Goal: Transaction & Acquisition: Purchase product/service

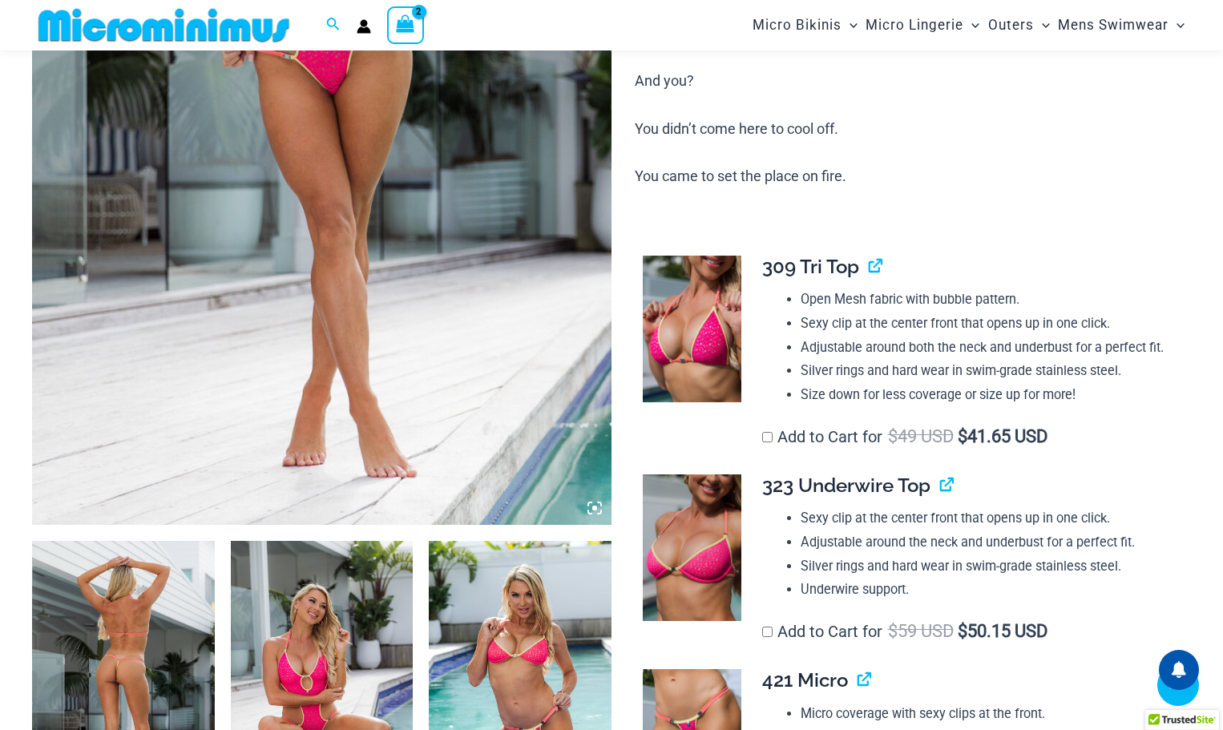
scroll to position [787, 0]
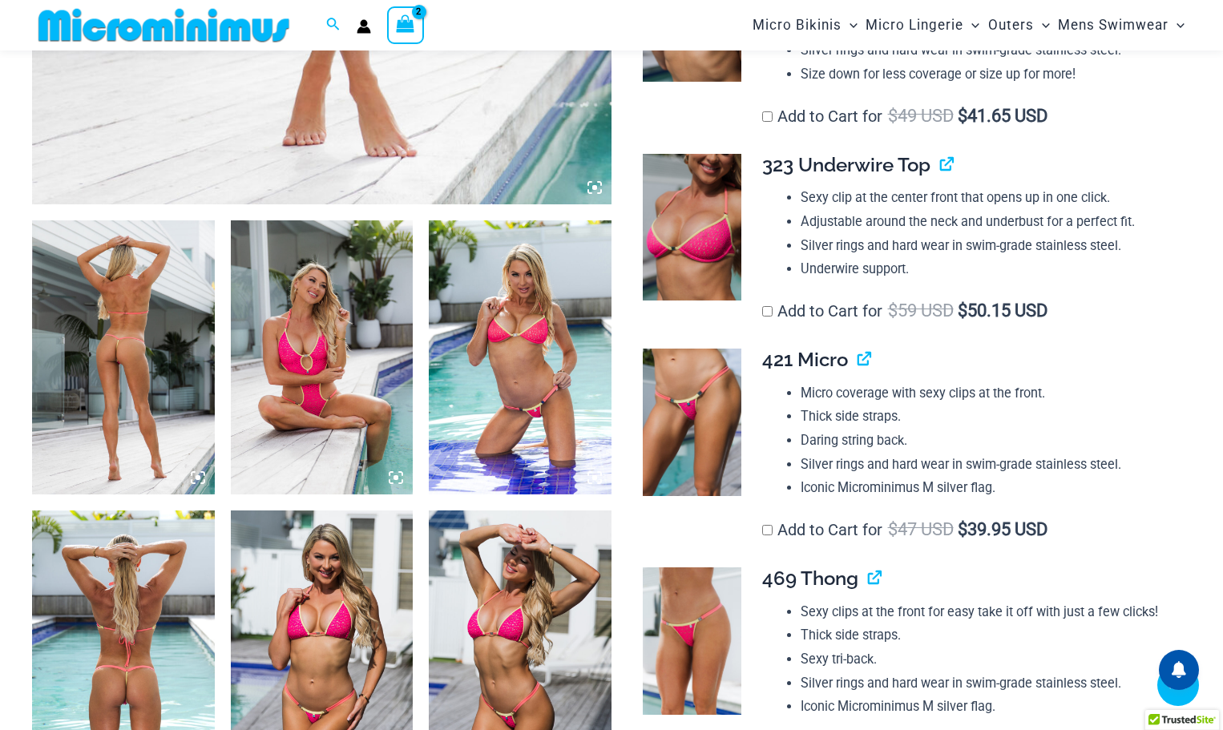
click at [163, 341] on img at bounding box center [123, 356] width 183 height 273
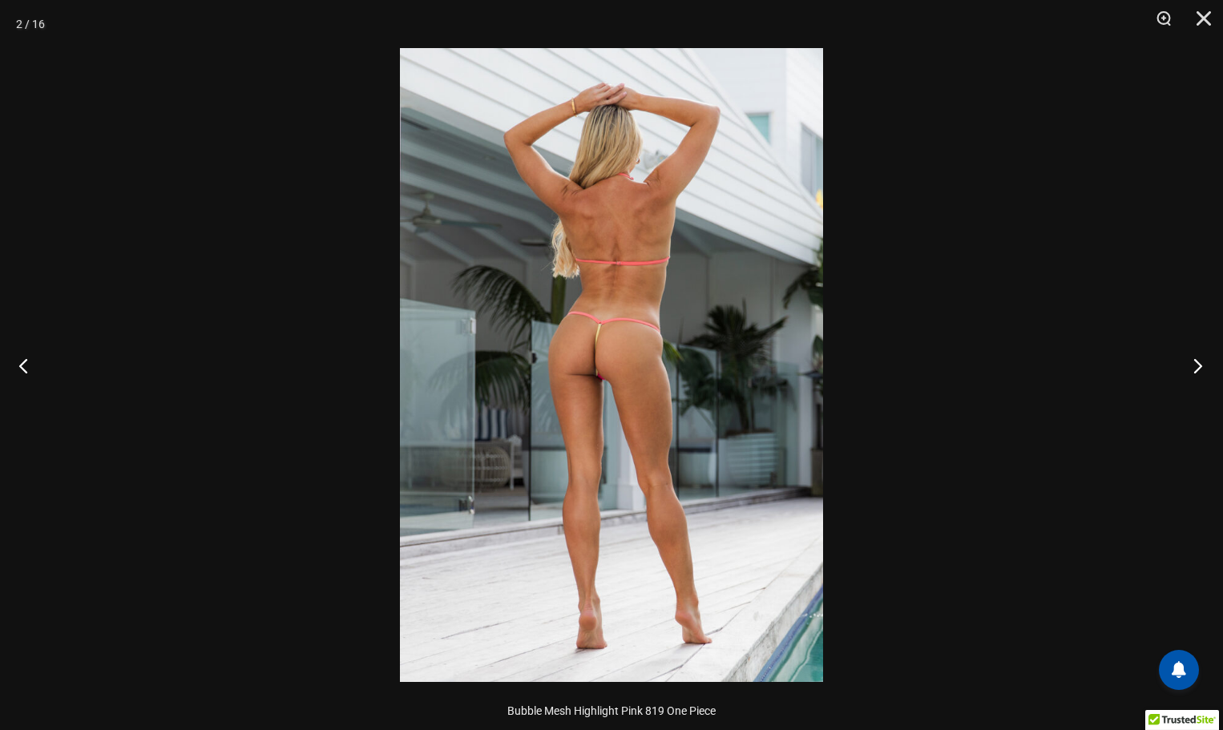
click at [1197, 370] on button "Next" at bounding box center [1193, 365] width 60 height 80
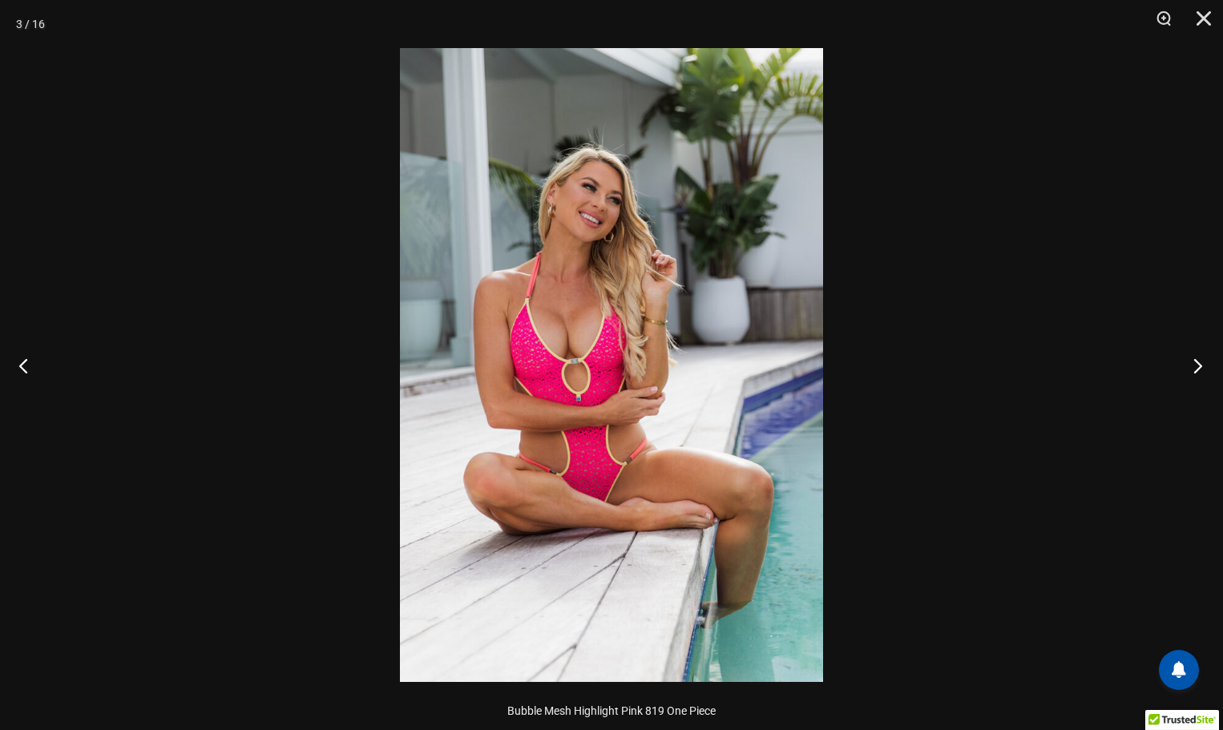
click at [1197, 370] on button "Next" at bounding box center [1193, 365] width 60 height 80
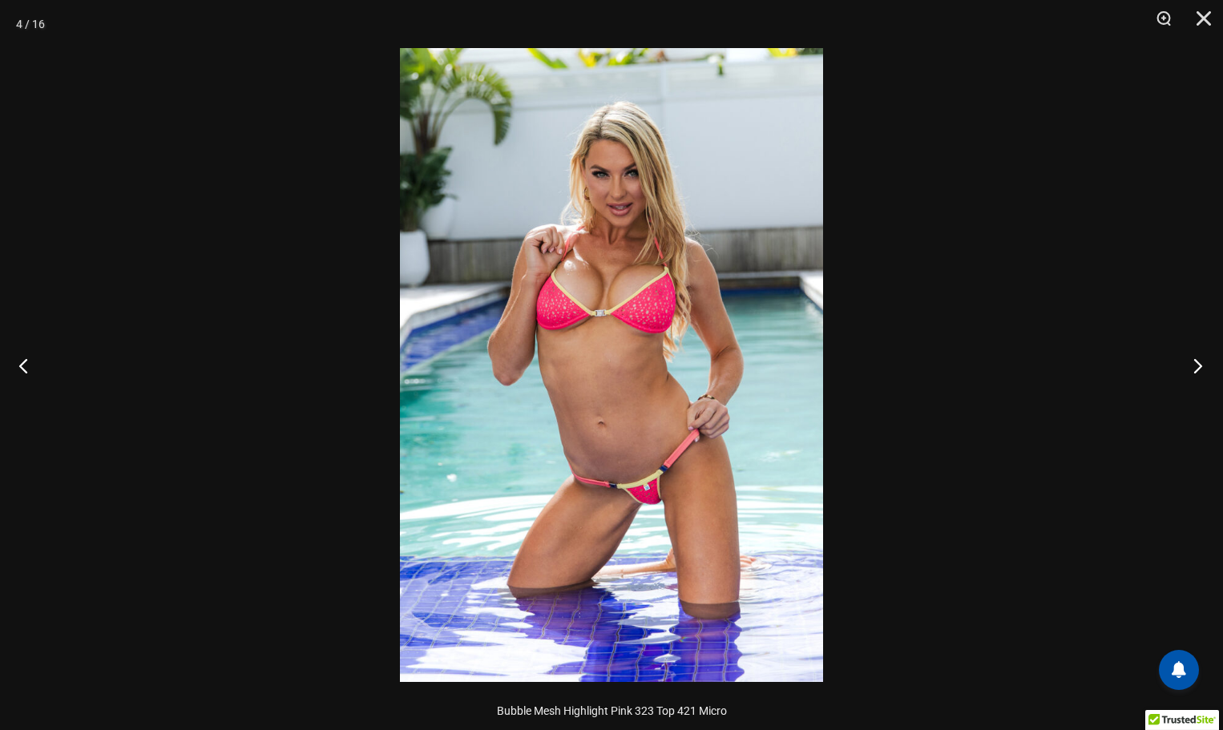
click at [1197, 370] on button "Next" at bounding box center [1193, 365] width 60 height 80
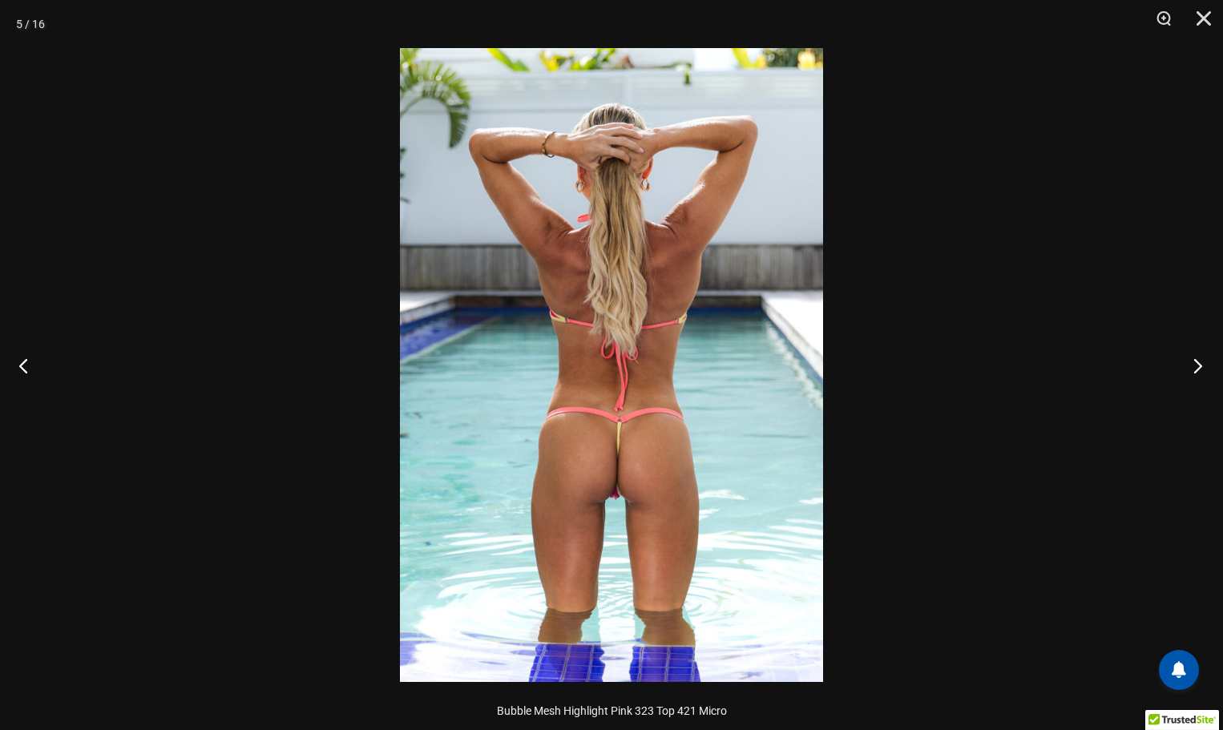
click at [1197, 370] on button "Next" at bounding box center [1193, 365] width 60 height 80
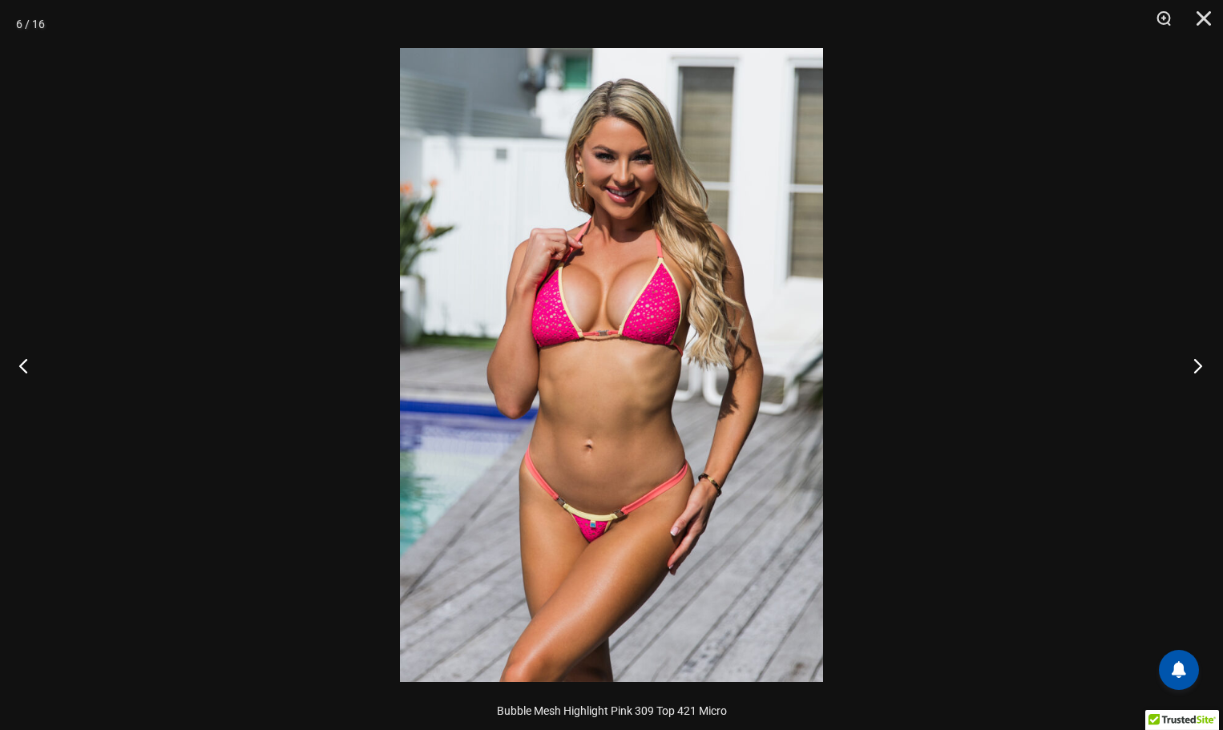
click at [1197, 370] on button "Next" at bounding box center [1193, 365] width 60 height 80
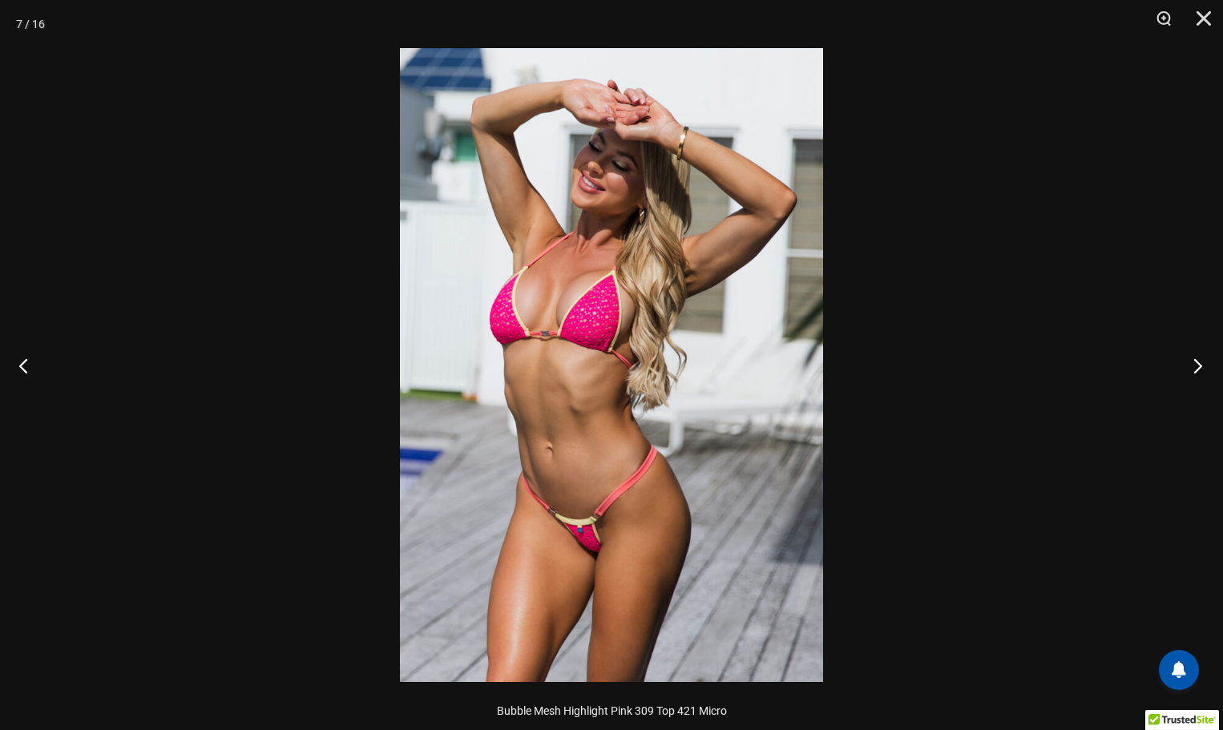
click at [1197, 370] on button "Next" at bounding box center [1193, 365] width 60 height 80
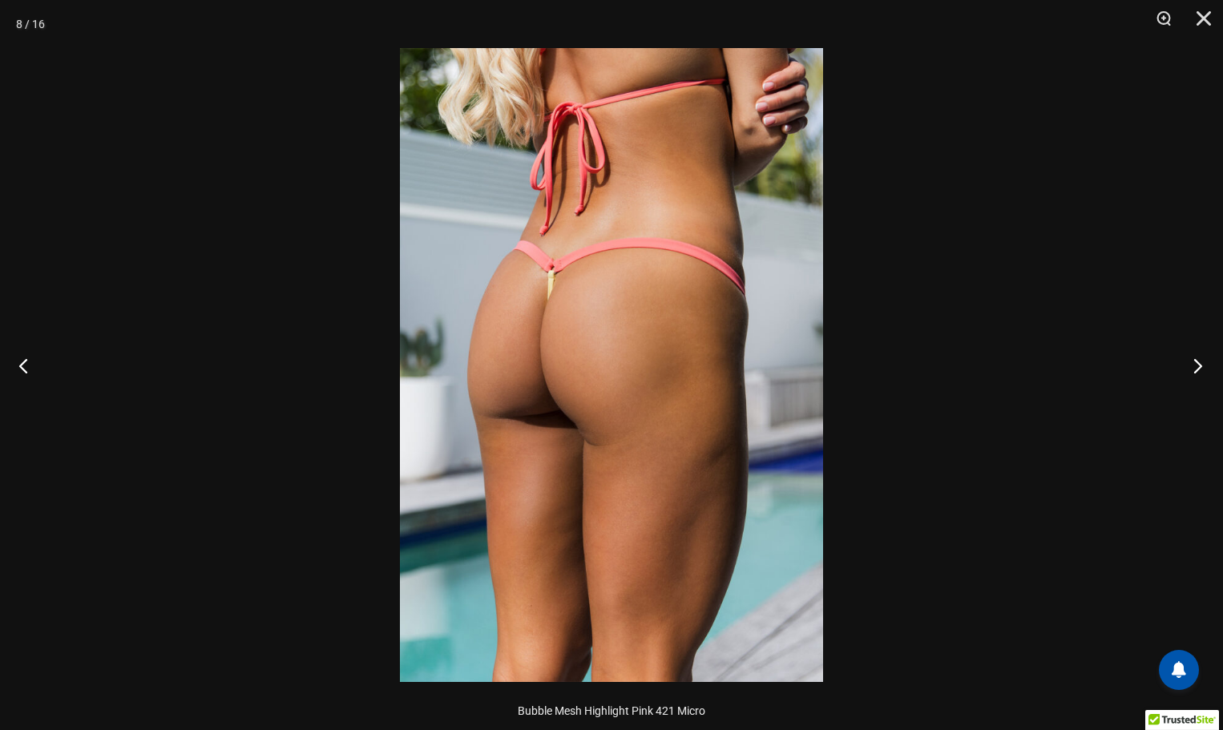
click at [1197, 370] on button "Next" at bounding box center [1193, 365] width 60 height 80
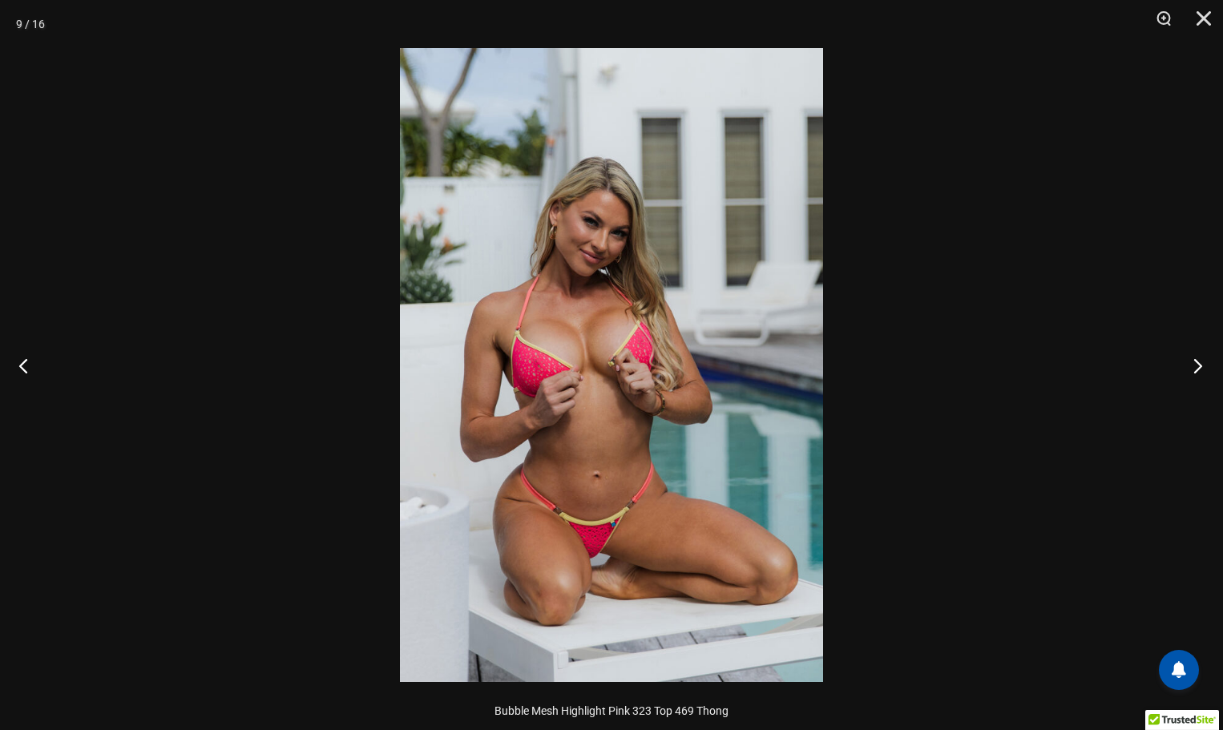
click at [1197, 370] on button "Next" at bounding box center [1193, 365] width 60 height 80
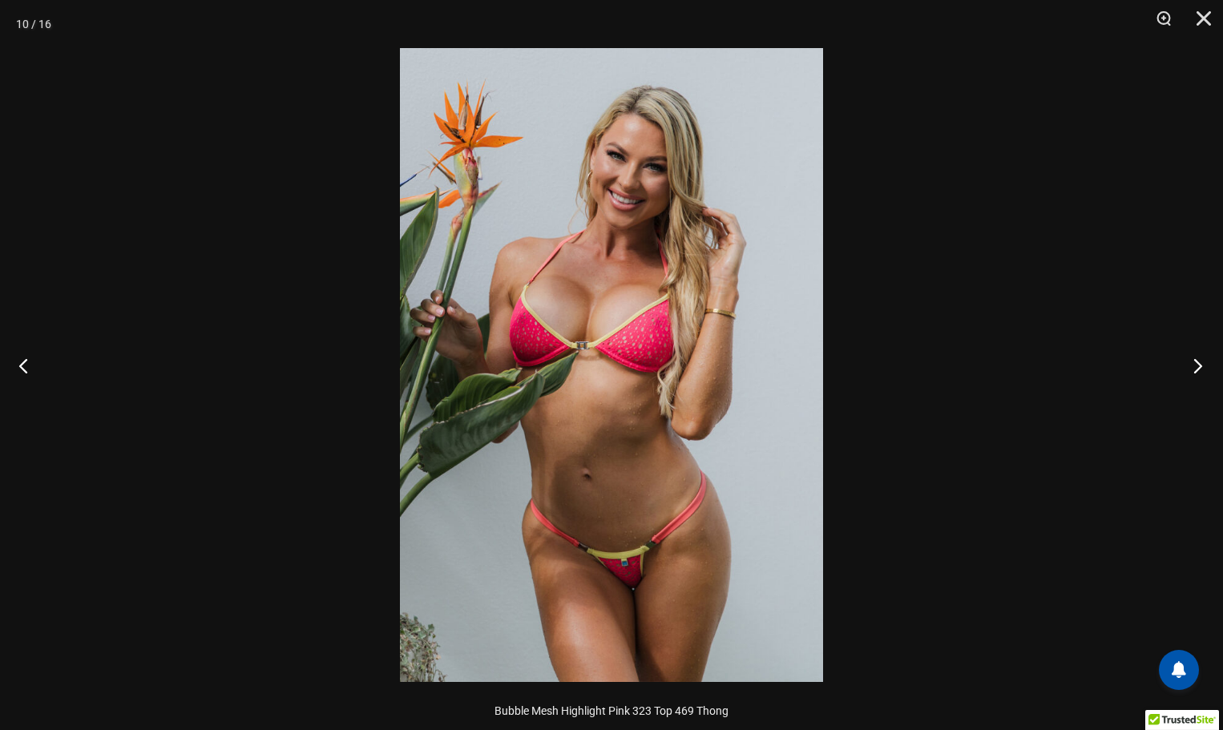
click at [1197, 370] on button "Next" at bounding box center [1193, 365] width 60 height 80
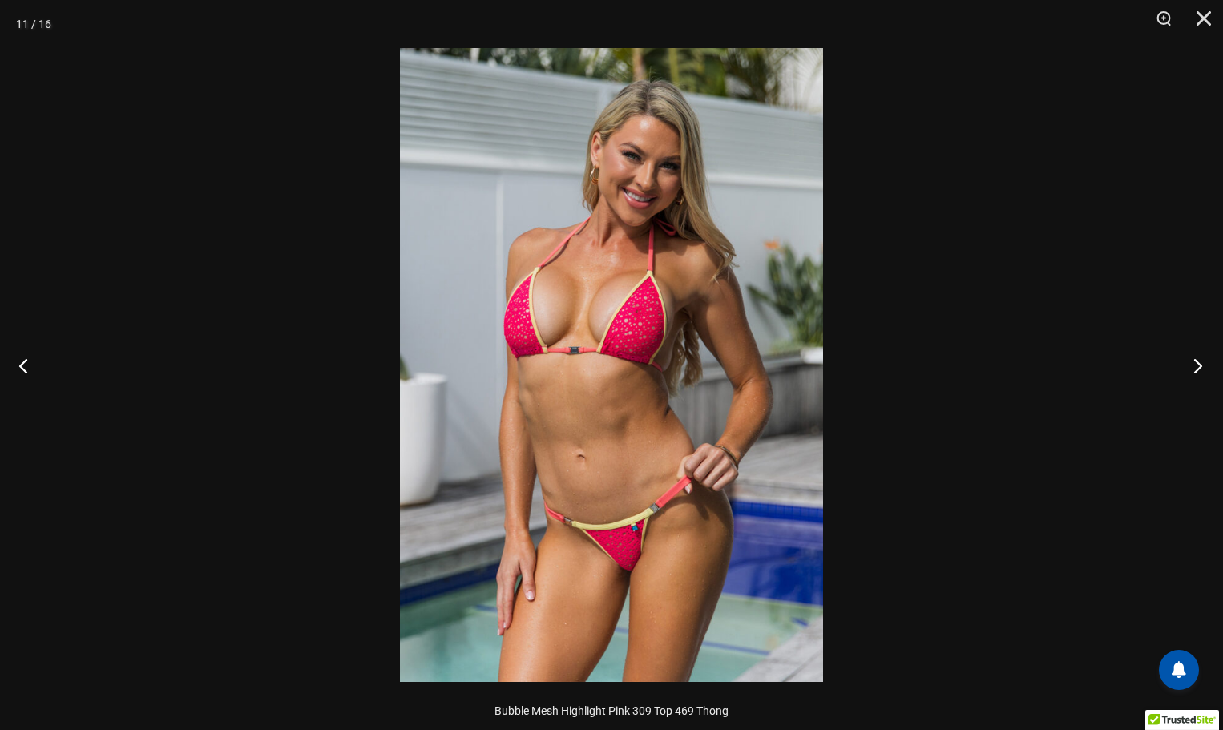
click at [1197, 370] on button "Next" at bounding box center [1193, 365] width 60 height 80
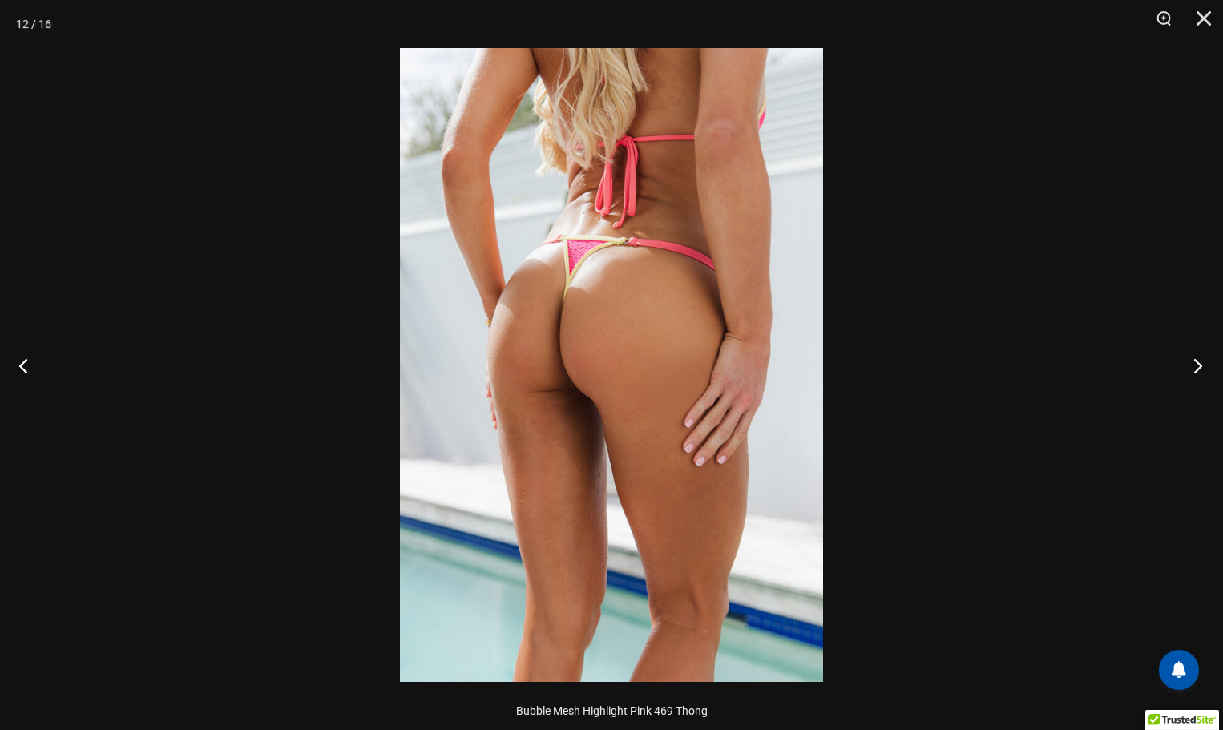
click at [1197, 370] on button "Next" at bounding box center [1193, 365] width 60 height 80
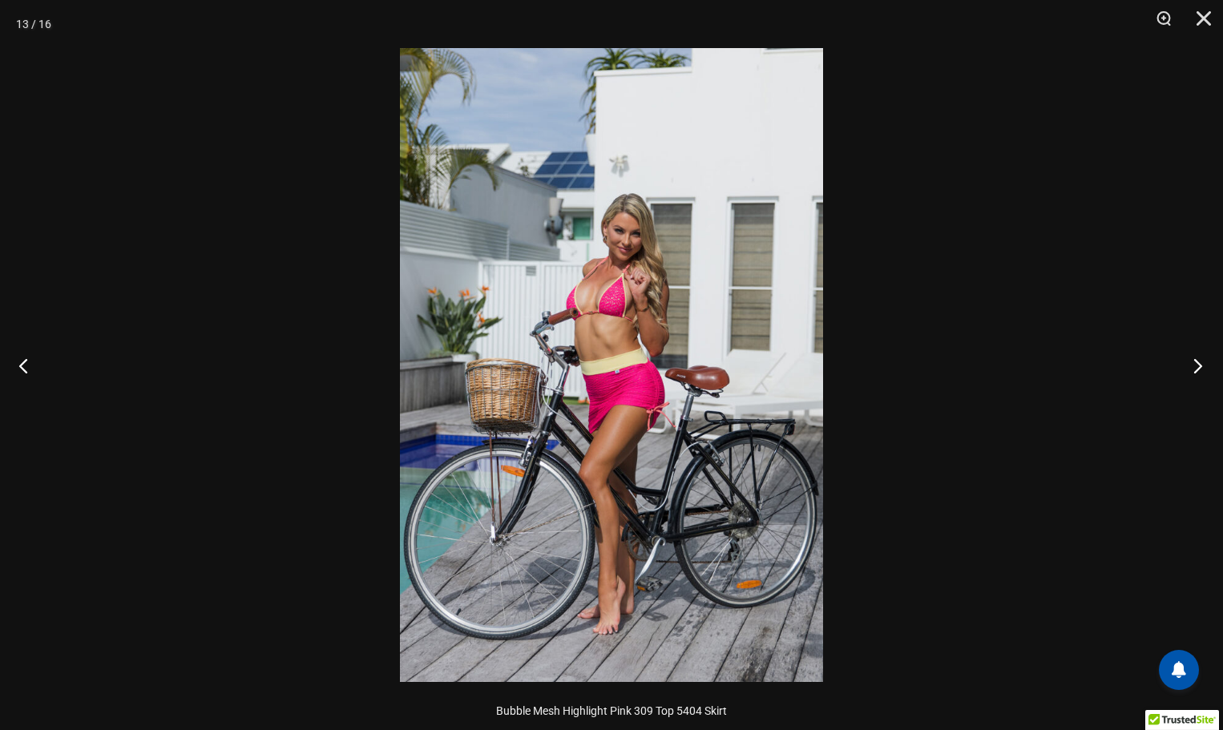
click at [1197, 370] on button "Next" at bounding box center [1193, 365] width 60 height 80
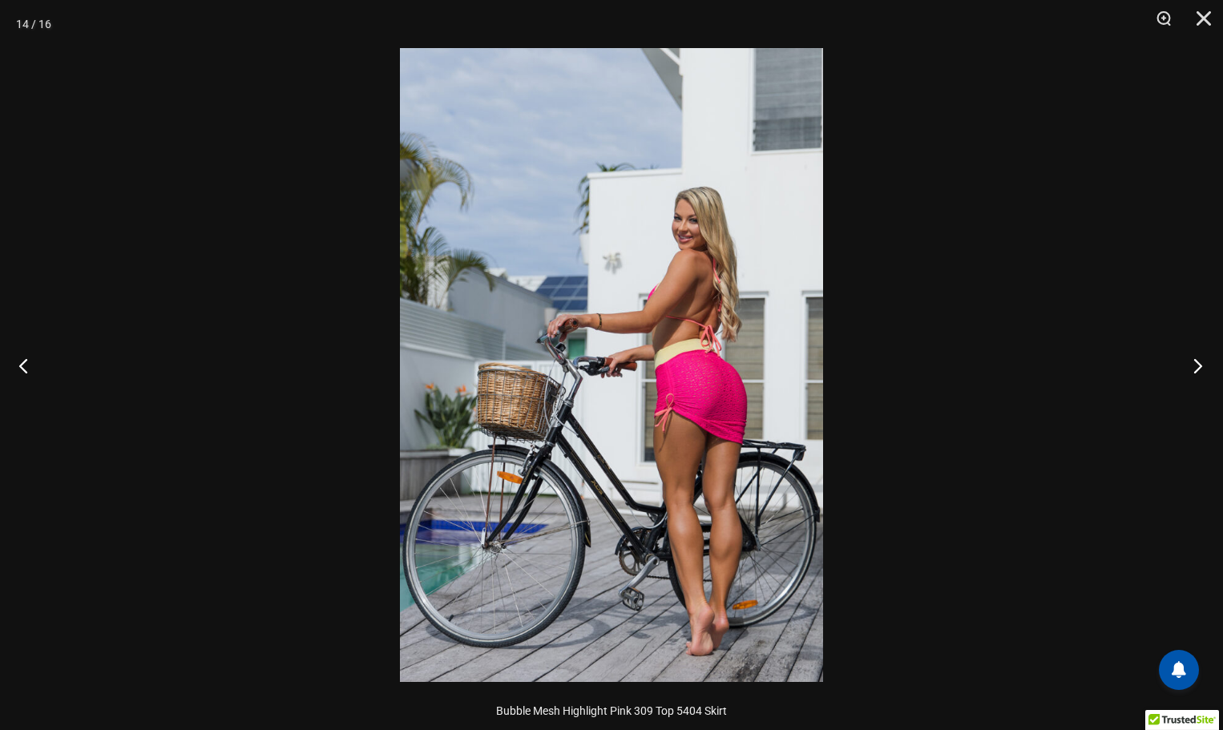
click at [1197, 370] on button "Next" at bounding box center [1193, 365] width 60 height 80
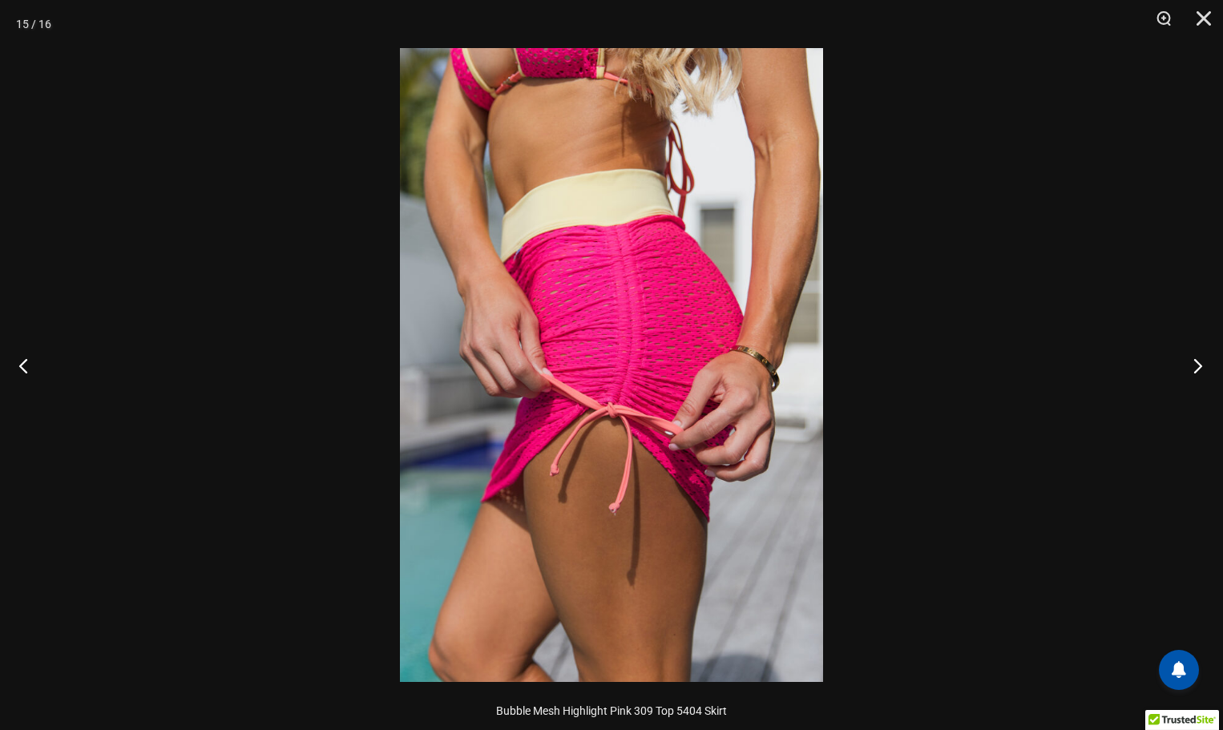
click at [1197, 370] on button "Next" at bounding box center [1193, 365] width 60 height 80
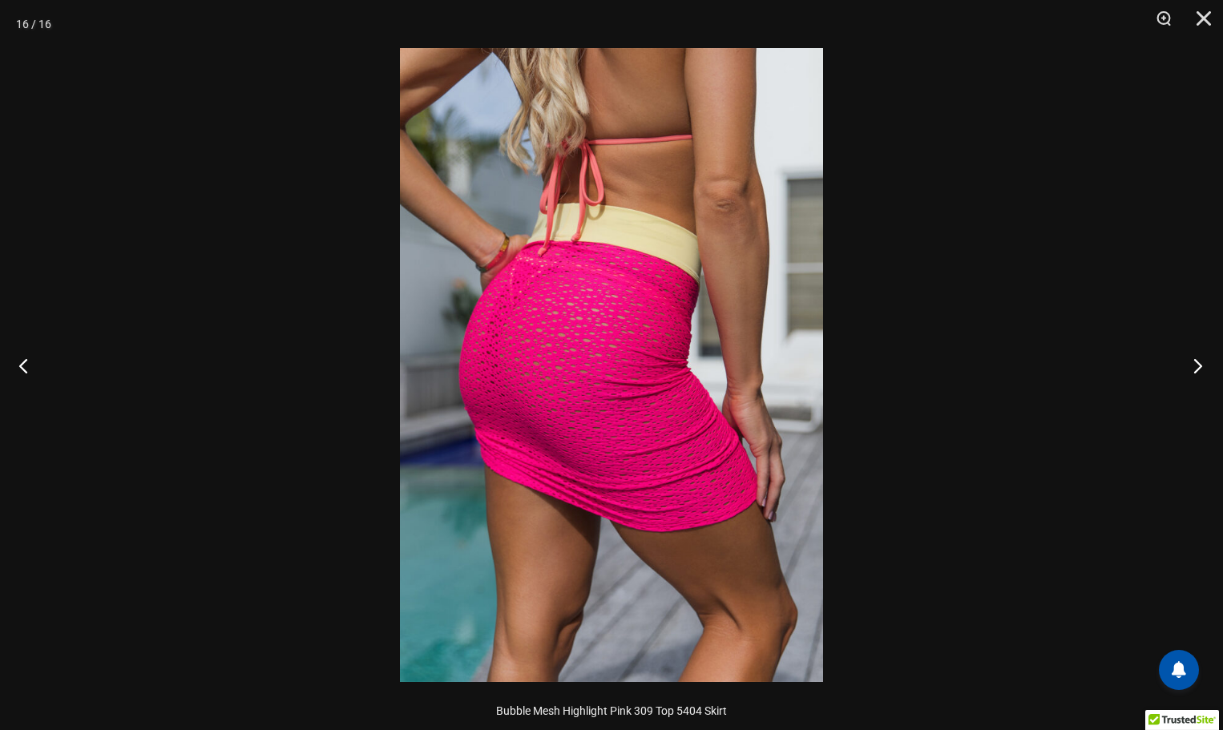
click at [1197, 370] on button "Next" at bounding box center [1193, 365] width 60 height 80
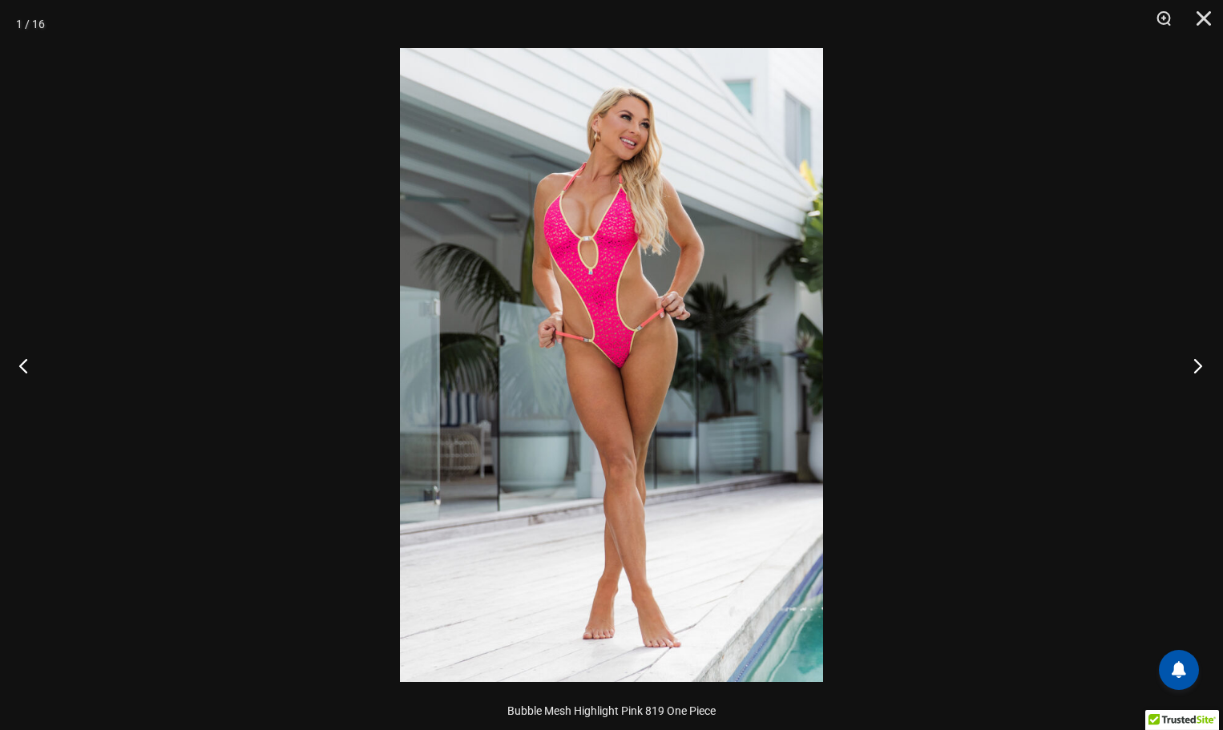
click at [1197, 370] on button "Next" at bounding box center [1193, 365] width 60 height 80
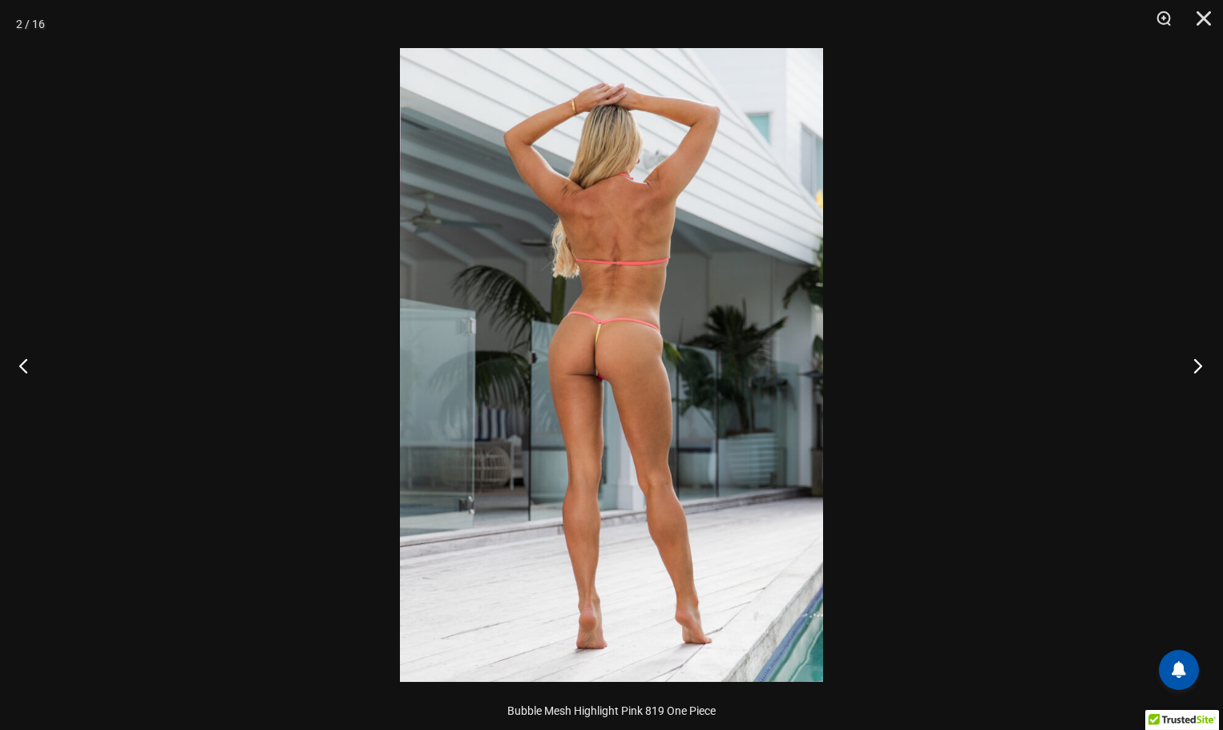
click at [1197, 370] on button "Next" at bounding box center [1193, 365] width 60 height 80
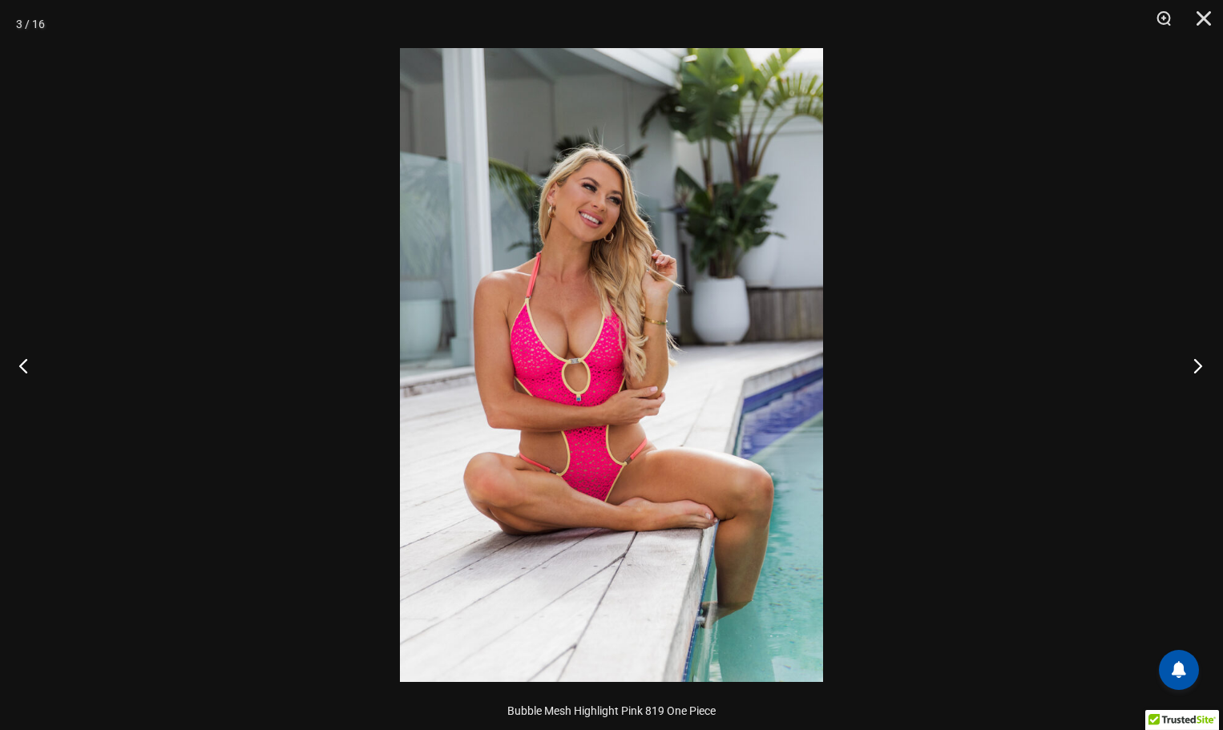
click at [1197, 370] on button "Next" at bounding box center [1193, 365] width 60 height 80
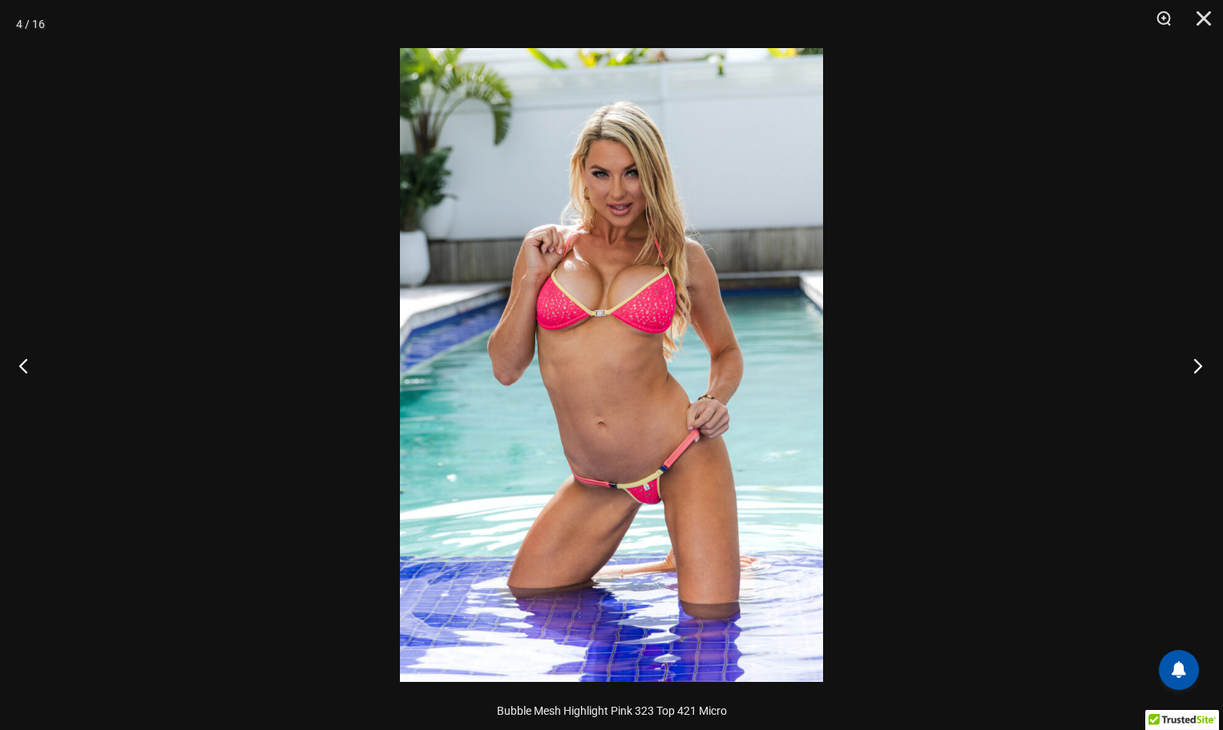
click at [1197, 370] on button "Next" at bounding box center [1193, 365] width 60 height 80
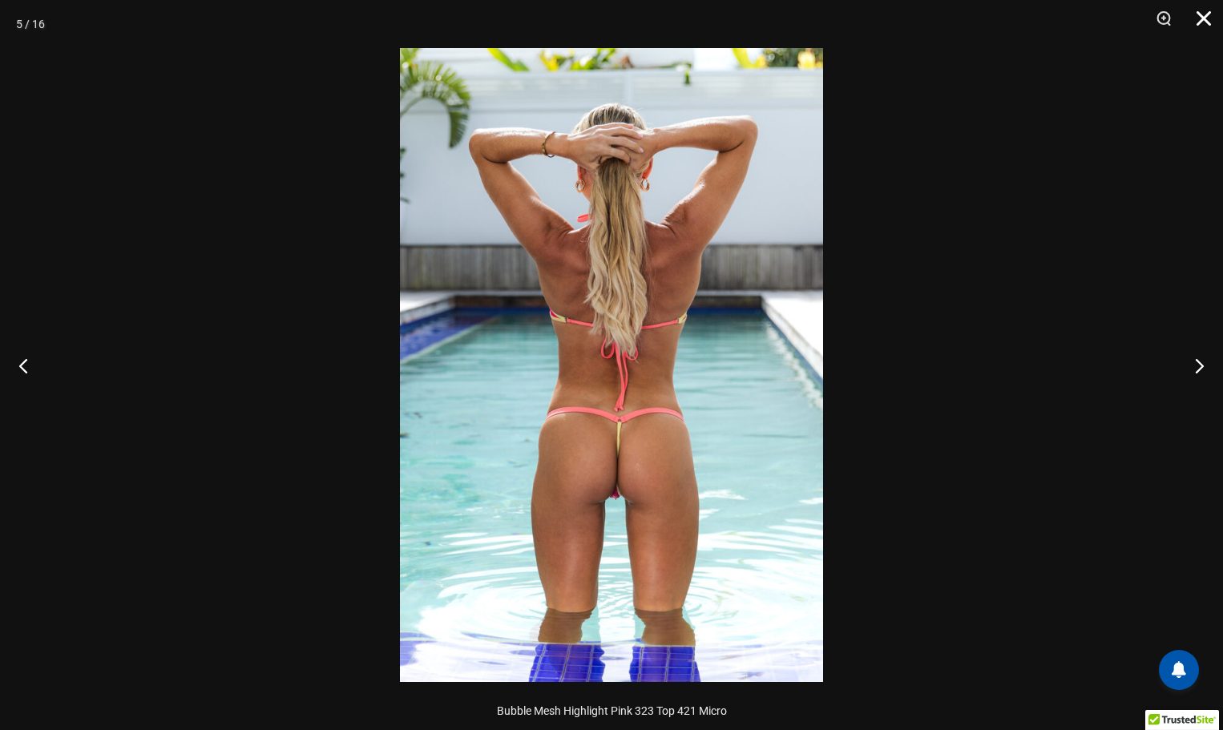
click at [1214, 15] on button "Close" at bounding box center [1198, 24] width 40 height 48
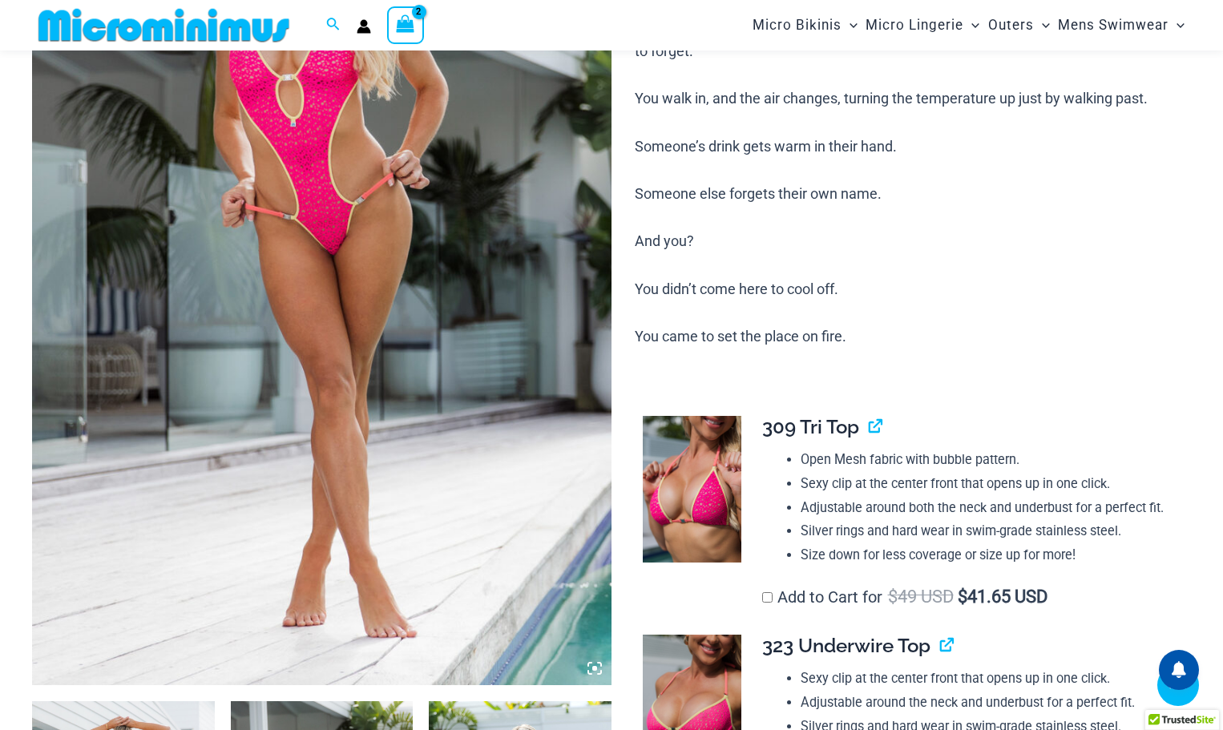
scroll to position [0, 0]
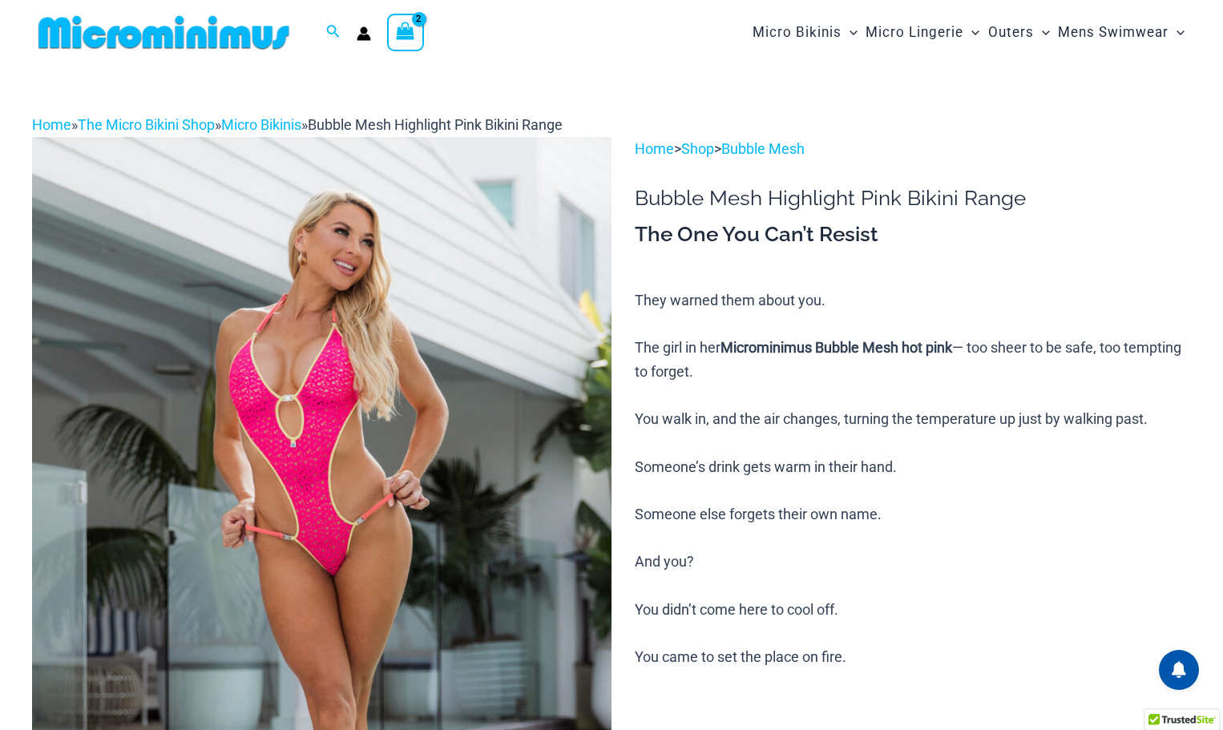
click at [408, 30] on icon "View Shopping Cart, 2 items" at bounding box center [406, 31] width 18 height 18
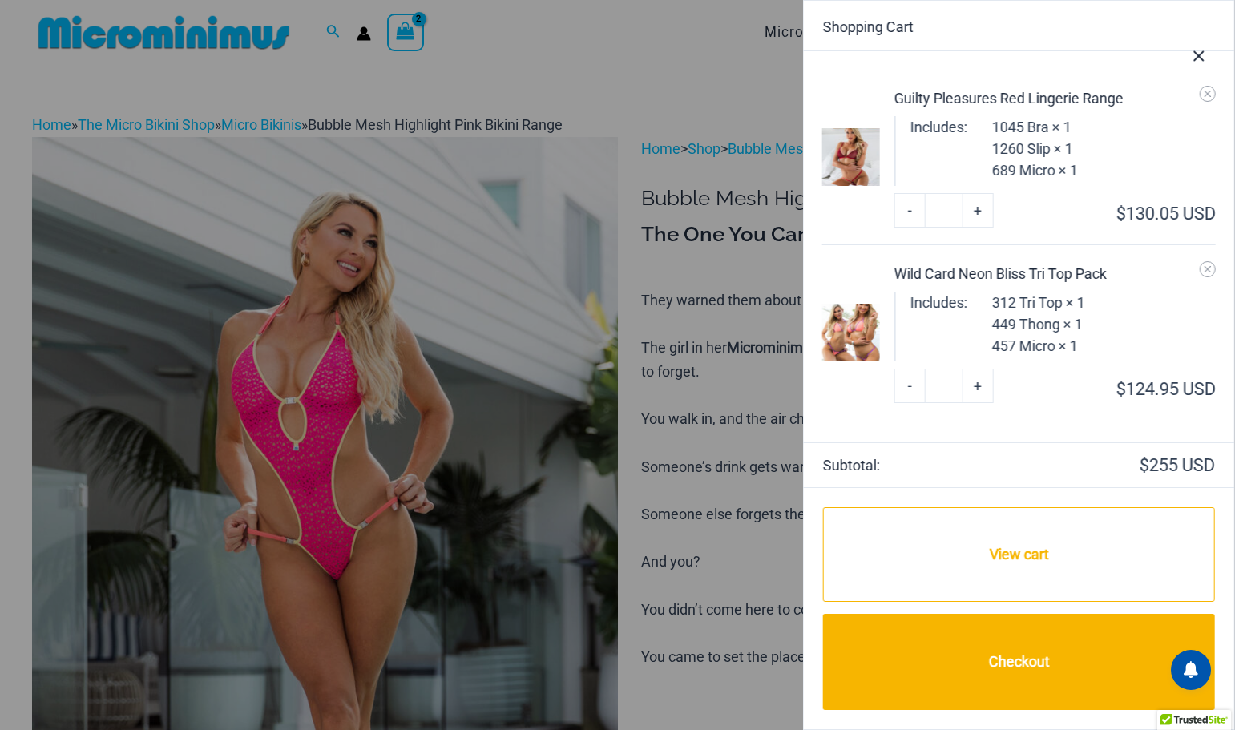
click at [1201, 57] on icon "Close Cart Drawer" at bounding box center [1199, 56] width 18 height 18
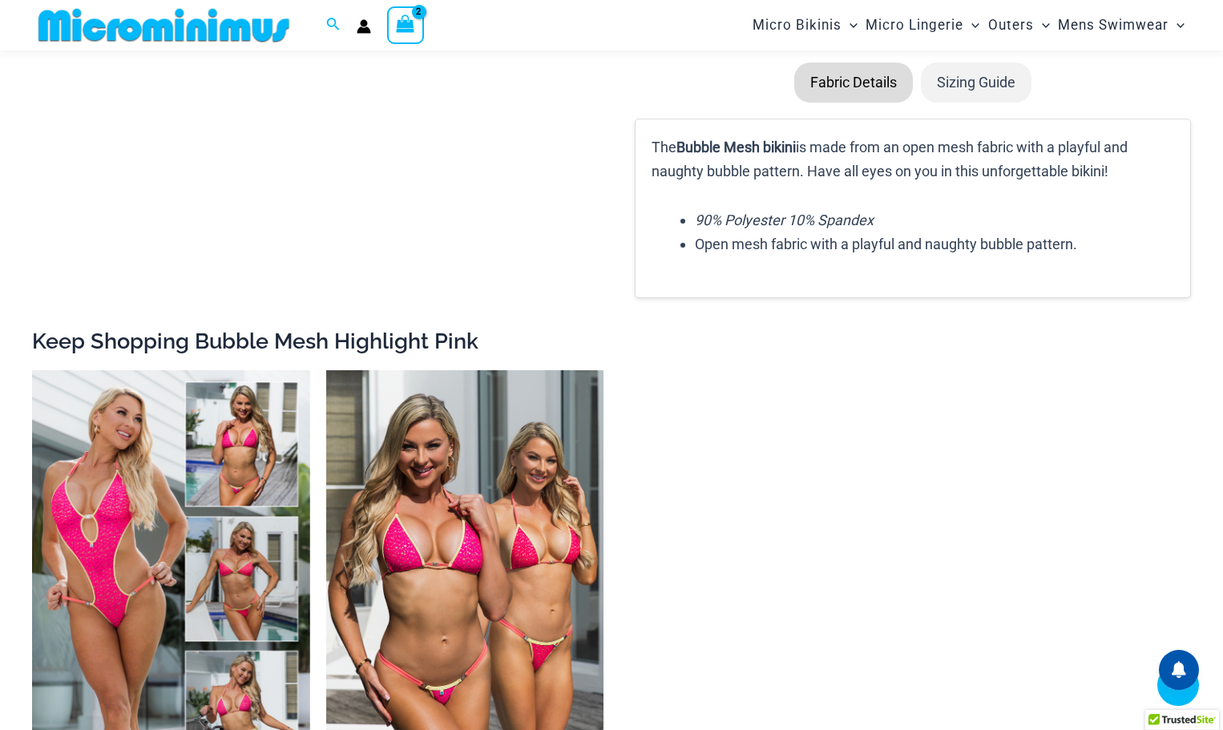
scroll to position [2630, 0]
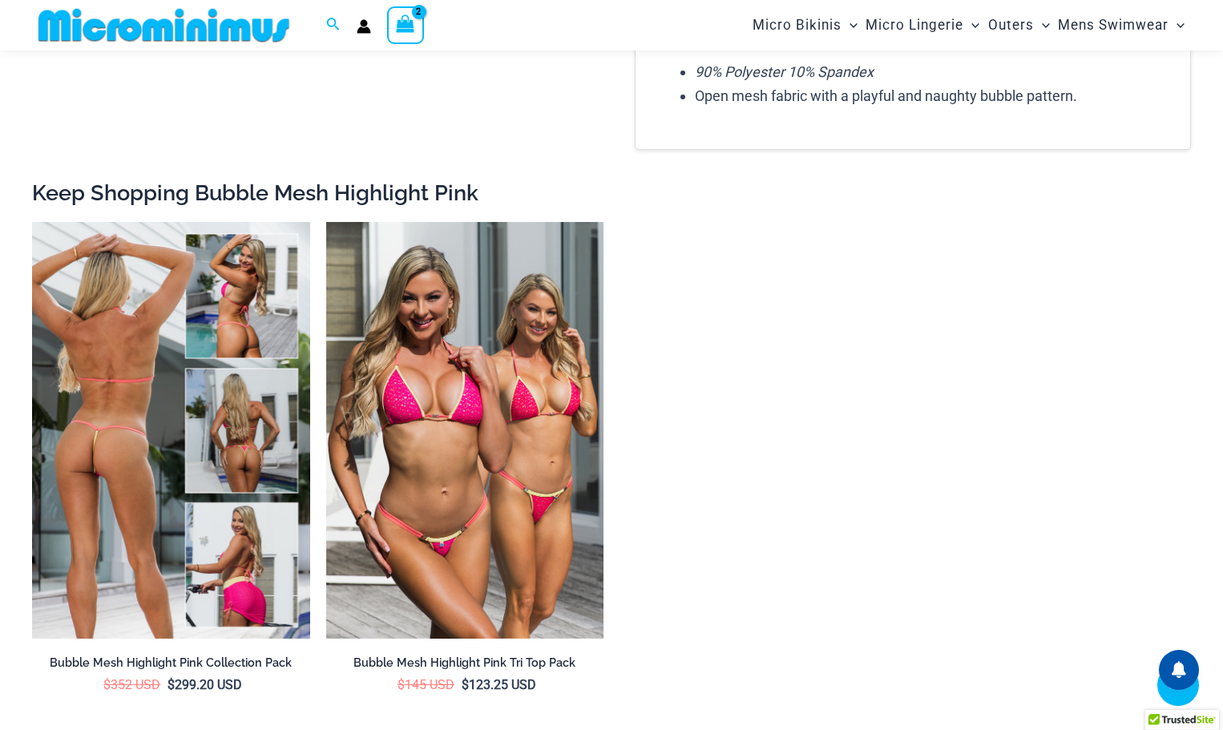
click at [121, 406] on img at bounding box center [171, 430] width 278 height 417
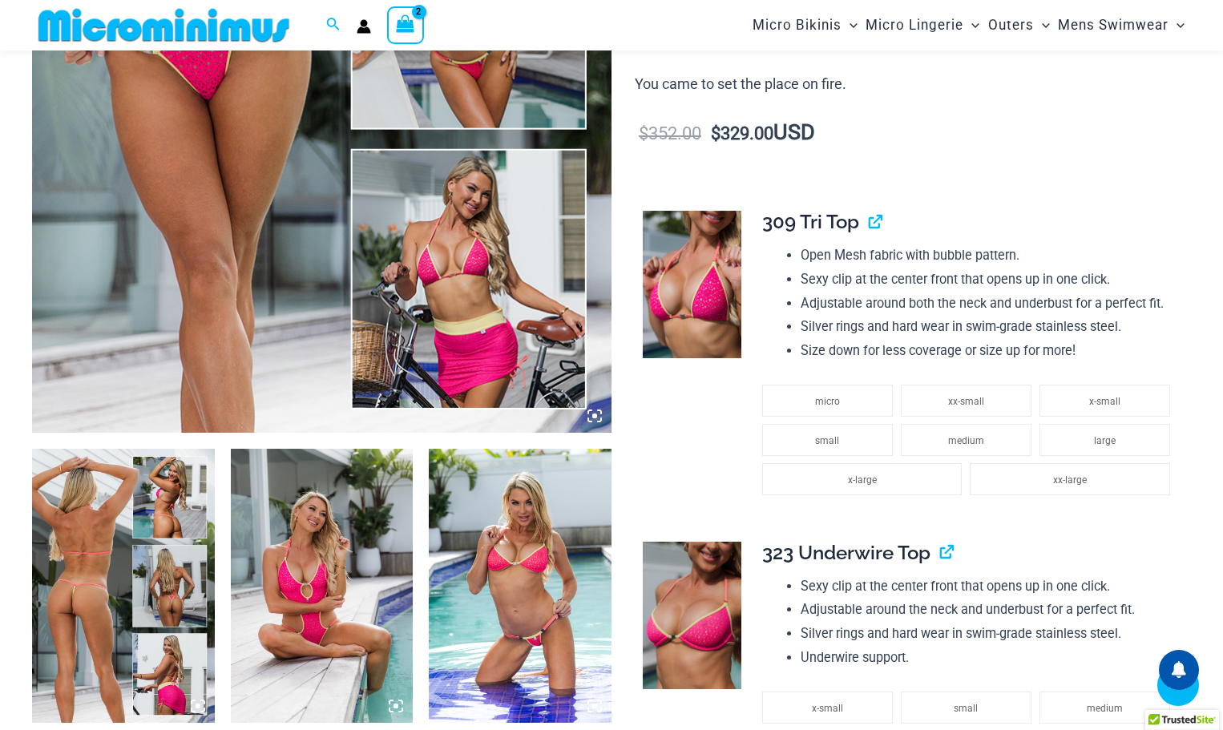
scroll to position [621, 0]
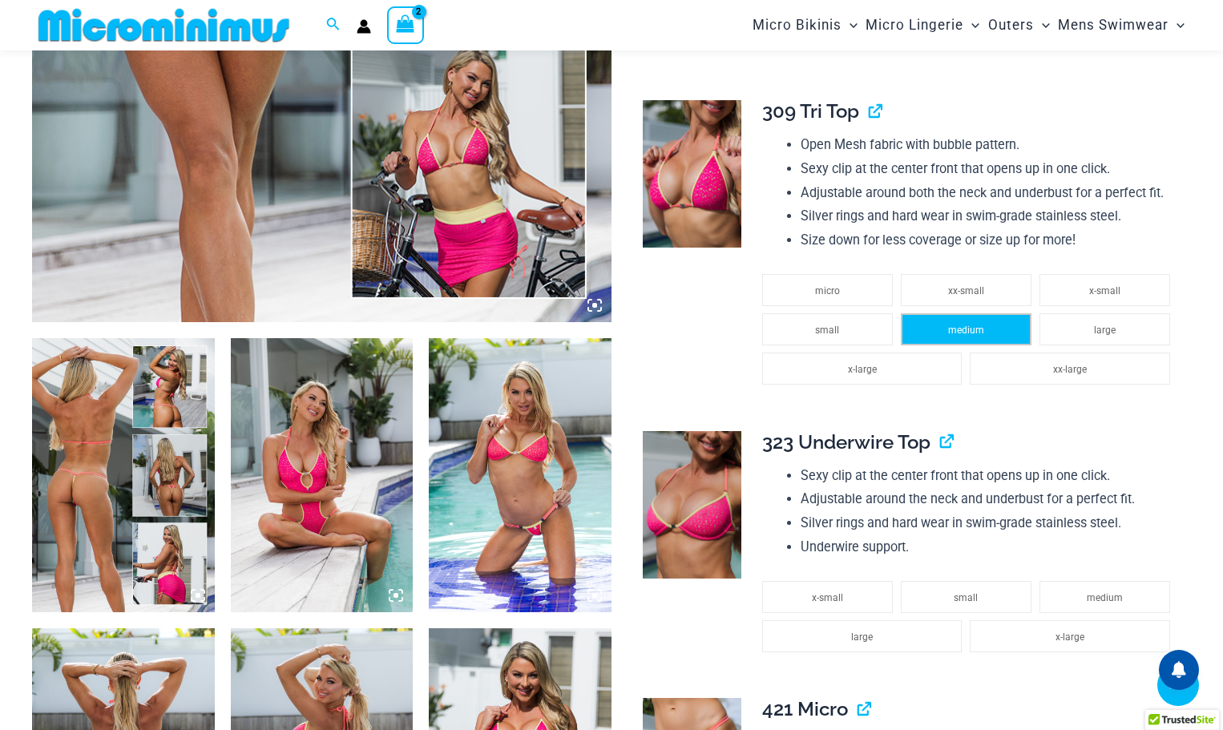
click at [955, 333] on span "medium" at bounding box center [966, 330] width 36 height 11
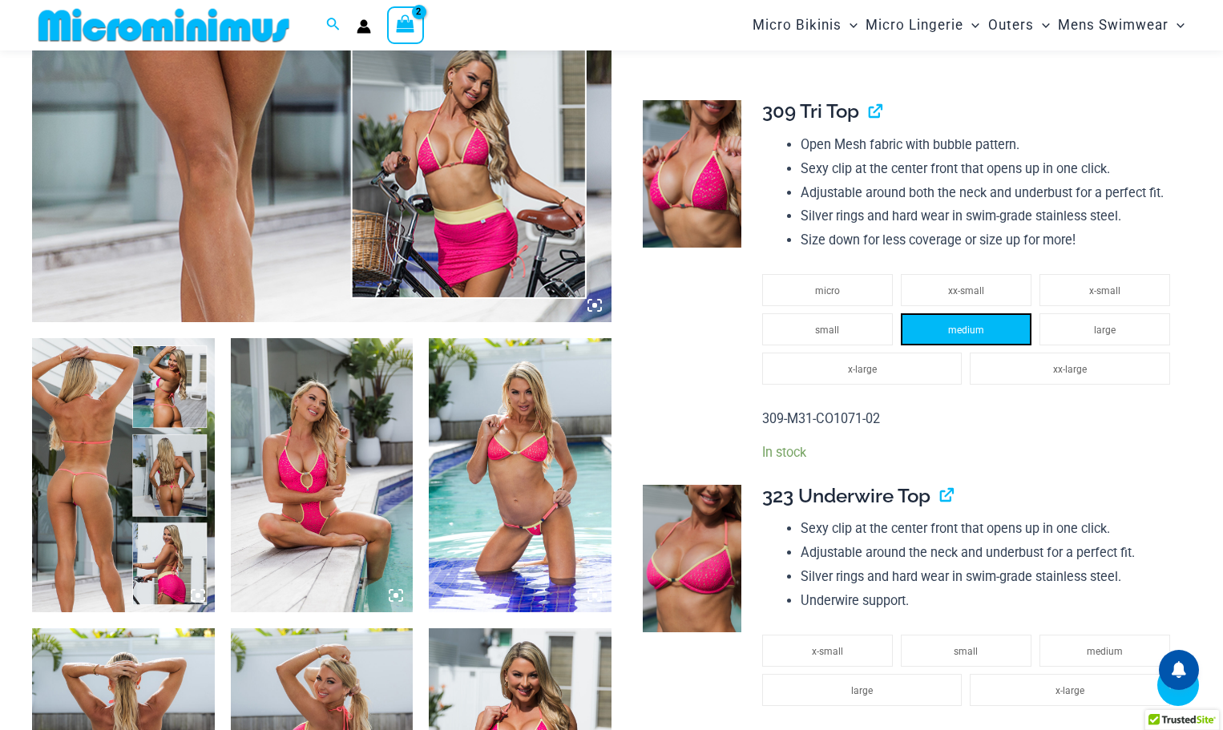
scroll to position [942, 0]
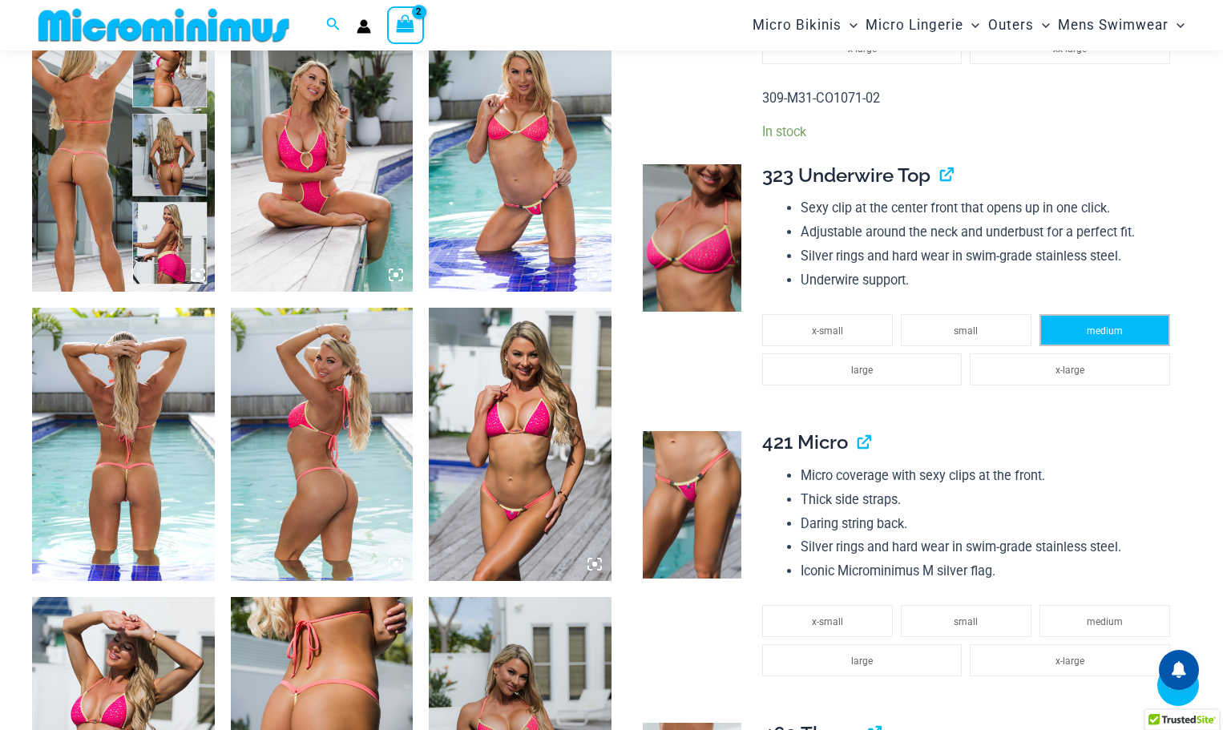
click at [1086, 330] on li "medium" at bounding box center [1104, 330] width 131 height 32
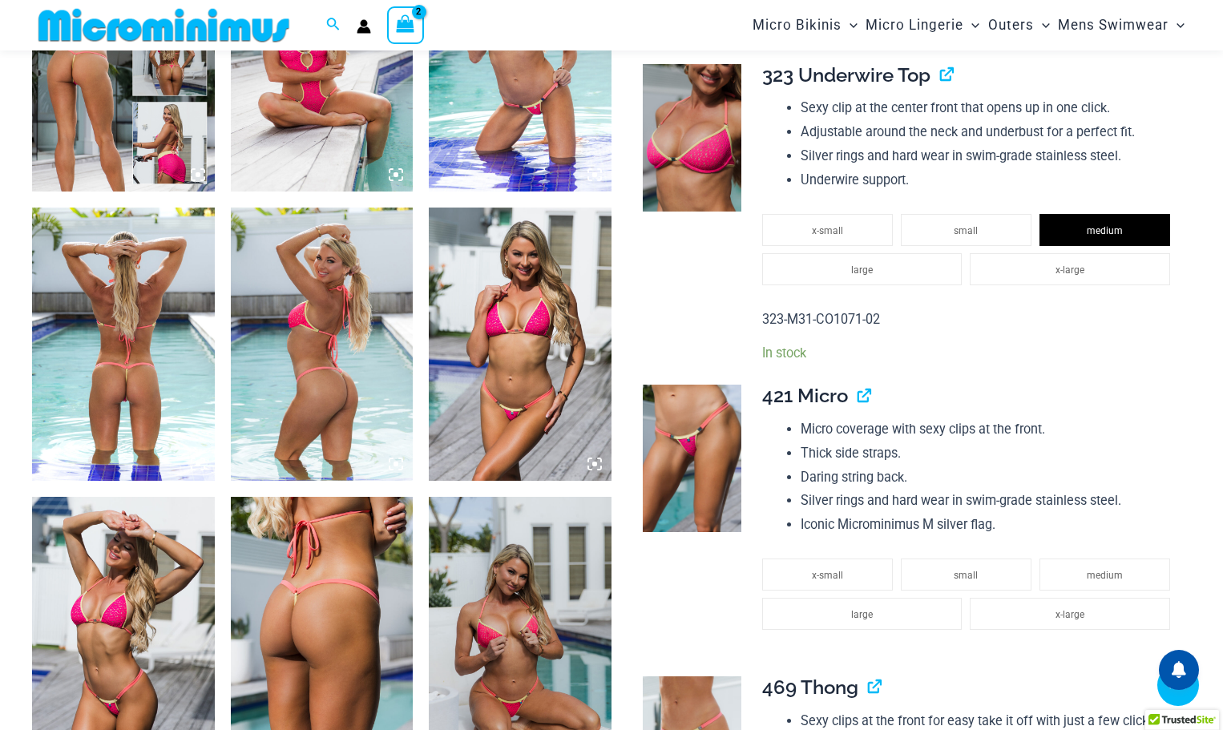
scroll to position [1262, 0]
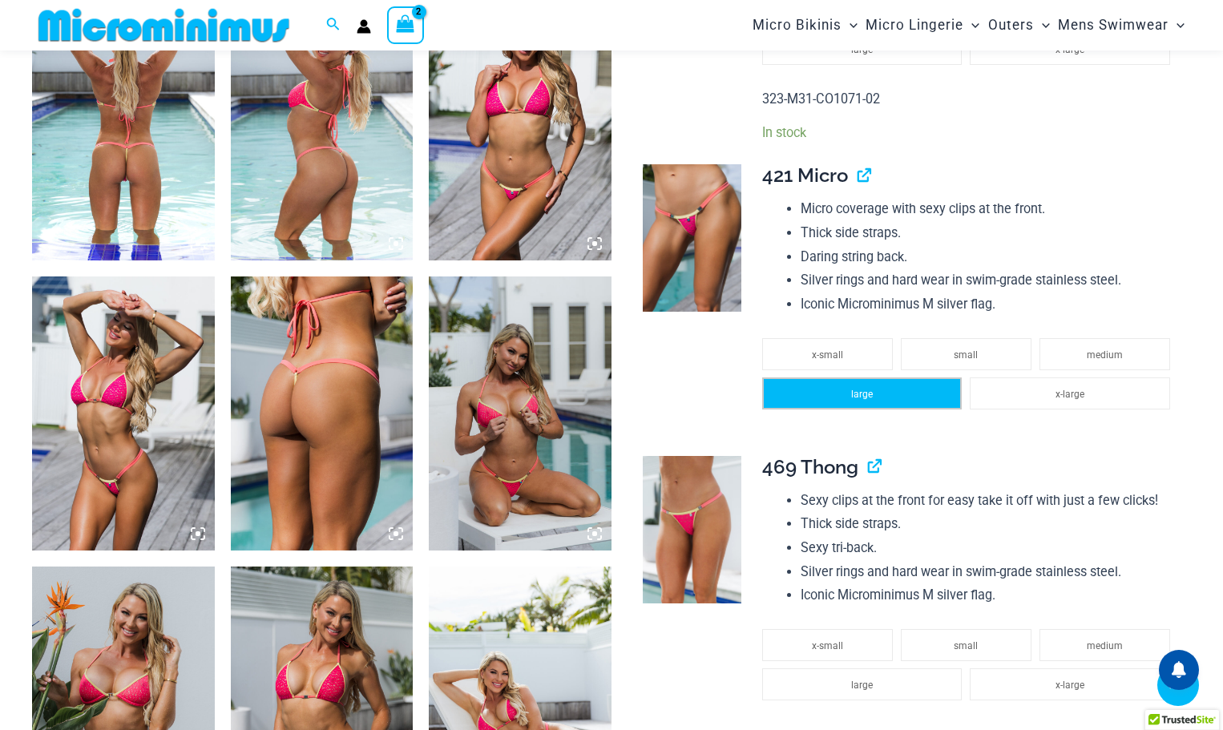
click at [884, 391] on li "large" at bounding box center [862, 393] width 200 height 32
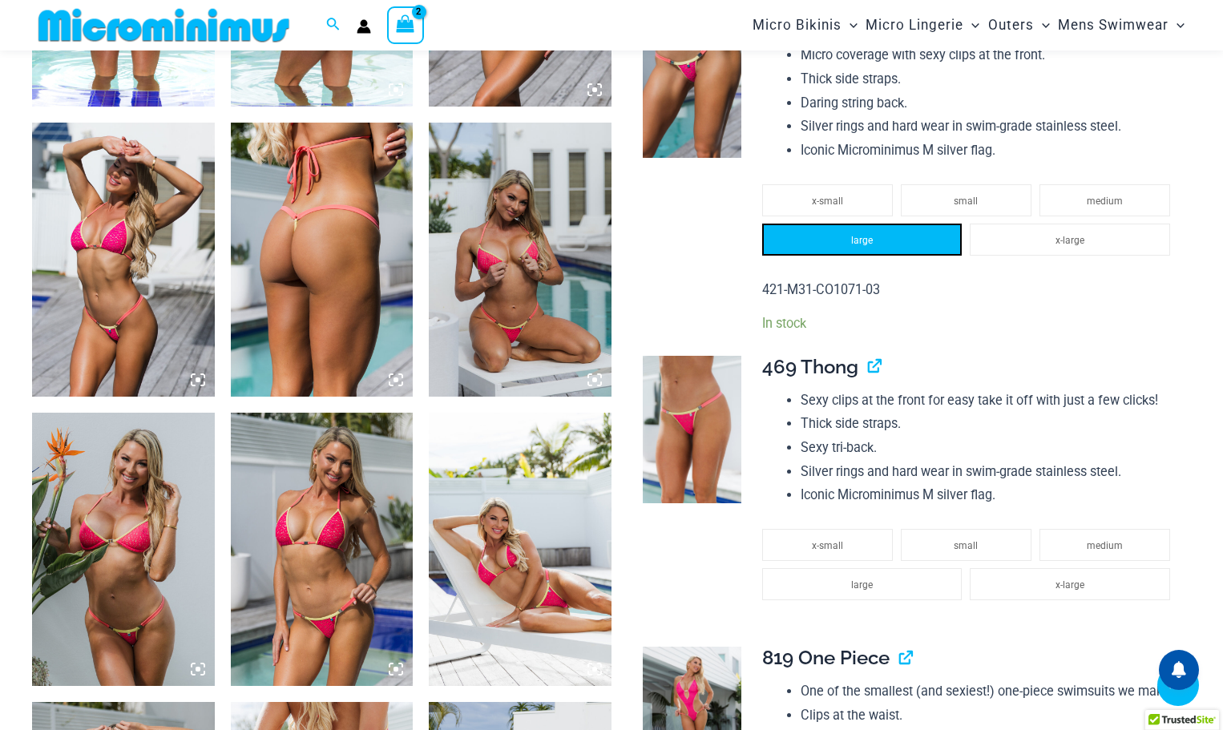
scroll to position [1583, 0]
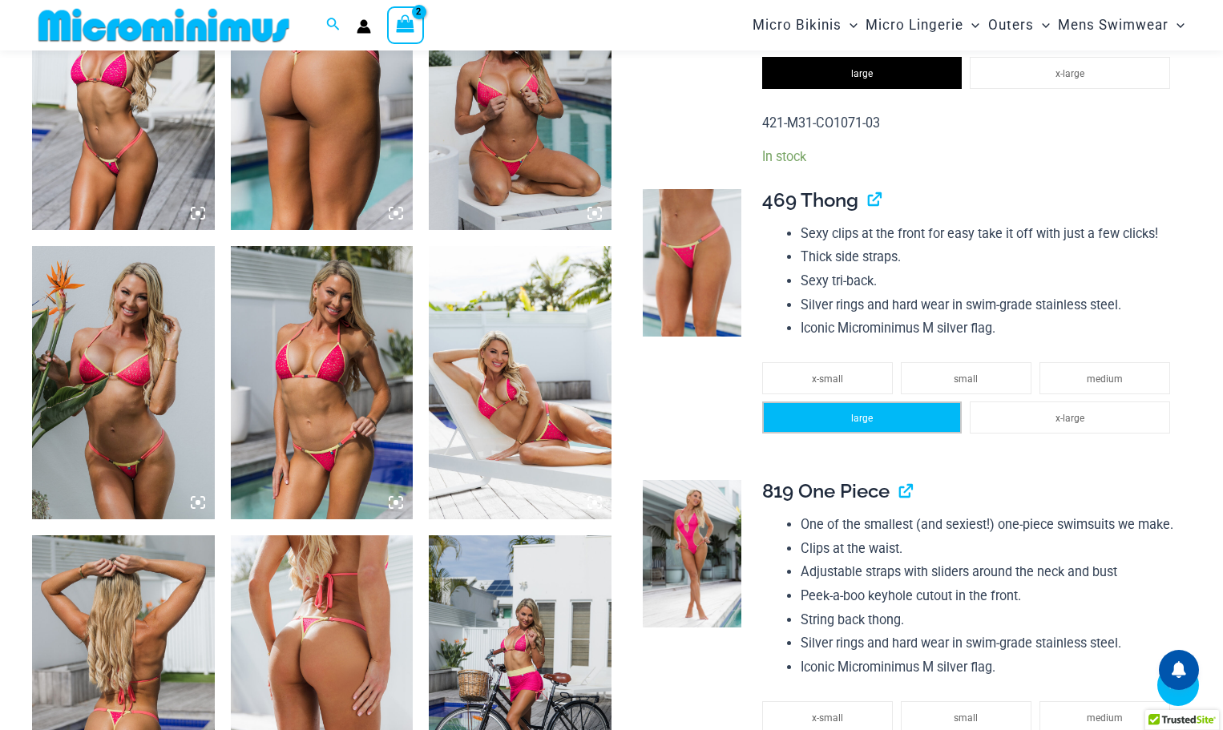
click at [873, 416] on li "large" at bounding box center [862, 418] width 200 height 32
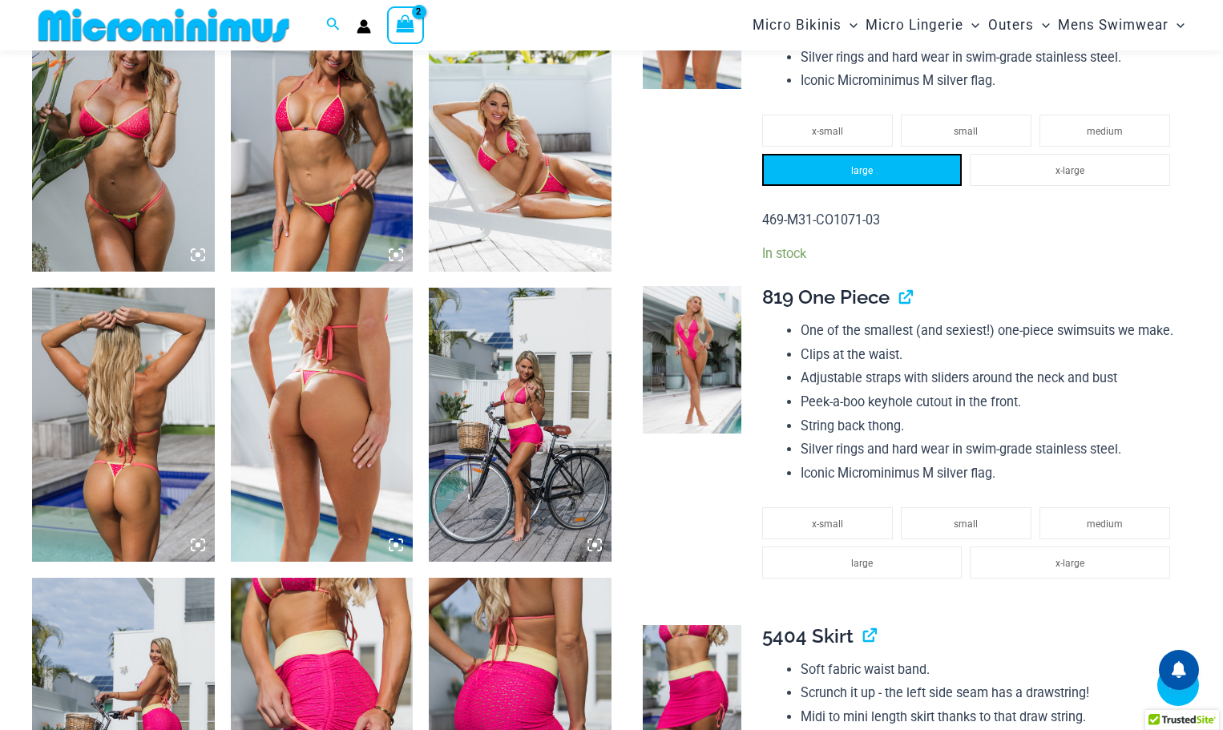
scroll to position [1984, 0]
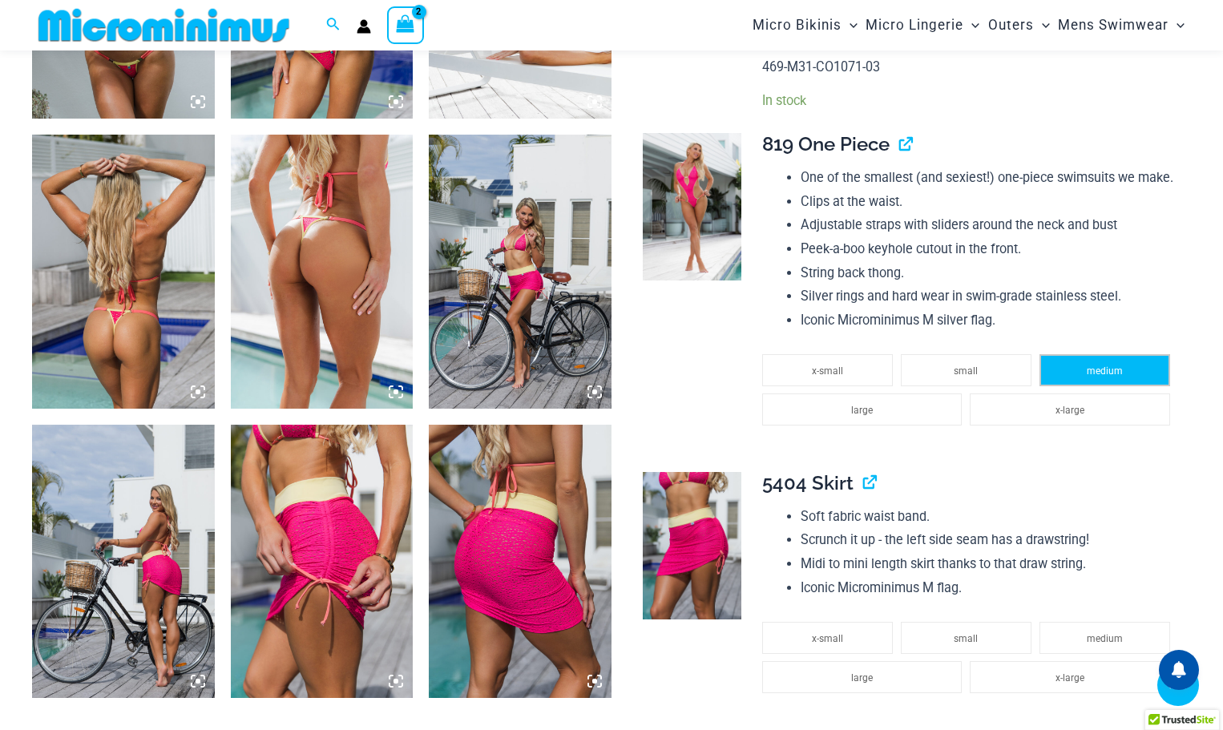
click at [1084, 372] on li "medium" at bounding box center [1104, 370] width 131 height 32
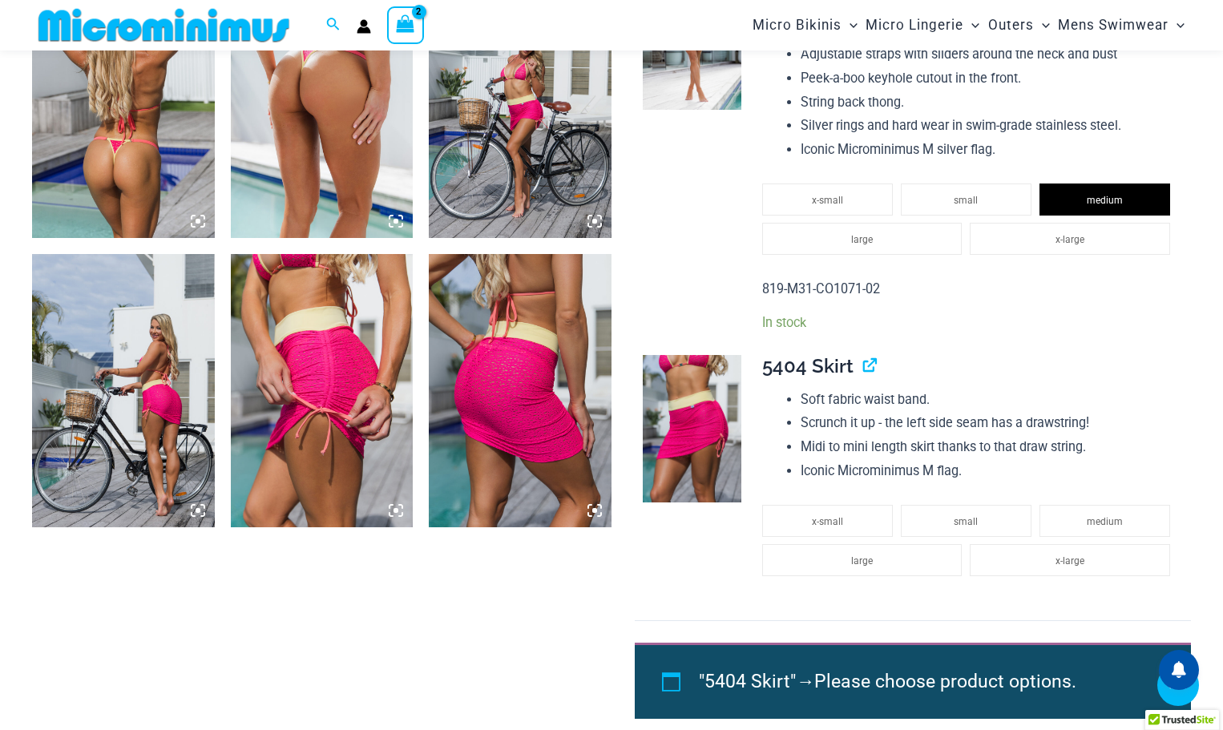
scroll to position [2304, 0]
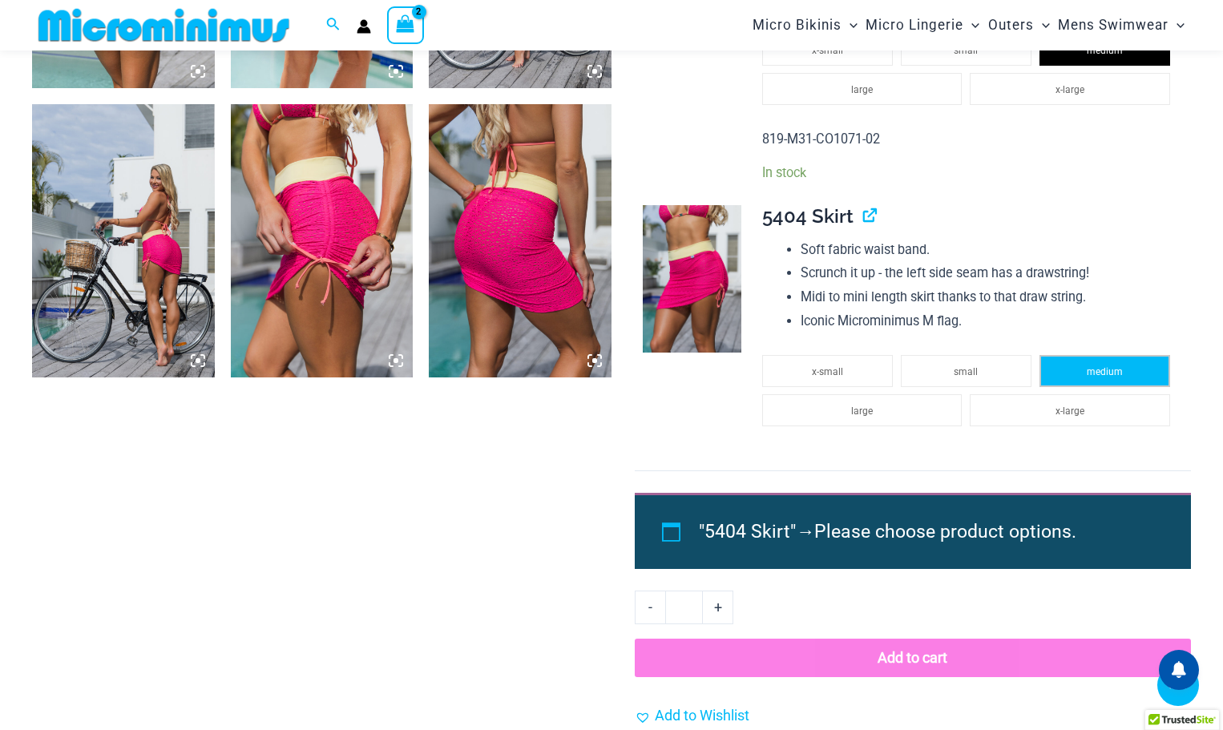
click at [1088, 373] on span "medium" at bounding box center [1105, 371] width 36 height 11
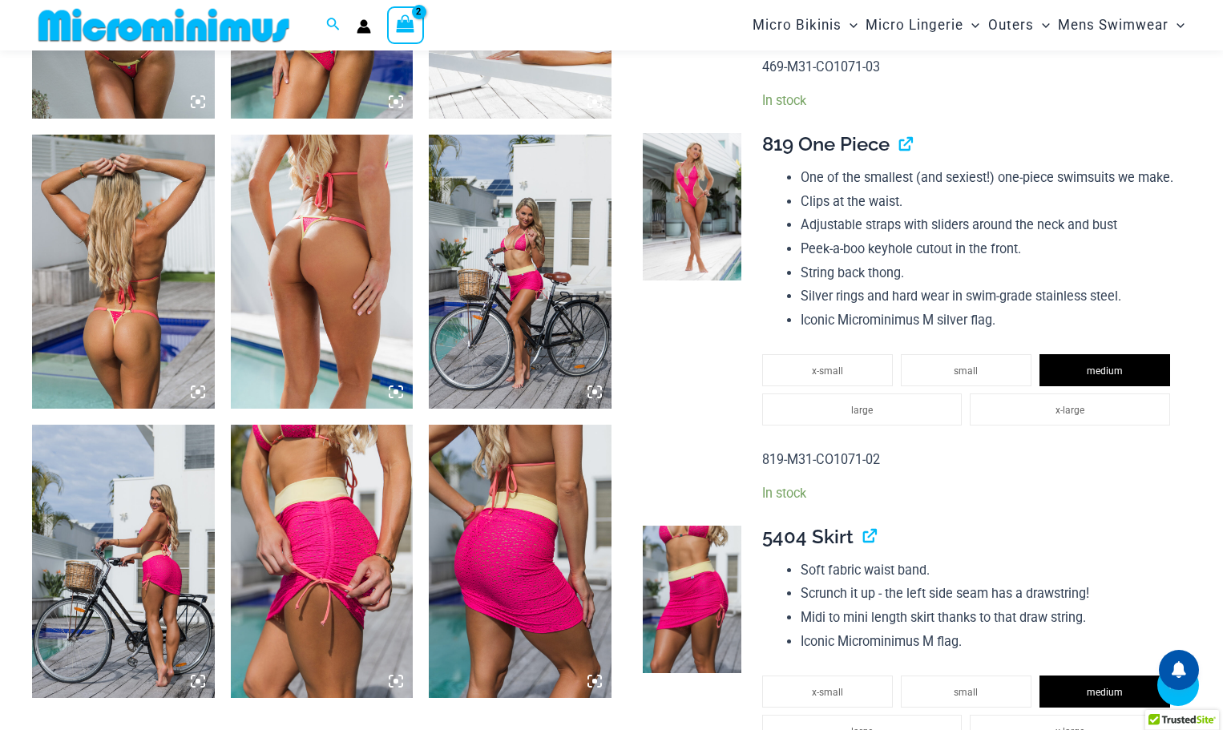
scroll to position [2384, 0]
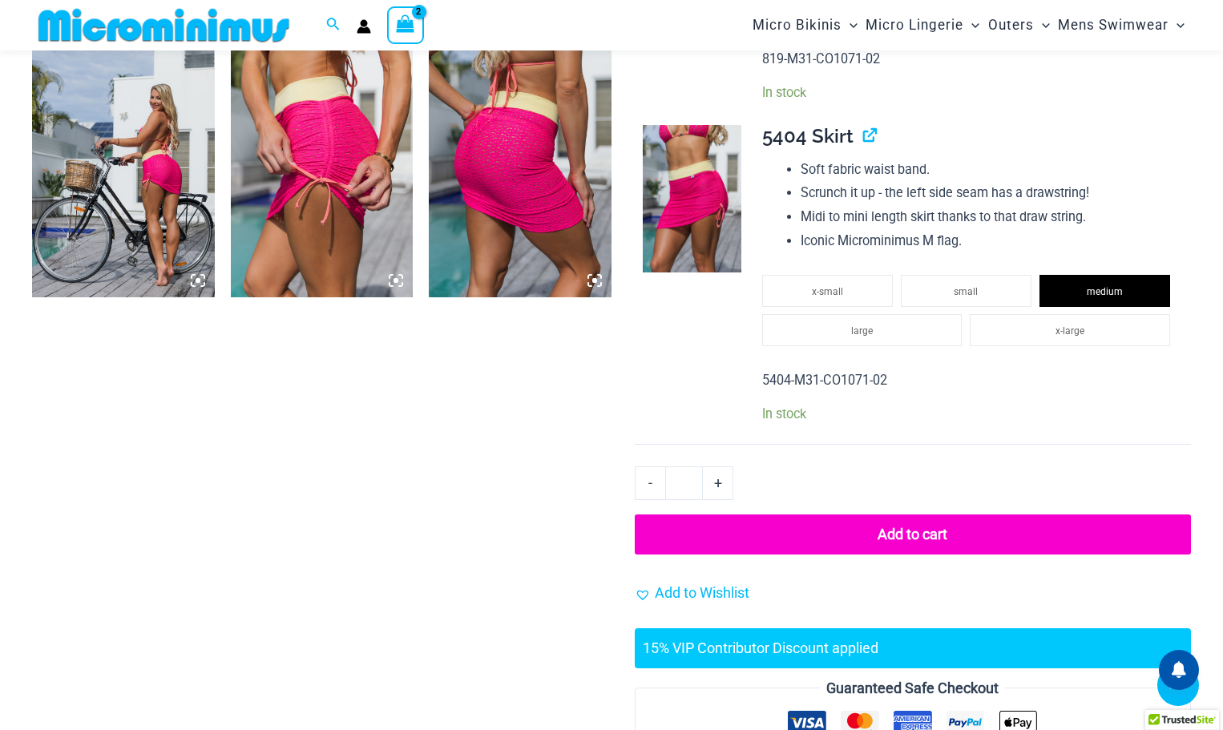
click at [900, 525] on button "Add to cart" at bounding box center [913, 535] width 556 height 40
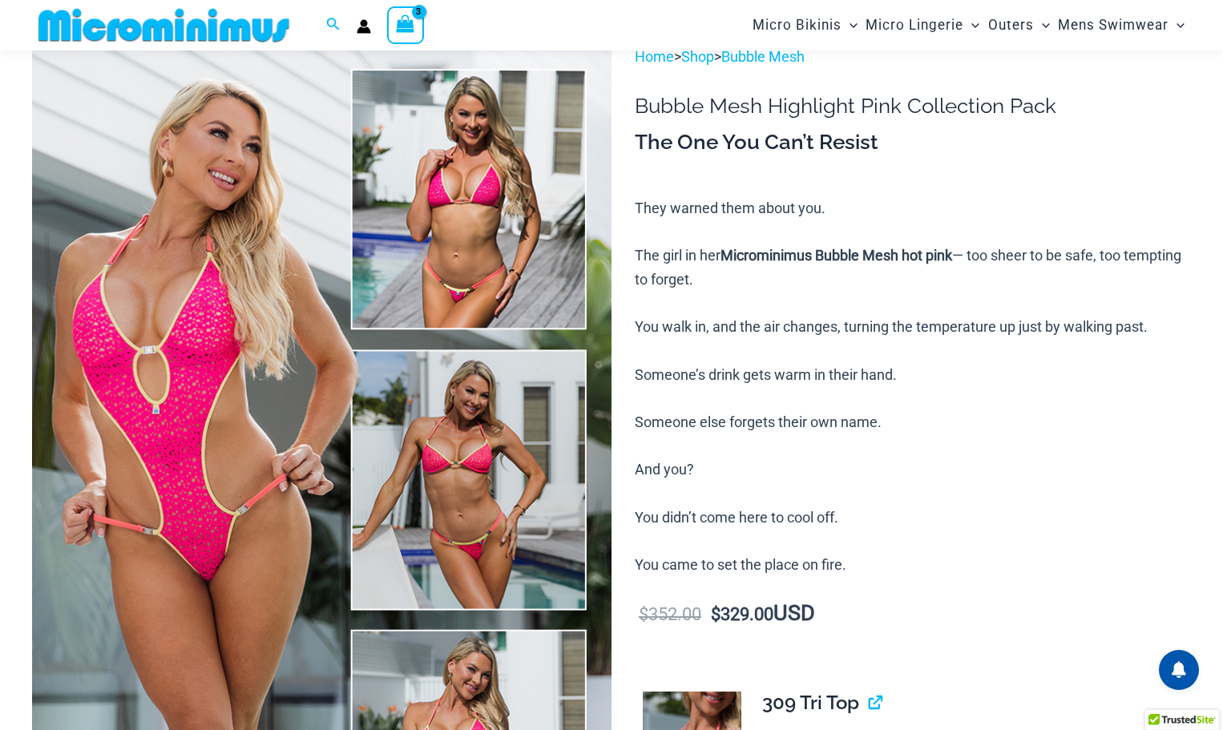
scroll to position [0, 0]
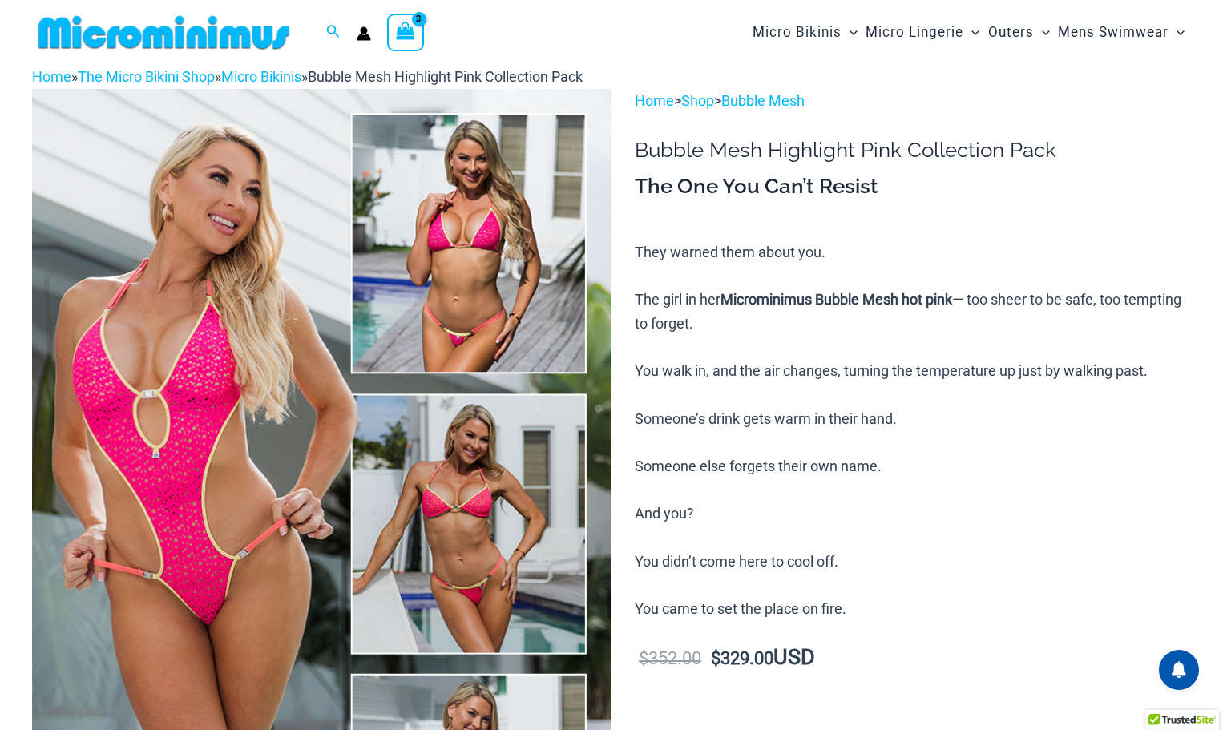
click at [227, 357] on img at bounding box center [321, 524] width 579 height 870
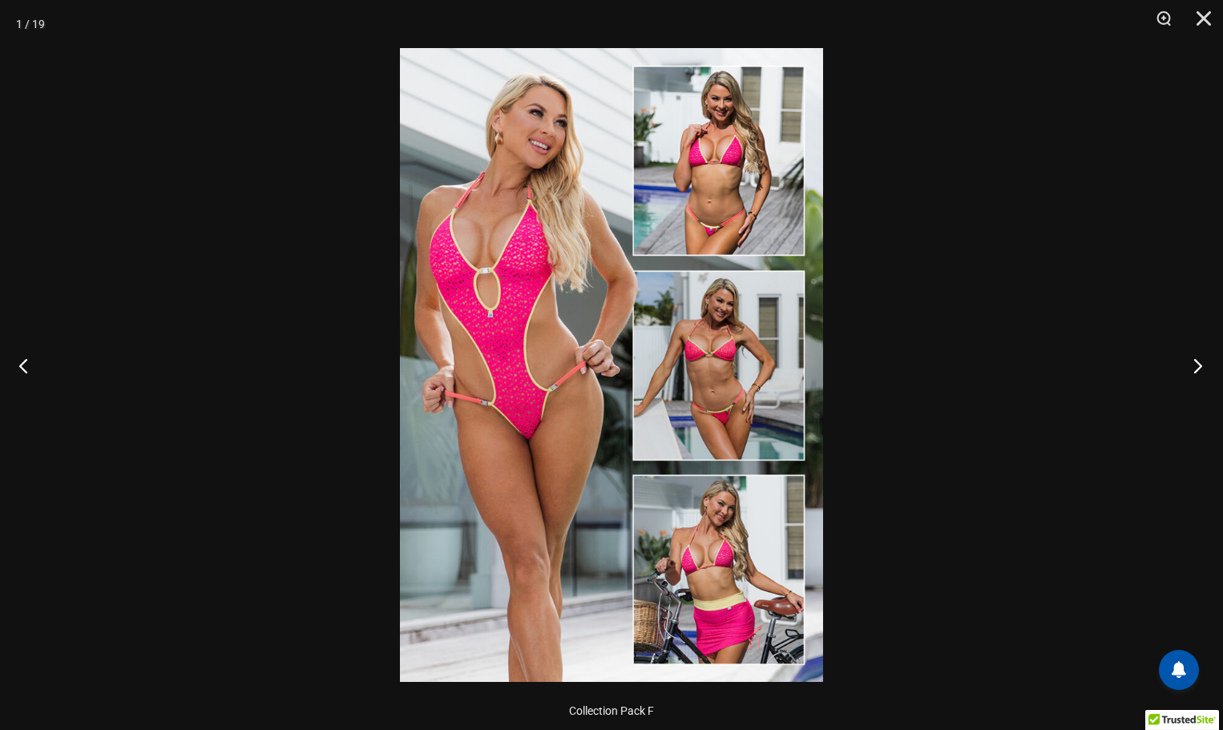
click at [1195, 365] on button "Next" at bounding box center [1193, 365] width 60 height 80
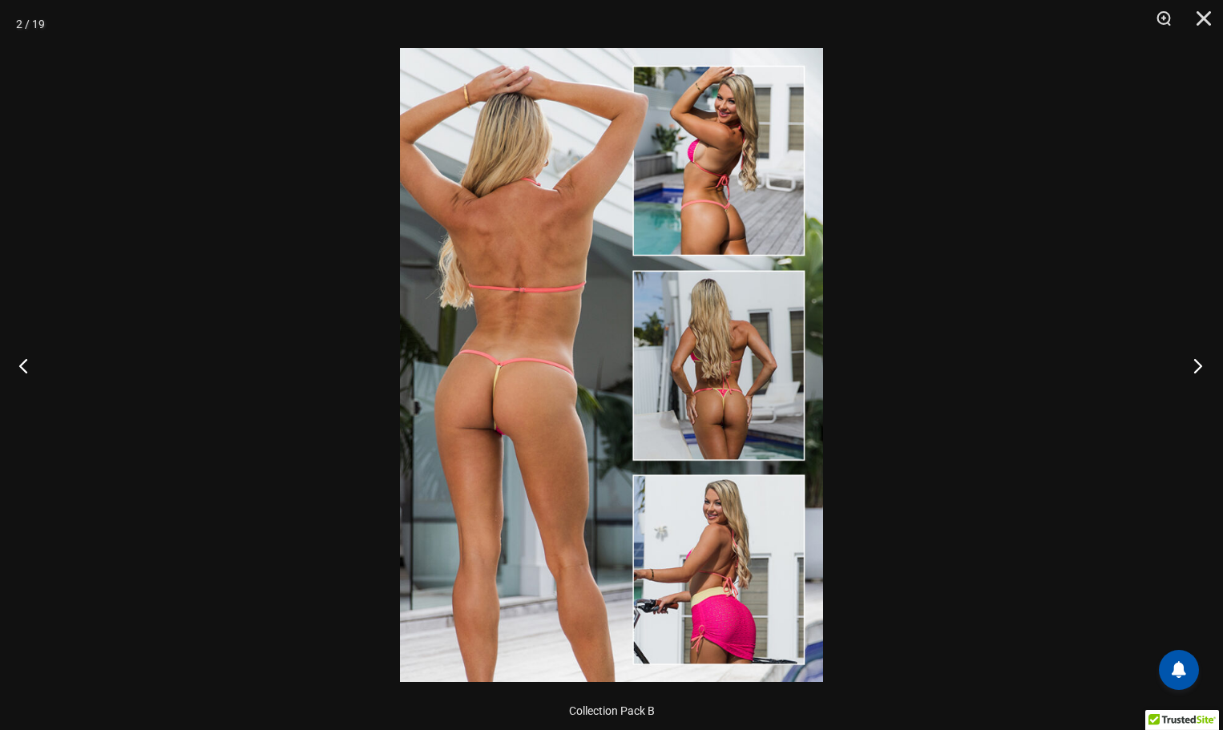
click at [1195, 365] on button "Next" at bounding box center [1193, 365] width 60 height 80
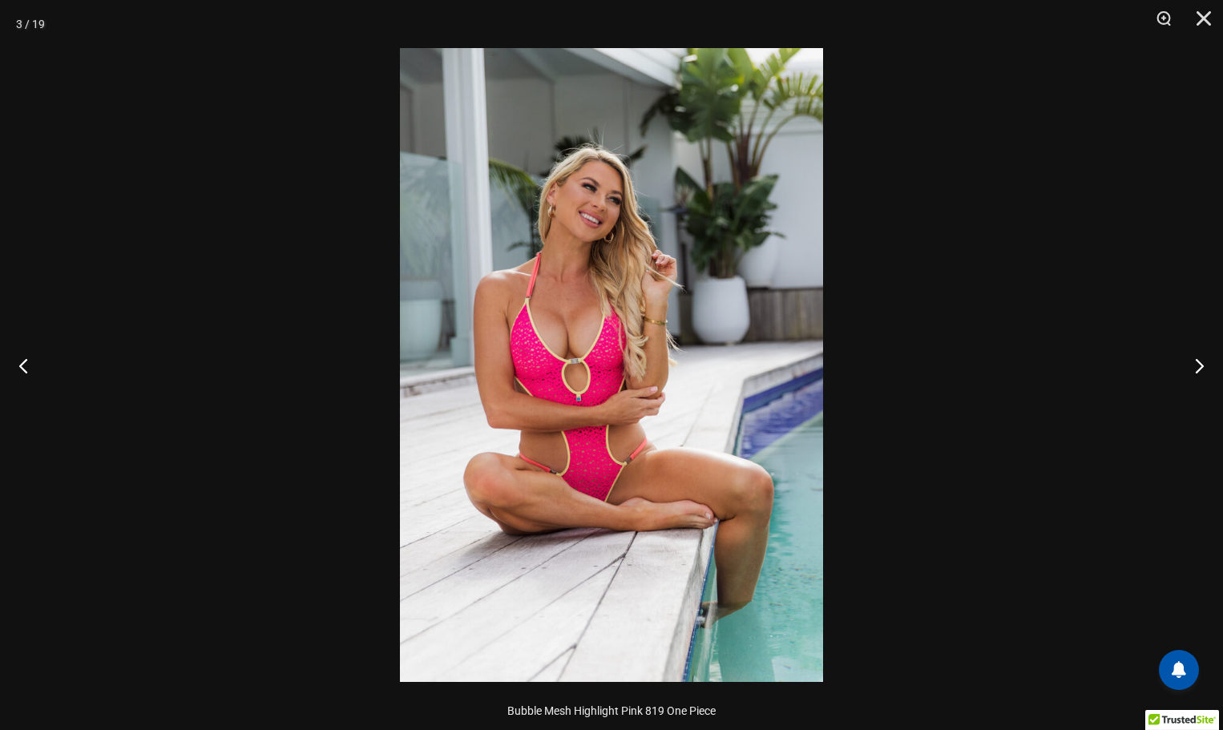
click at [563, 349] on img at bounding box center [611, 365] width 423 height 634
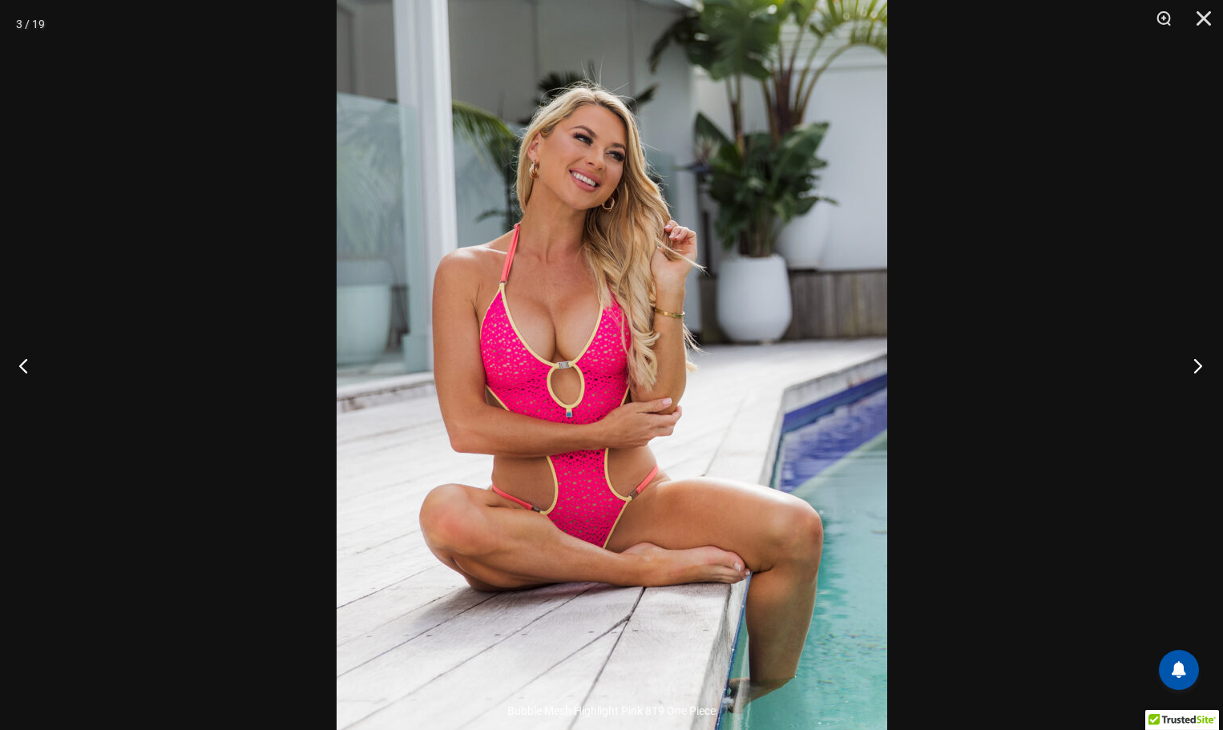
click at [1194, 366] on button "Next" at bounding box center [1193, 365] width 60 height 80
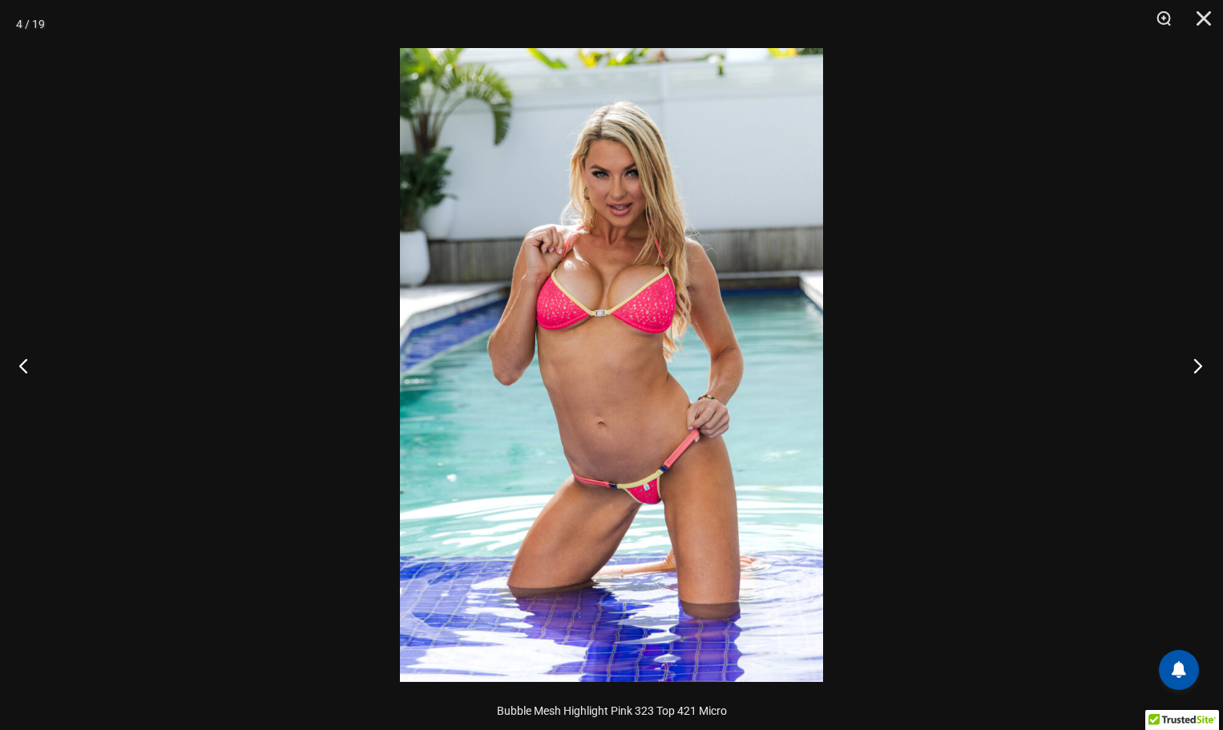
click at [1194, 366] on button "Next" at bounding box center [1193, 365] width 60 height 80
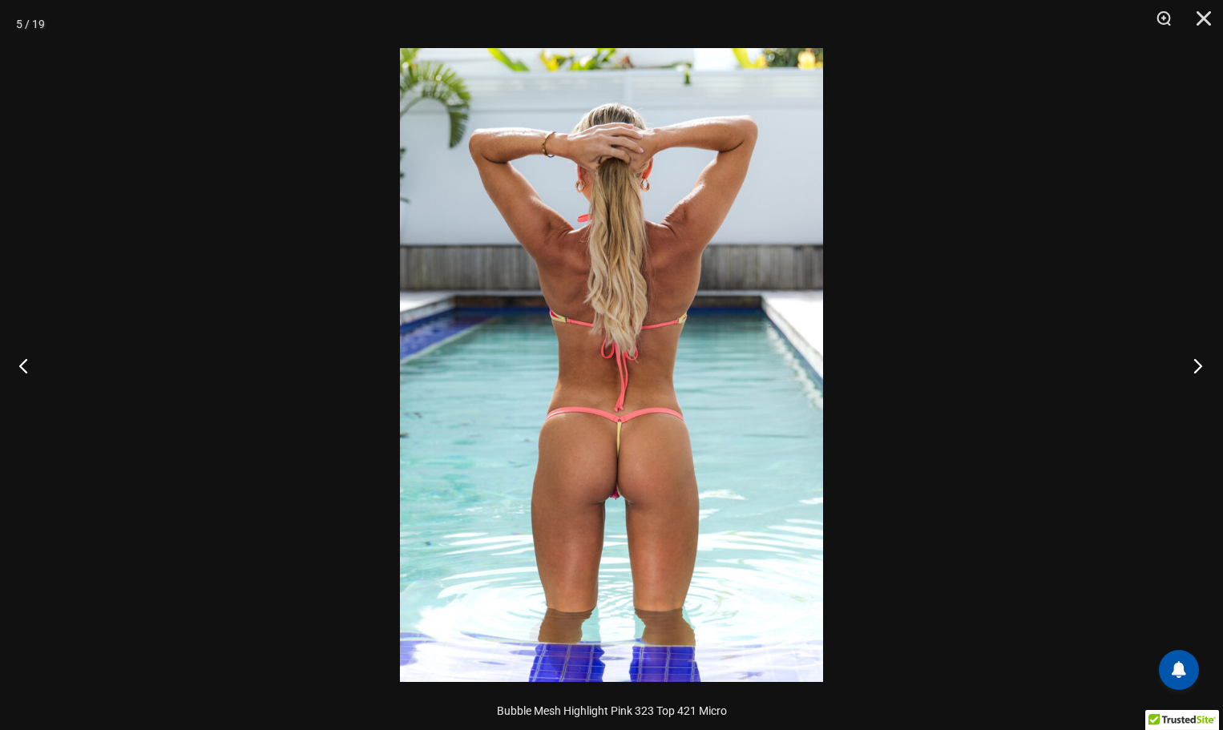
click at [1190, 368] on button "Next" at bounding box center [1193, 365] width 60 height 80
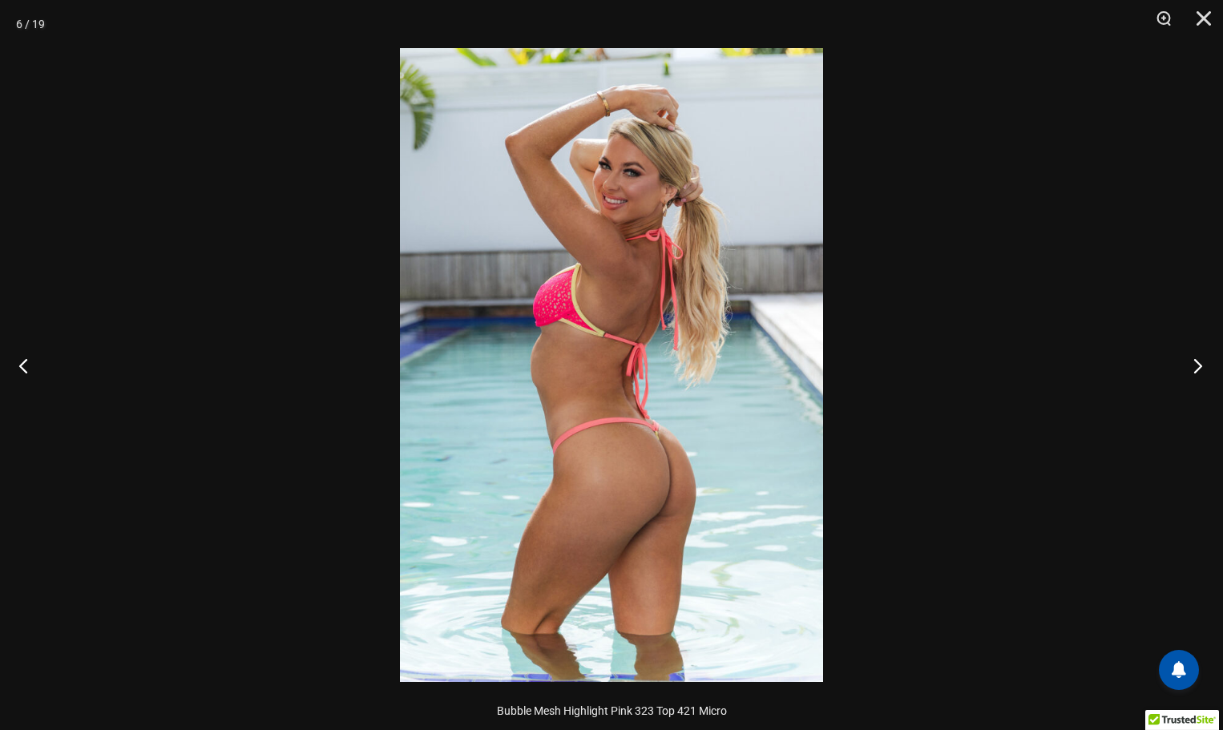
click at [1193, 368] on button "Next" at bounding box center [1193, 365] width 60 height 80
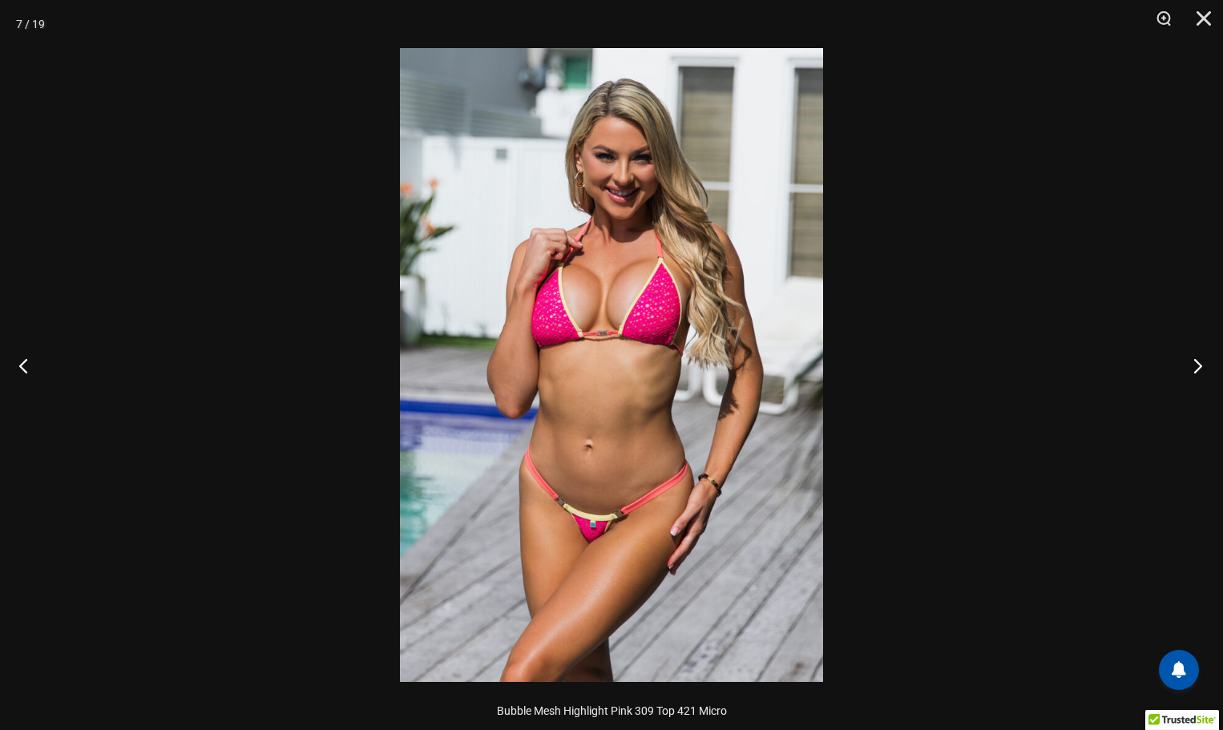
click at [1193, 368] on button "Next" at bounding box center [1193, 365] width 60 height 80
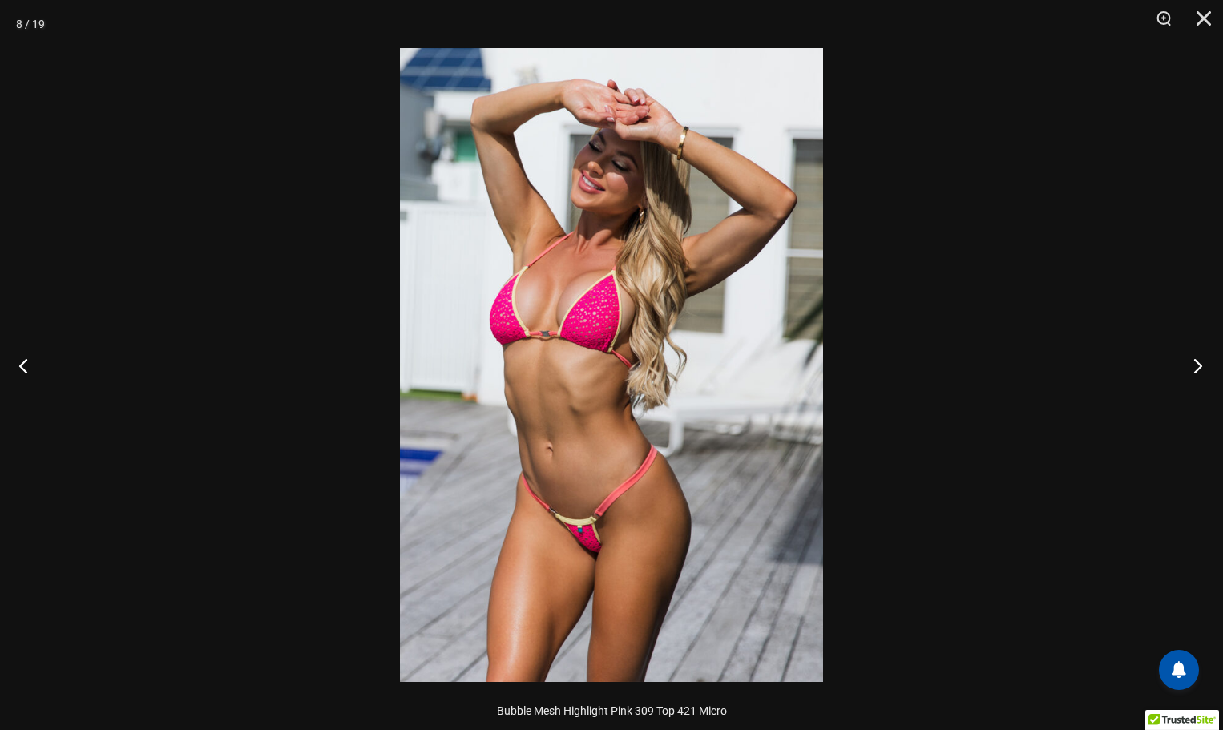
click at [1193, 368] on button "Next" at bounding box center [1193, 365] width 60 height 80
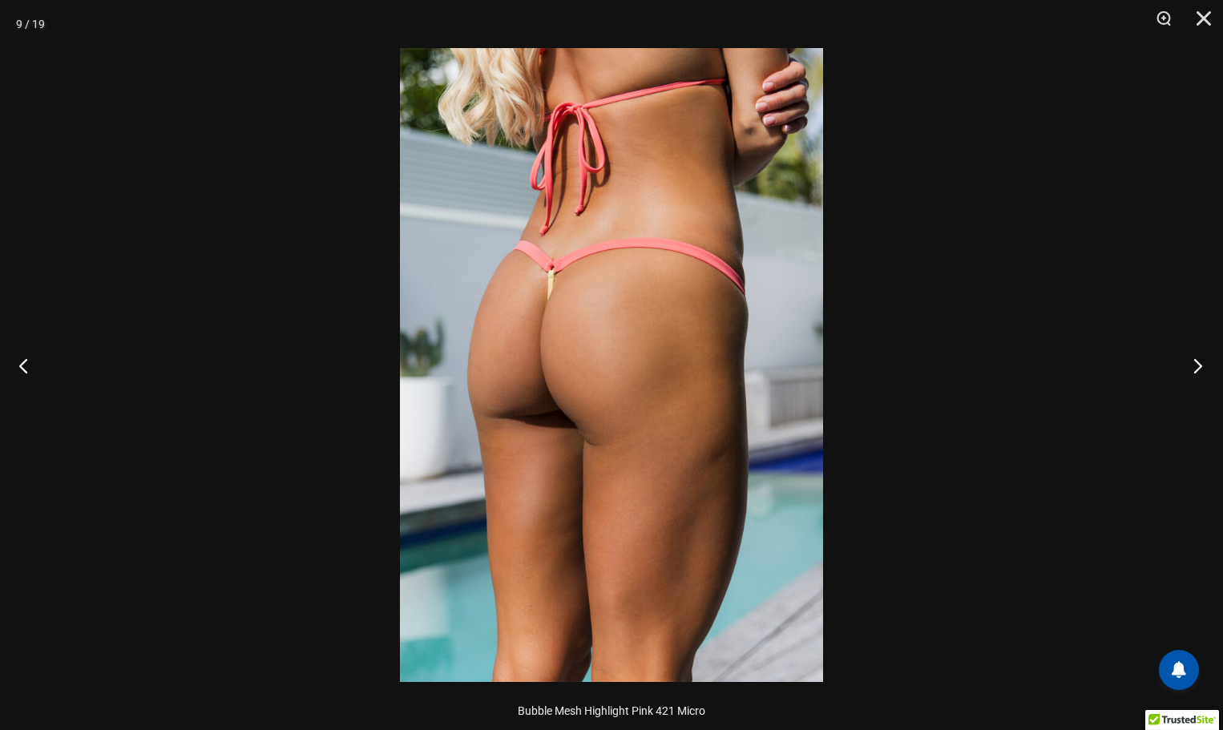
click at [1193, 368] on button "Next" at bounding box center [1193, 365] width 60 height 80
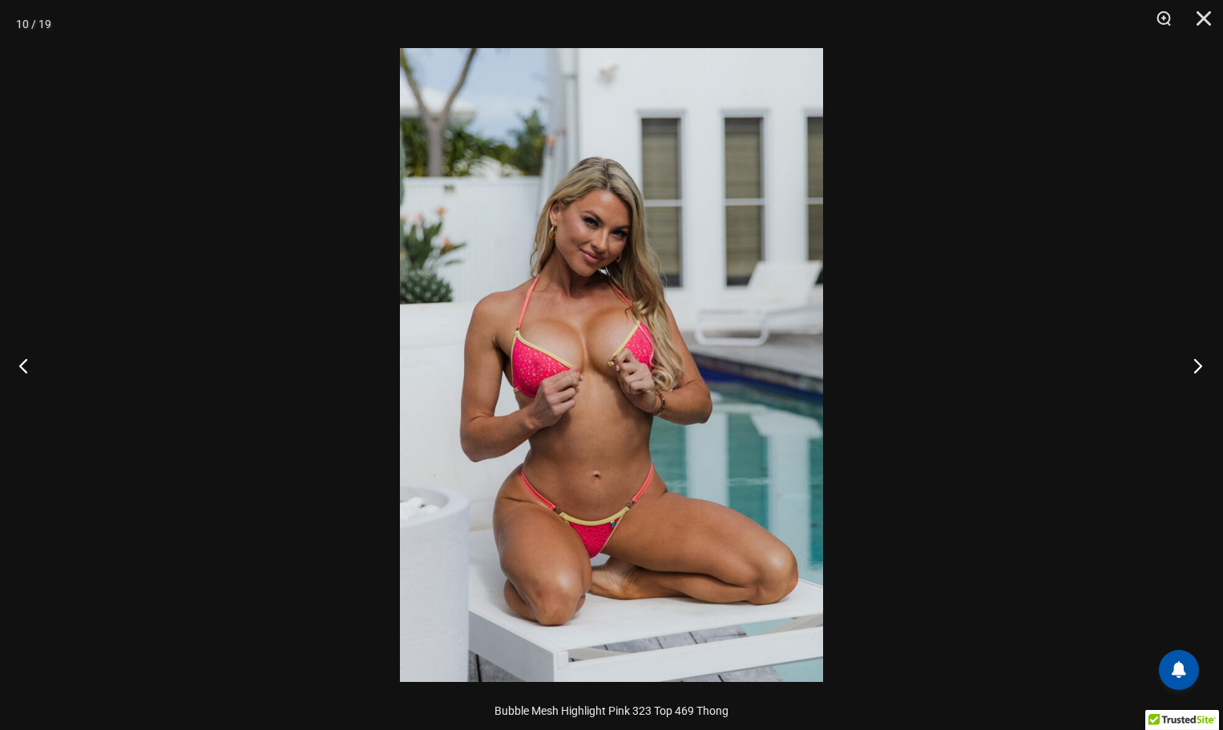
click at [1193, 368] on button "Next" at bounding box center [1193, 365] width 60 height 80
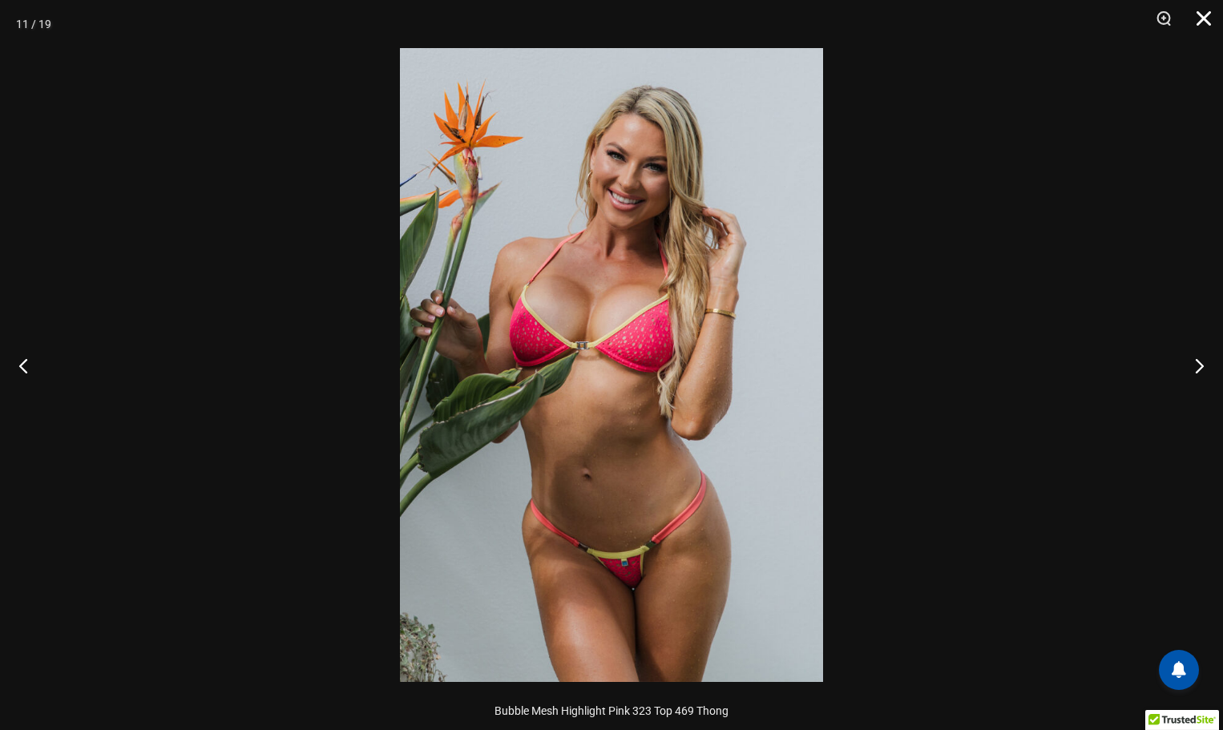
click at [1202, 16] on button "Close" at bounding box center [1198, 24] width 40 height 48
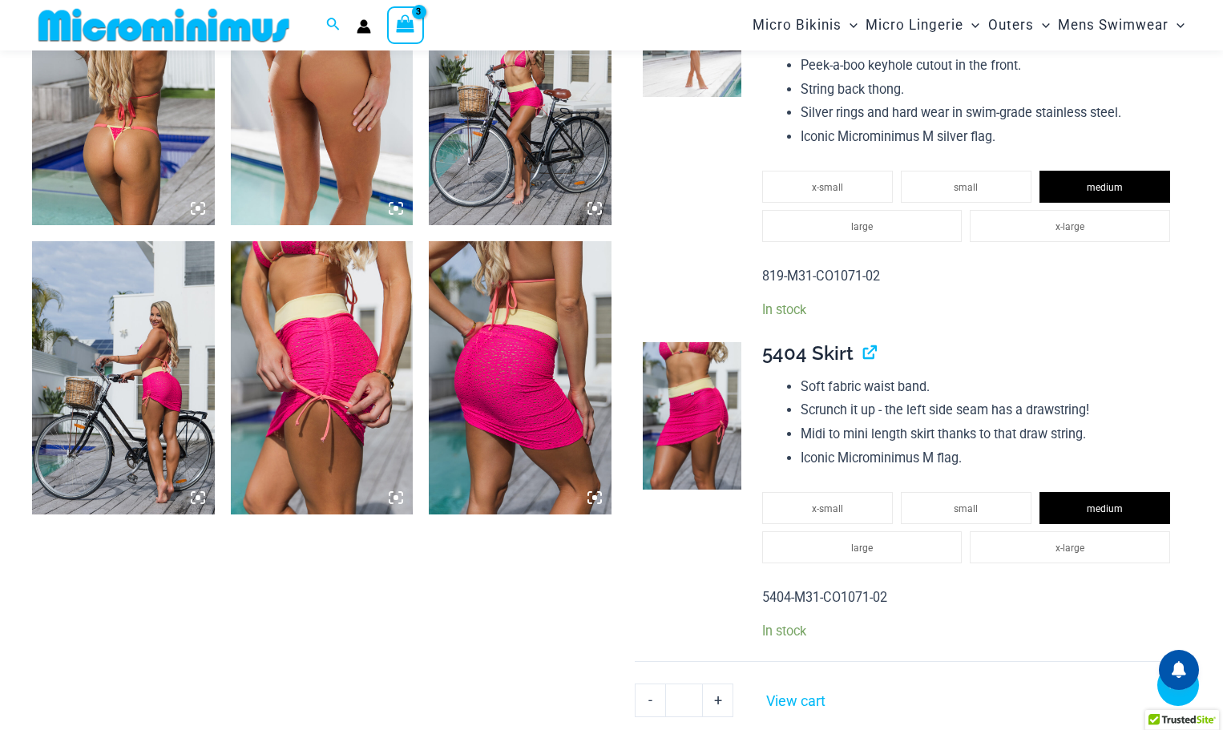
scroll to position [2070, 0]
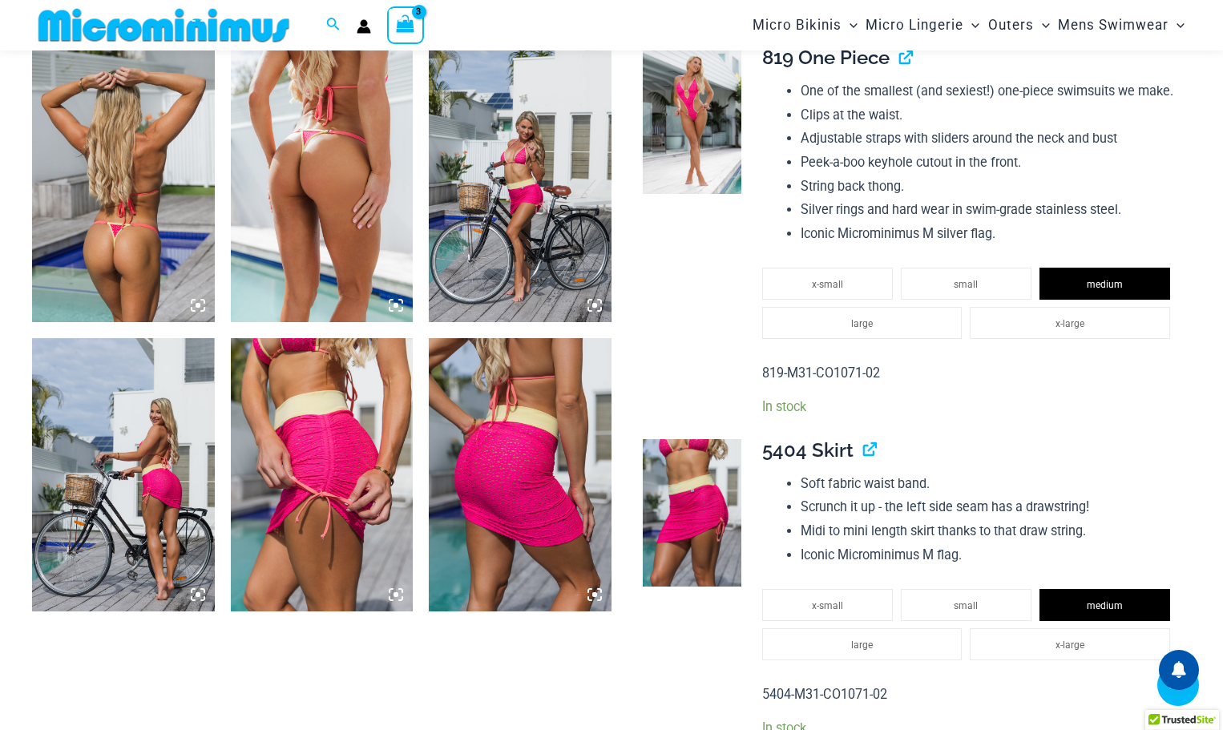
click at [538, 216] on img at bounding box center [520, 184] width 183 height 273
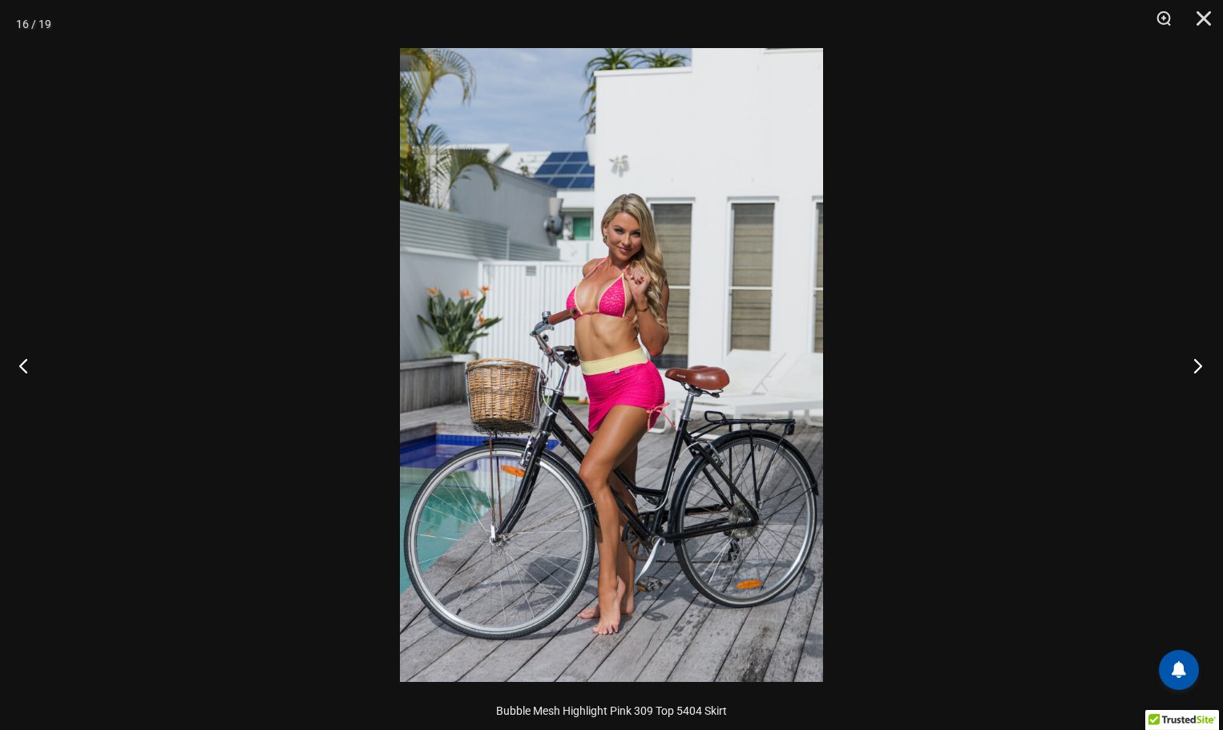
click at [1193, 370] on button "Next" at bounding box center [1193, 365] width 60 height 80
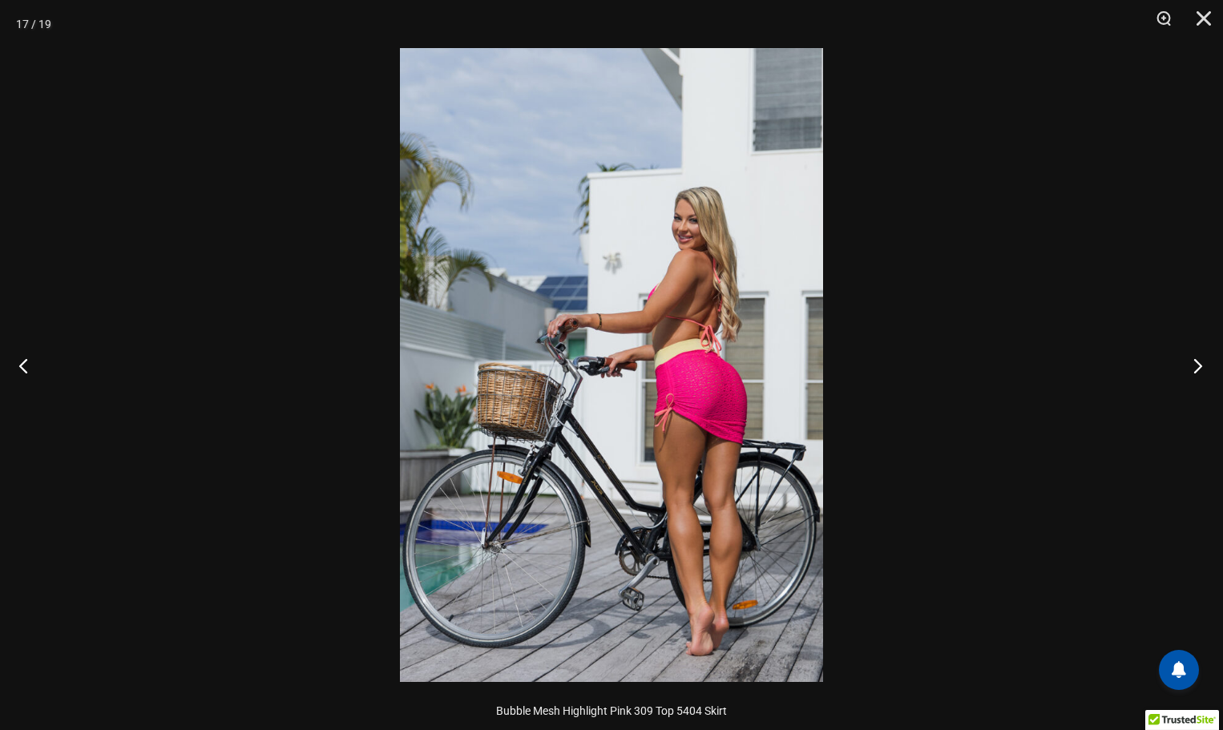
click at [1193, 370] on button "Next" at bounding box center [1193, 365] width 60 height 80
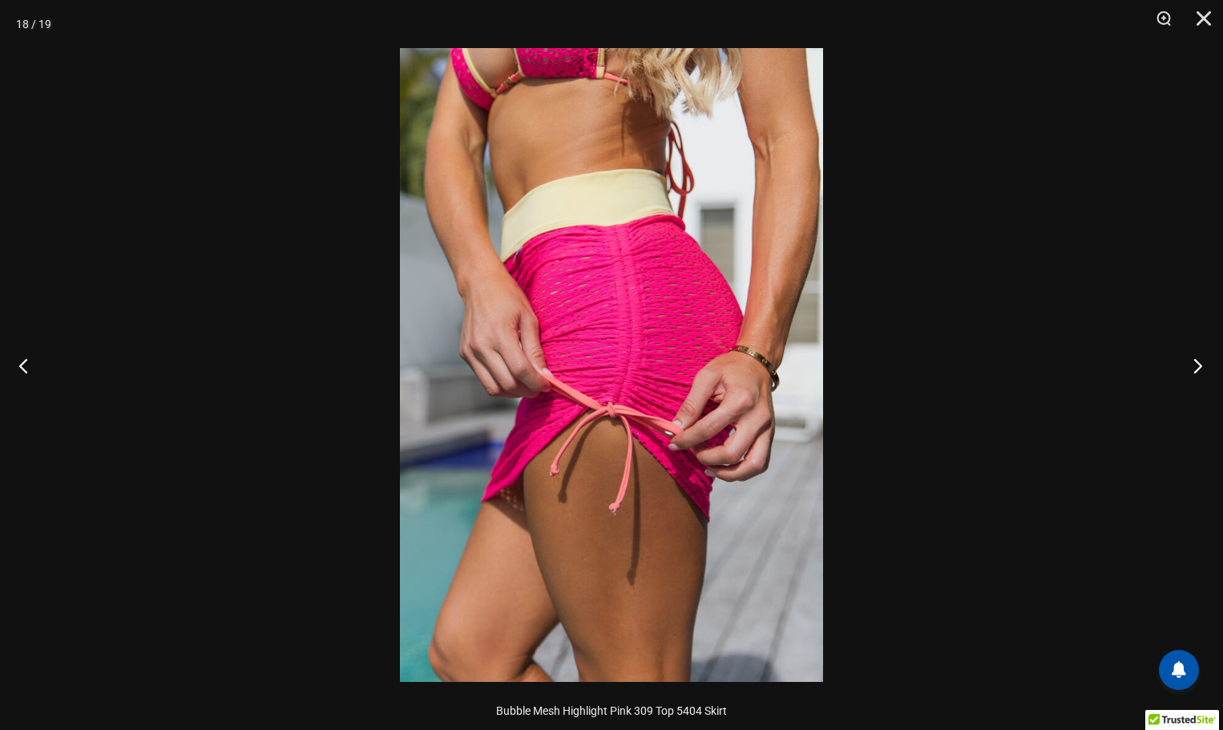
click at [1193, 370] on button "Next" at bounding box center [1193, 365] width 60 height 80
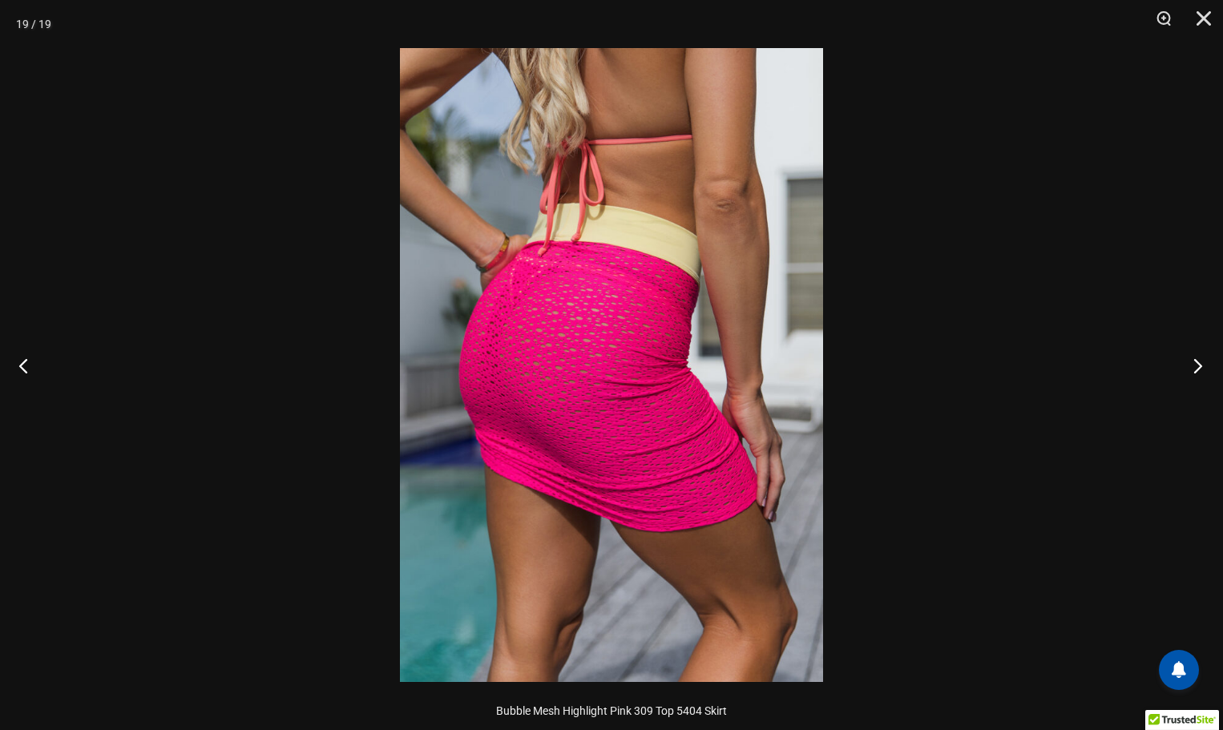
click at [1193, 370] on button "Next" at bounding box center [1193, 365] width 60 height 80
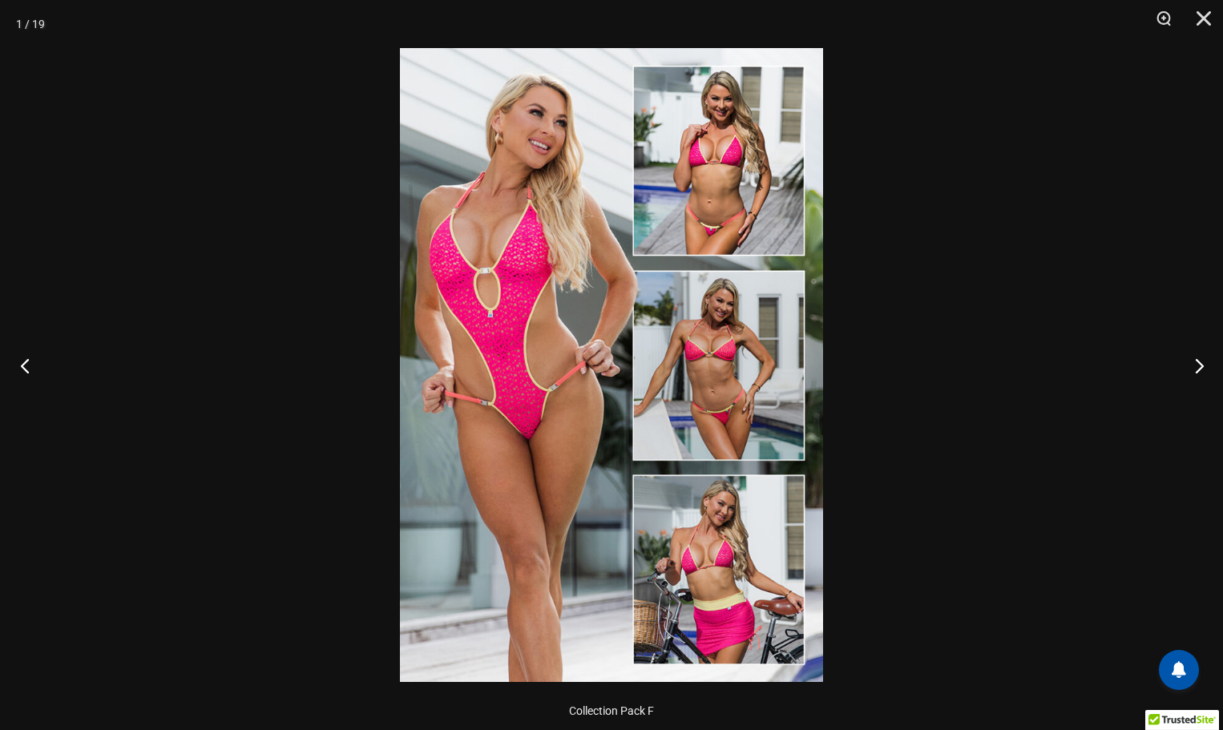
click at [25, 357] on button "Previous" at bounding box center [30, 365] width 60 height 80
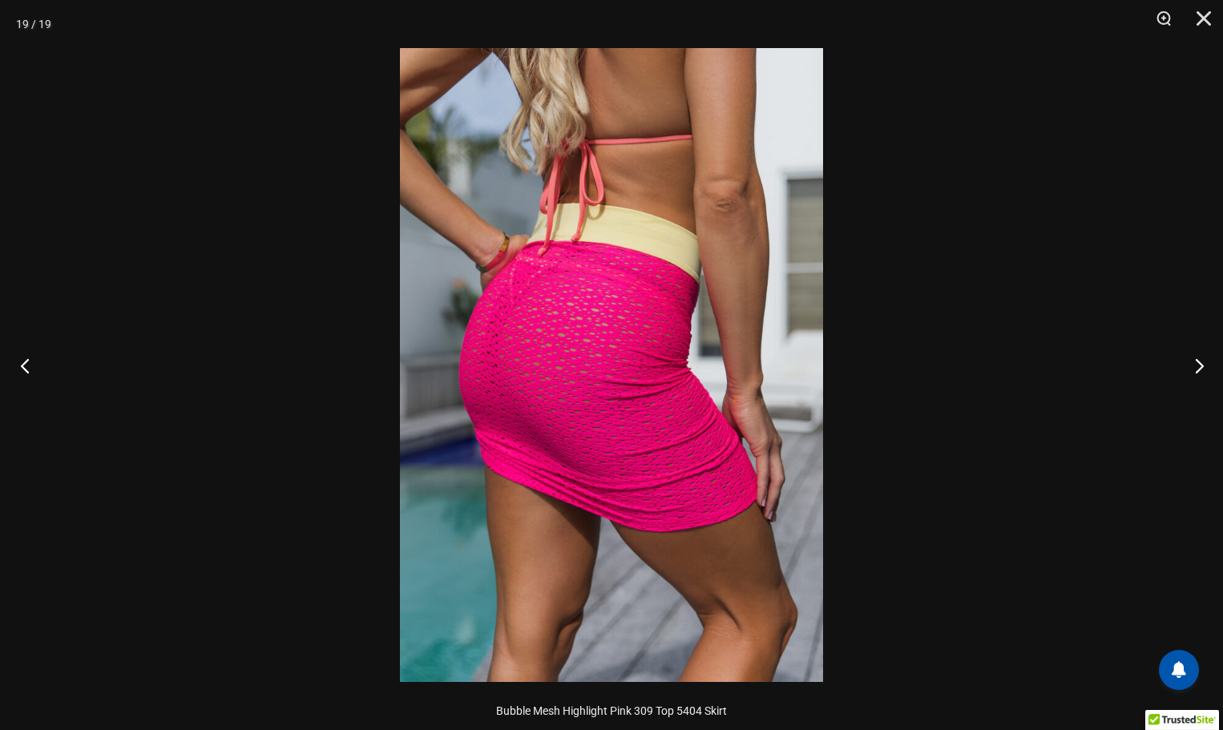
click at [25, 357] on button "Previous" at bounding box center [30, 365] width 60 height 80
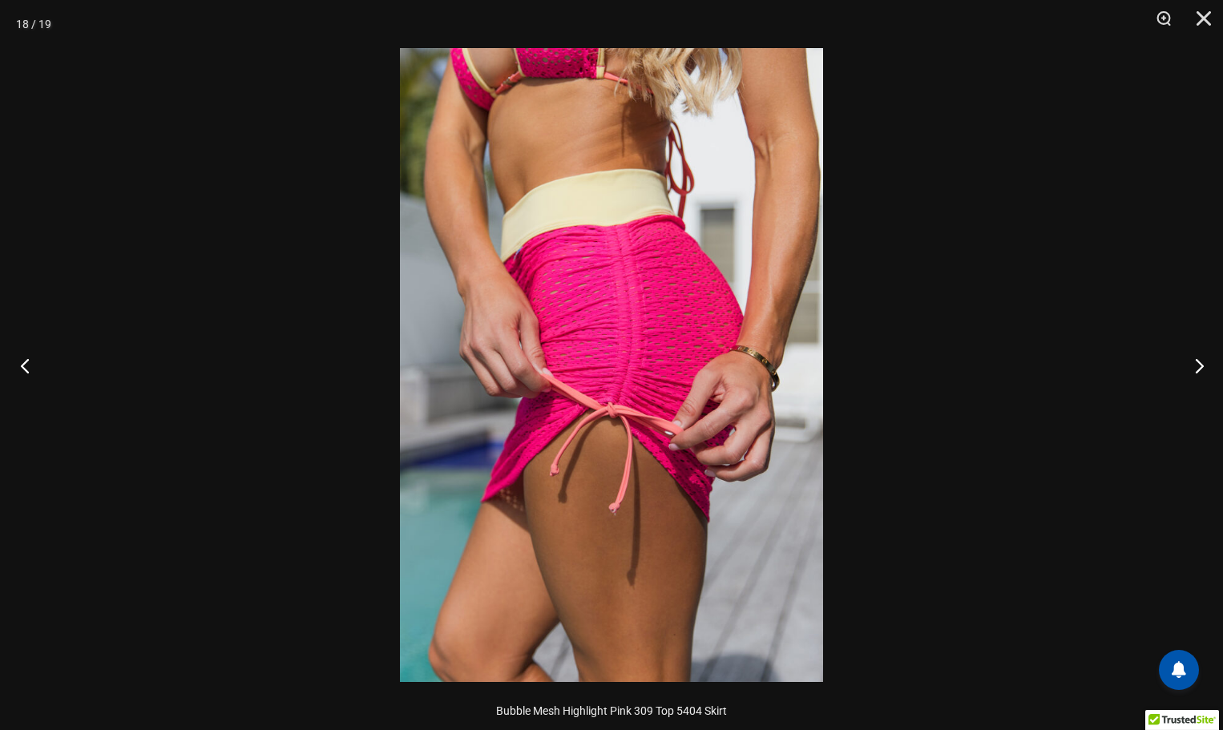
click at [25, 357] on button "Previous" at bounding box center [30, 365] width 60 height 80
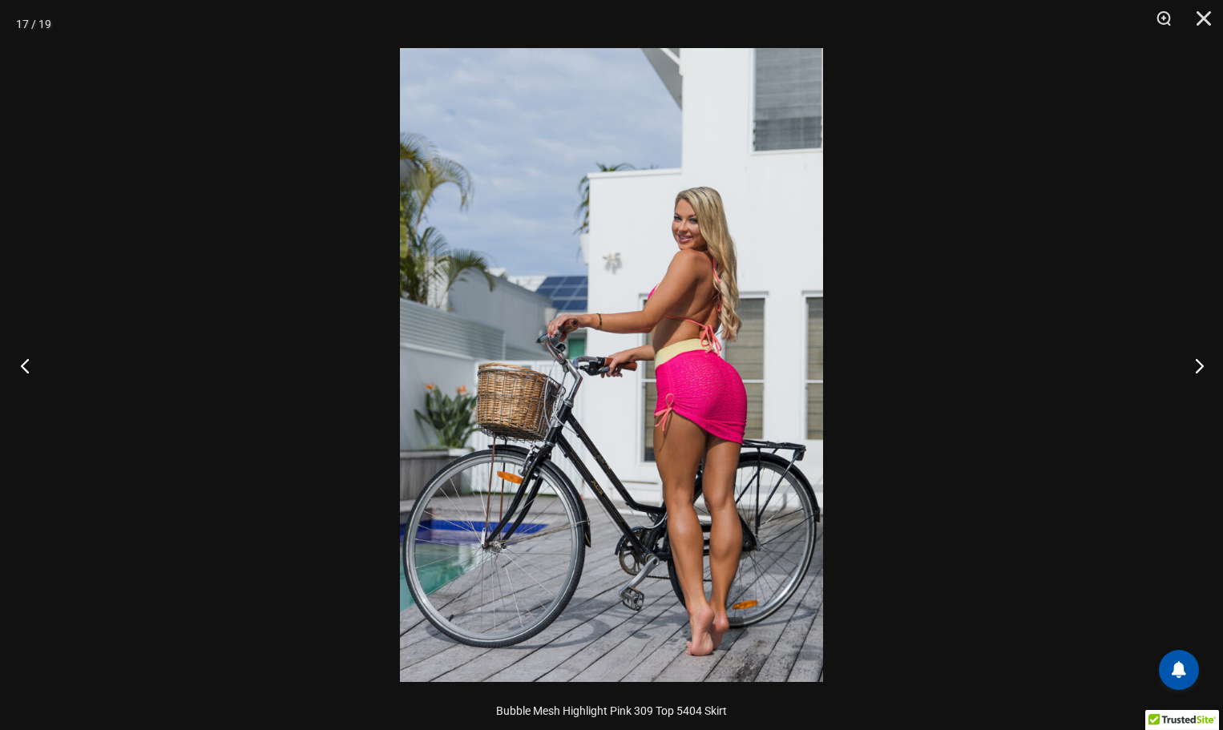
click at [25, 357] on button "Previous" at bounding box center [30, 365] width 60 height 80
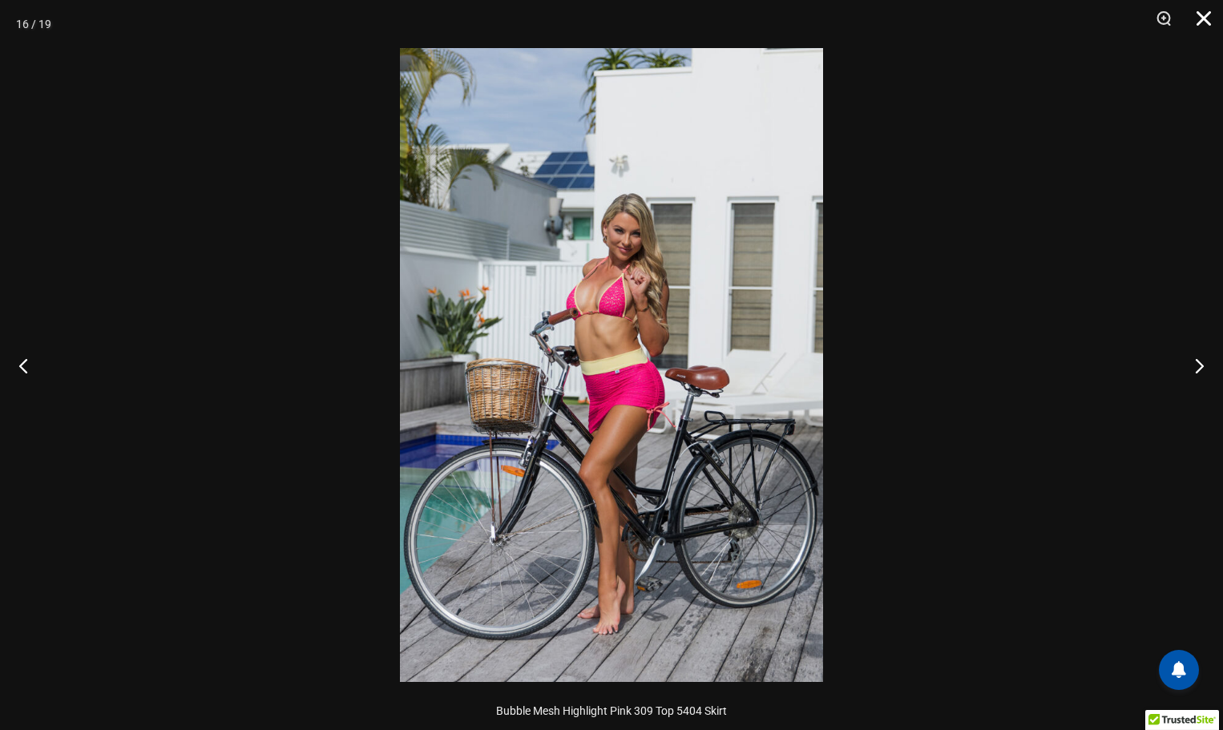
click at [1201, 15] on button "Close" at bounding box center [1198, 24] width 40 height 48
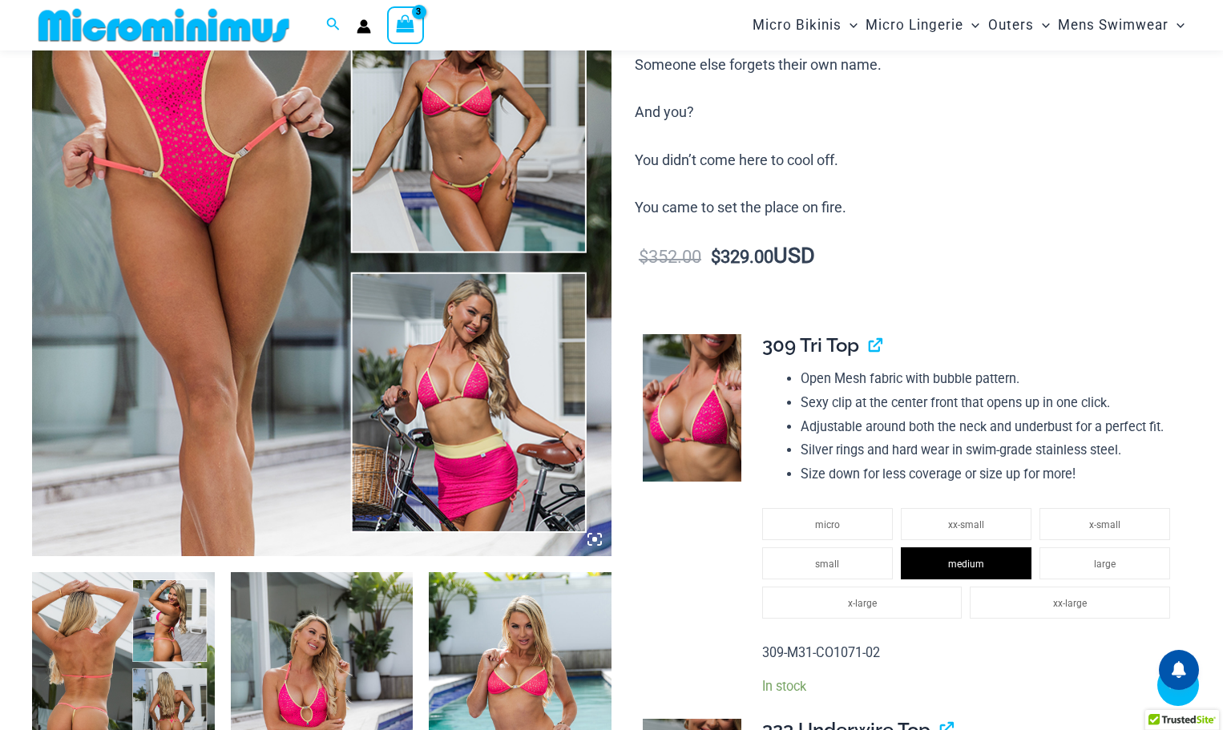
scroll to position [0, 0]
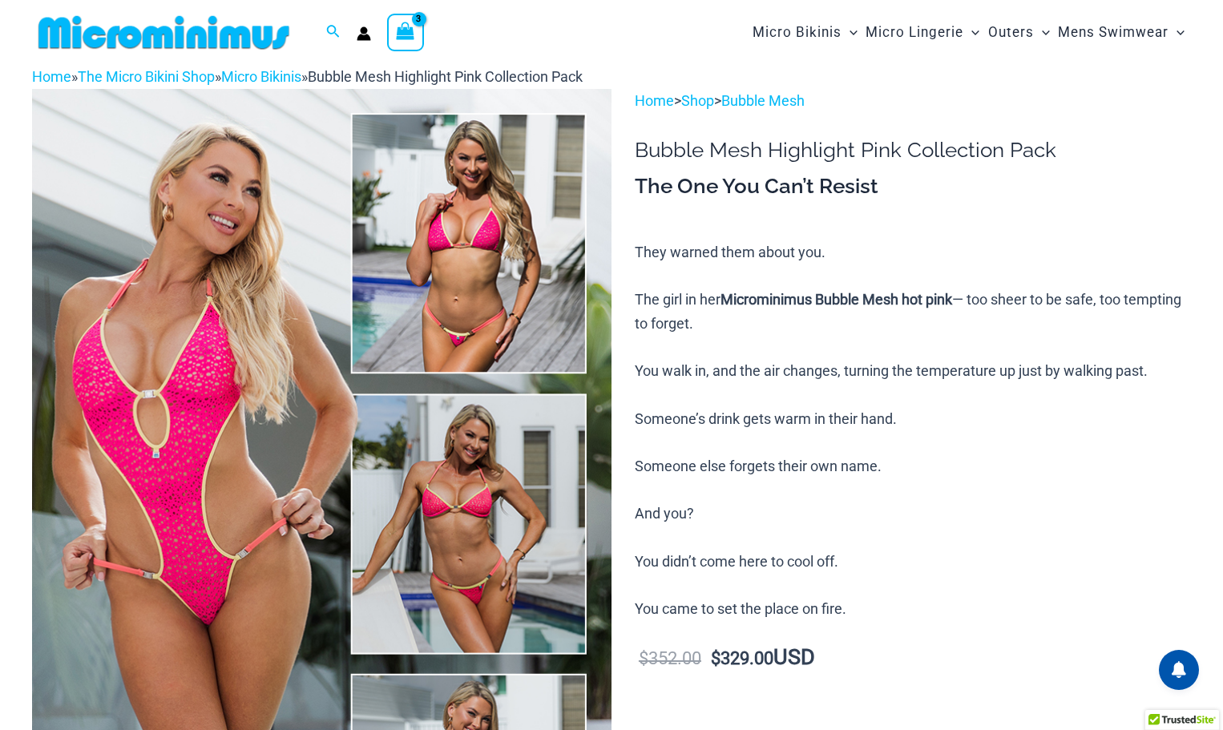
click at [222, 30] on img at bounding box center [164, 32] width 264 height 36
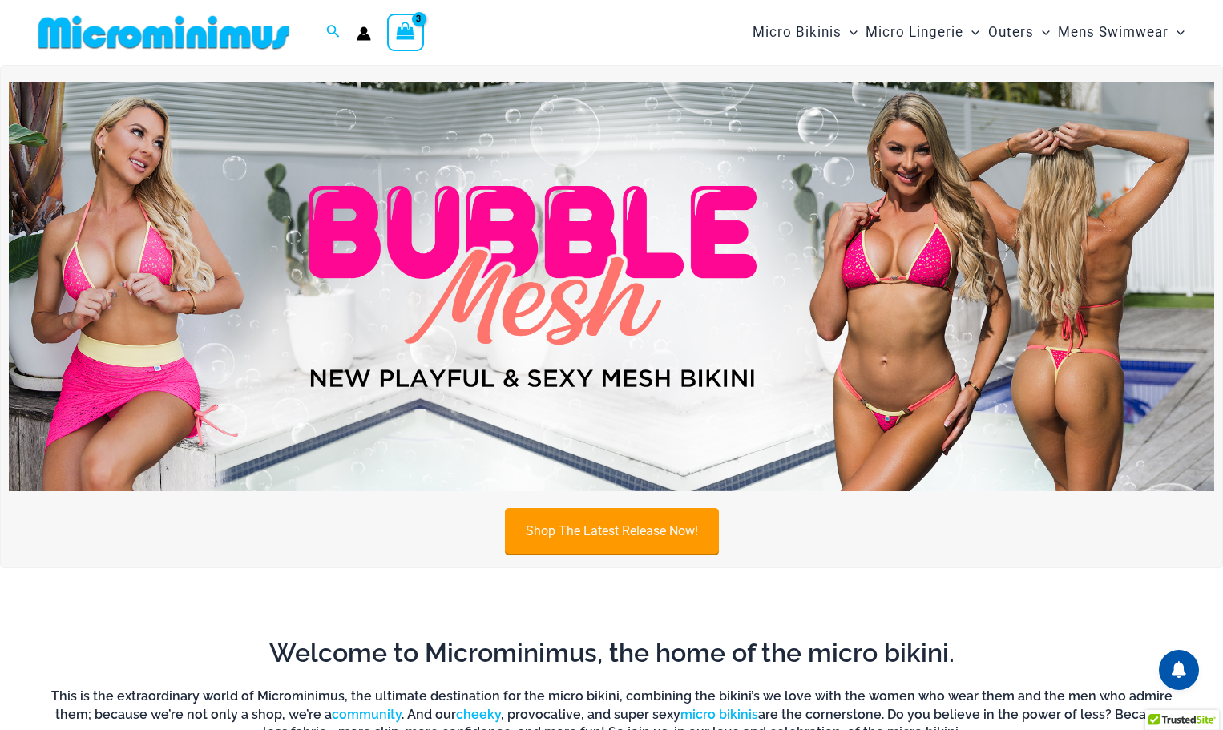
click at [604, 535] on link "Shop The Latest Release Now!" at bounding box center [612, 531] width 214 height 46
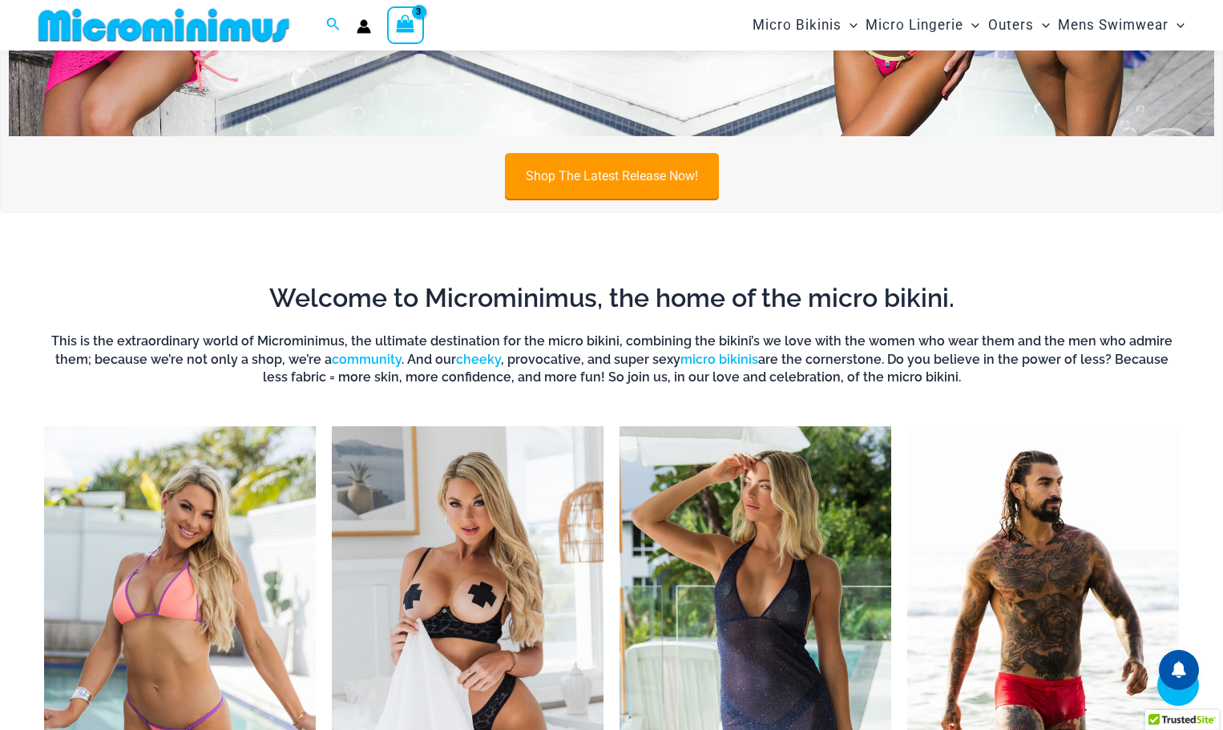
scroll to position [707, 0]
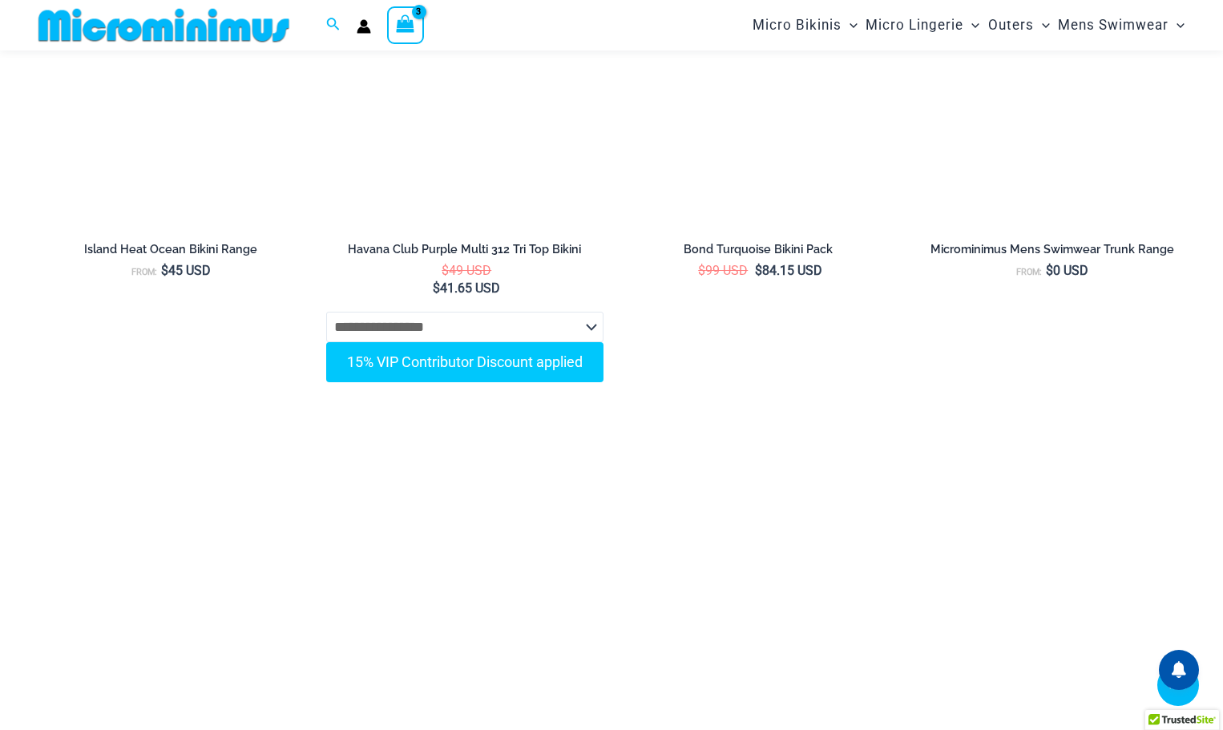
scroll to position [4034, 0]
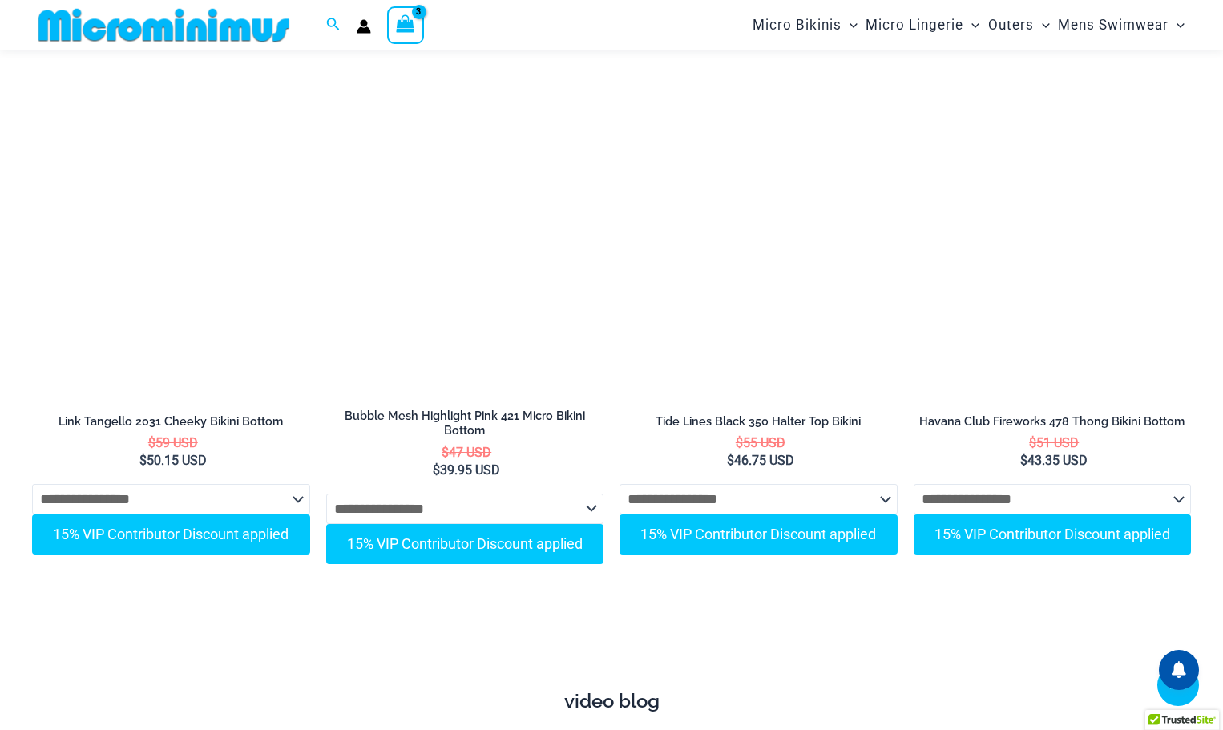
scroll to position [4515, 0]
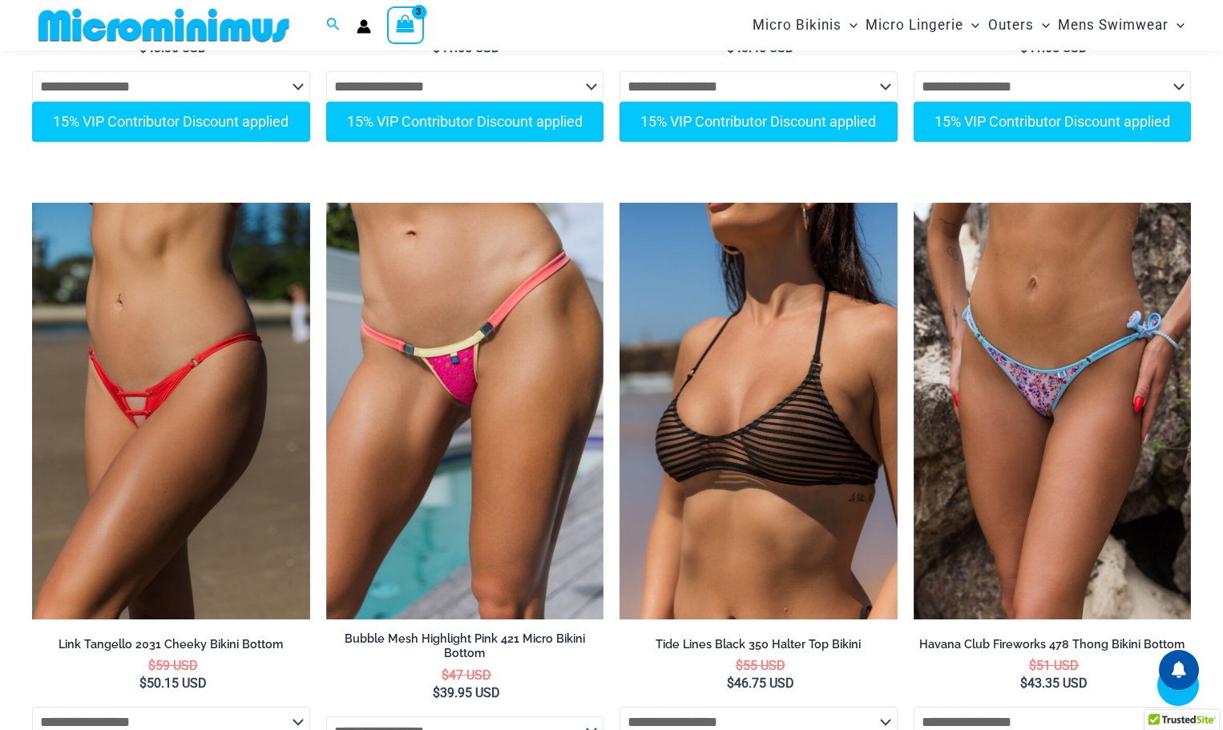
click at [411, 28] on icon "View Shopping Cart, 3 items" at bounding box center [405, 23] width 18 height 18
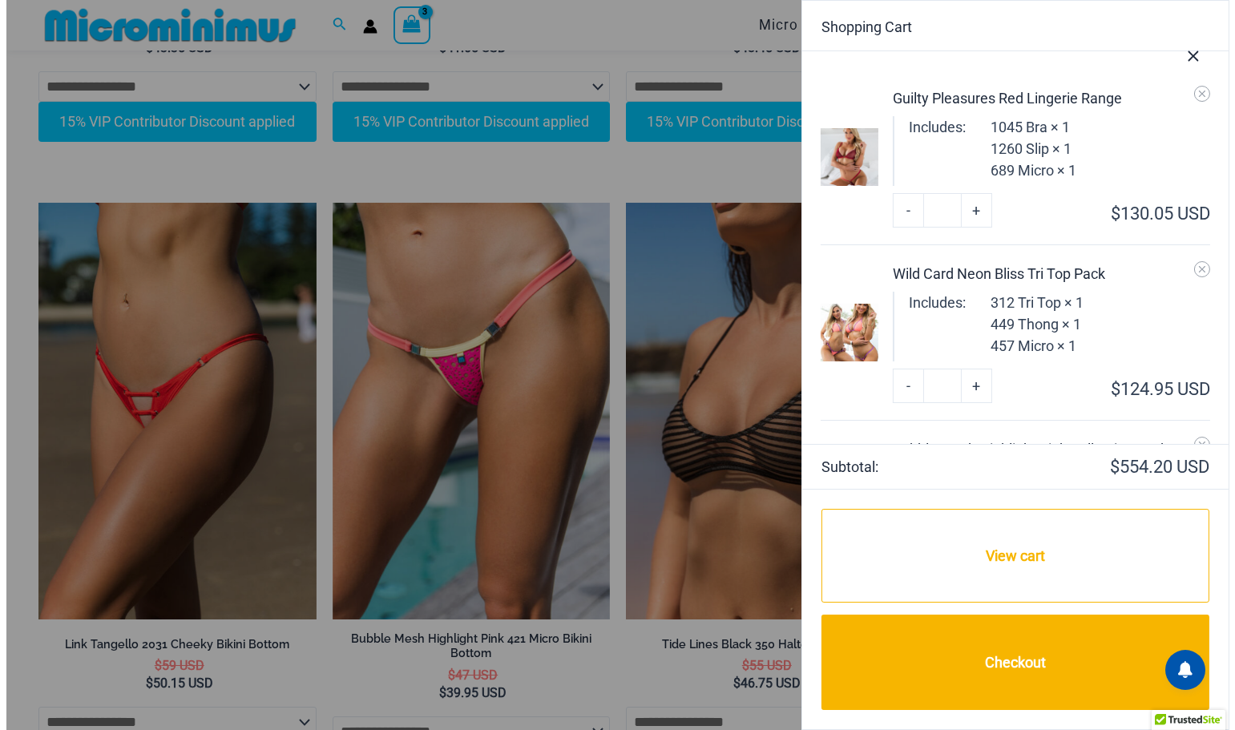
scroll to position [4537, 0]
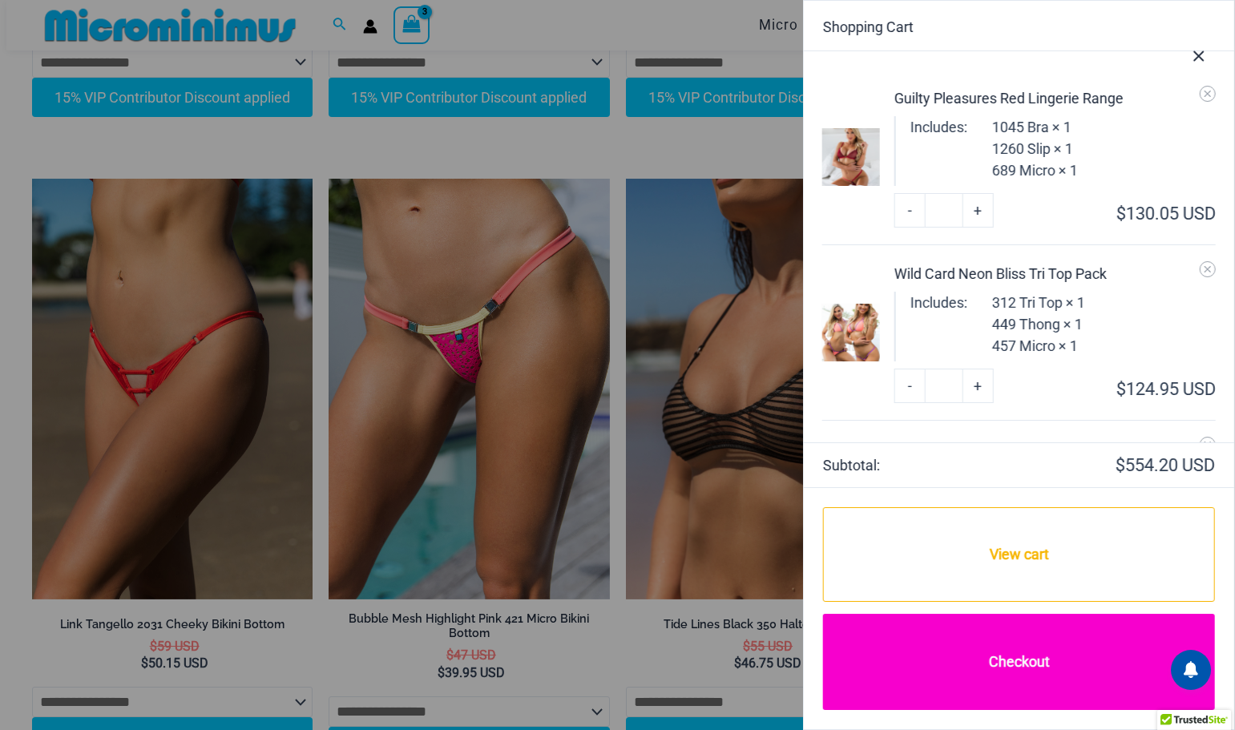
click at [1008, 660] on link "Checkout" at bounding box center [1019, 662] width 392 height 96
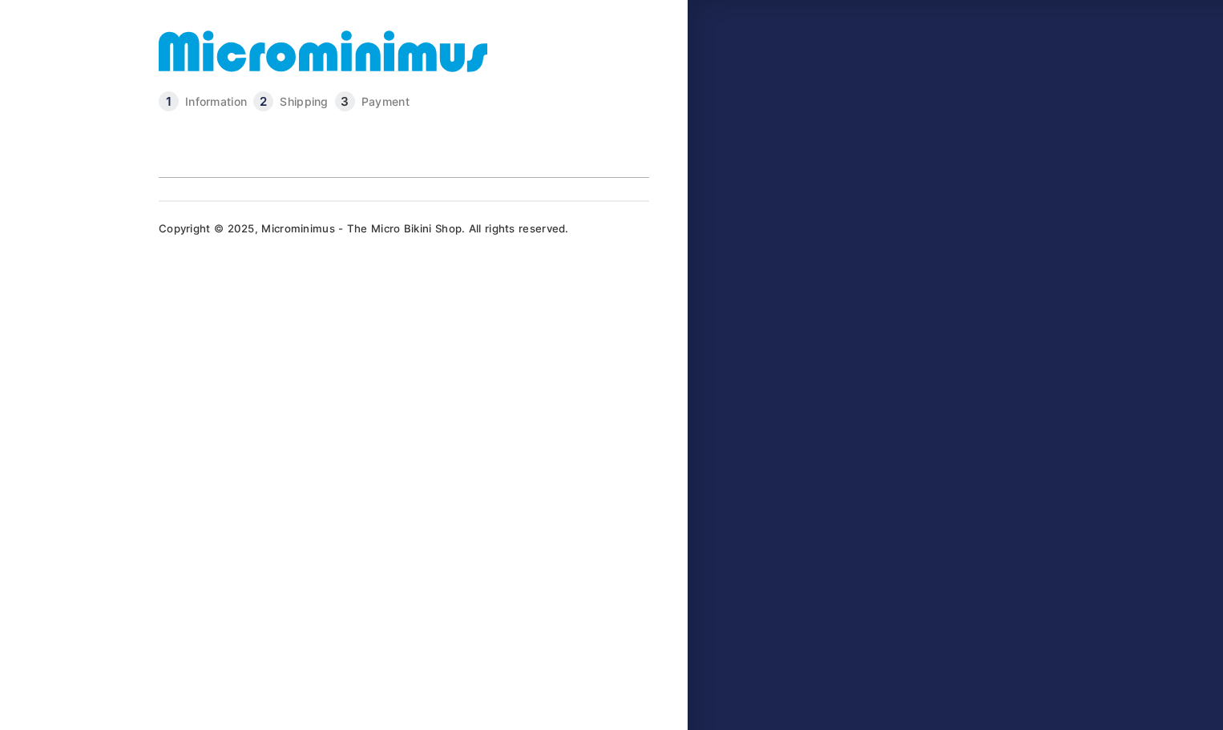
type input "**********"
select select "**"
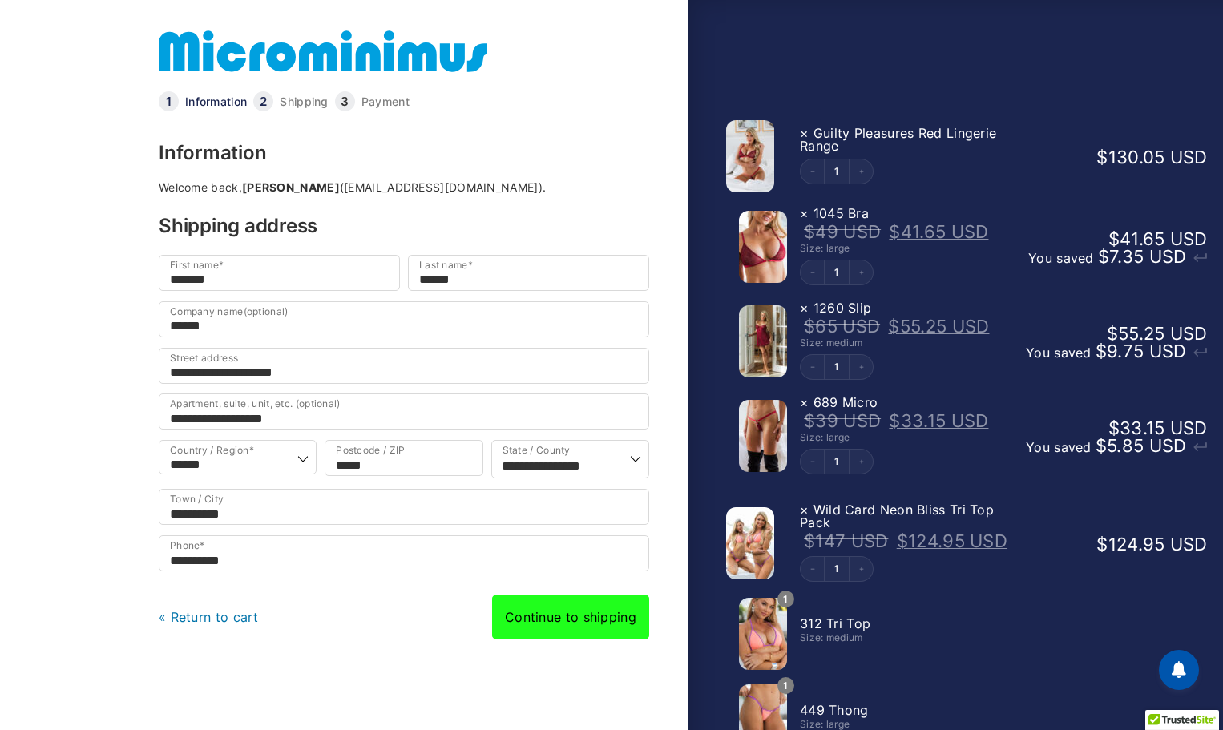
click at [587, 632] on link "Continue to shipping" at bounding box center [570, 617] width 157 height 45
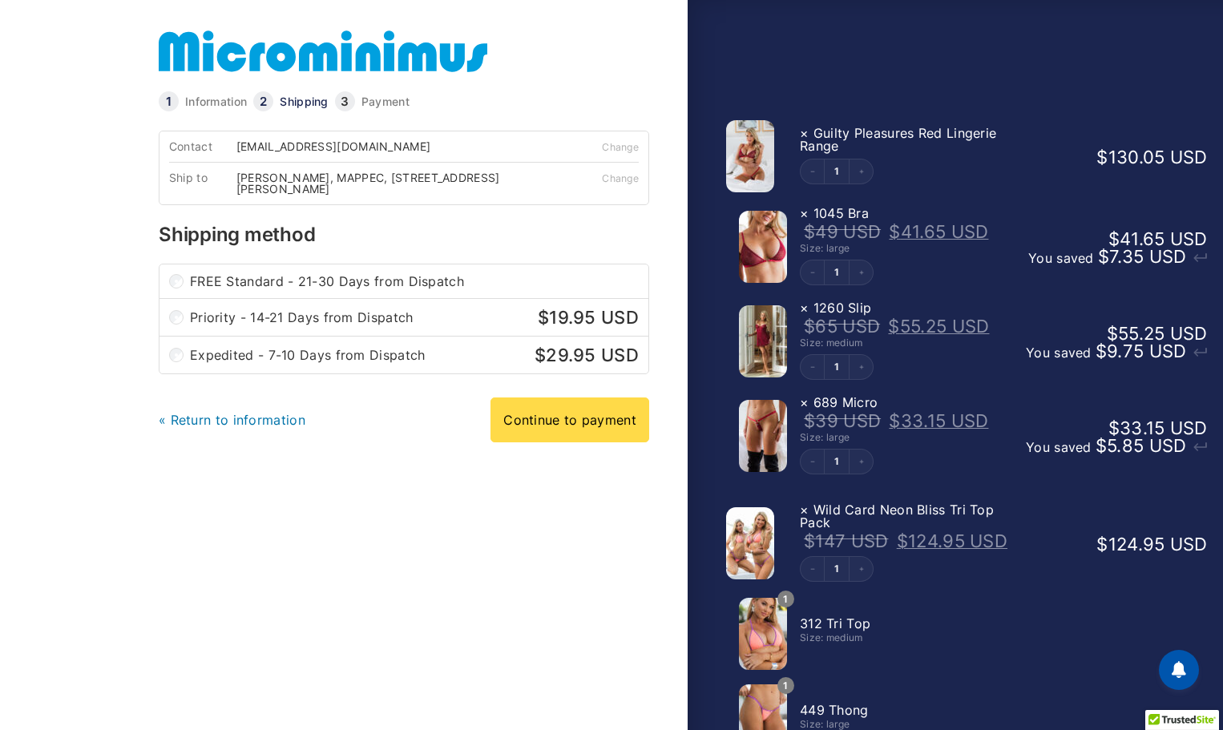
click at [563, 418] on link "Continue to payment" at bounding box center [569, 420] width 159 height 45
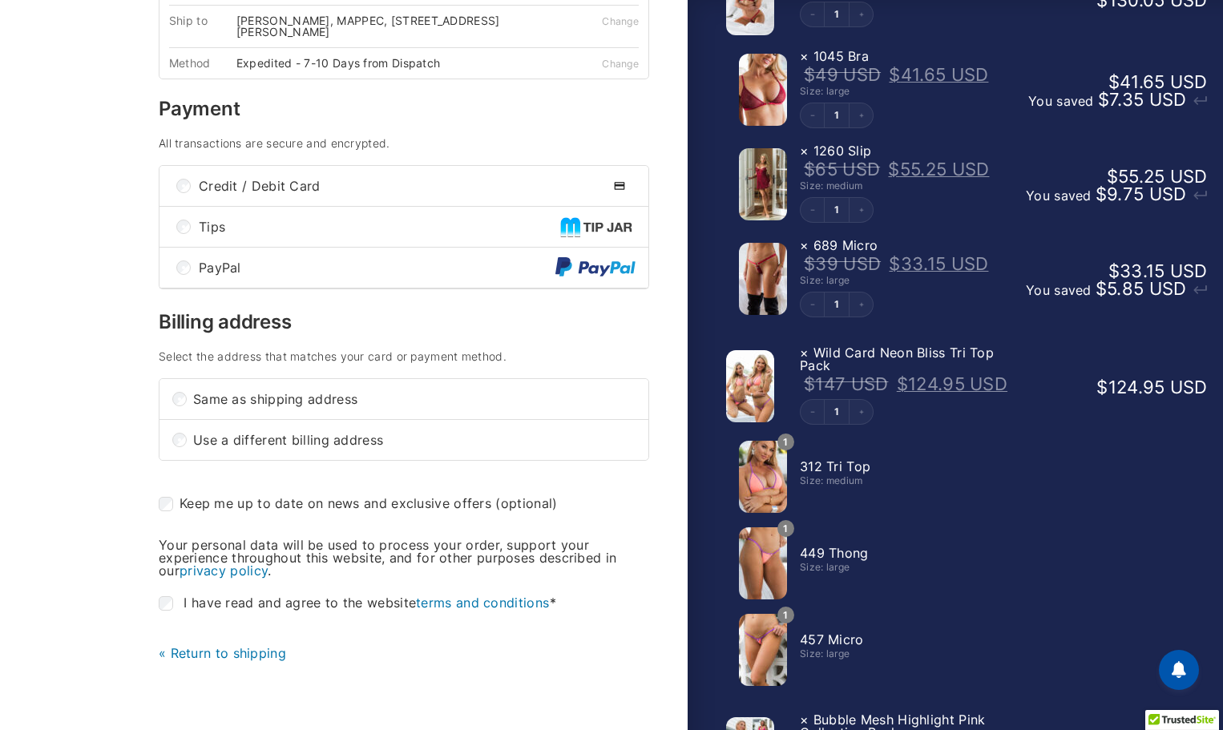
scroll to position [401, 0]
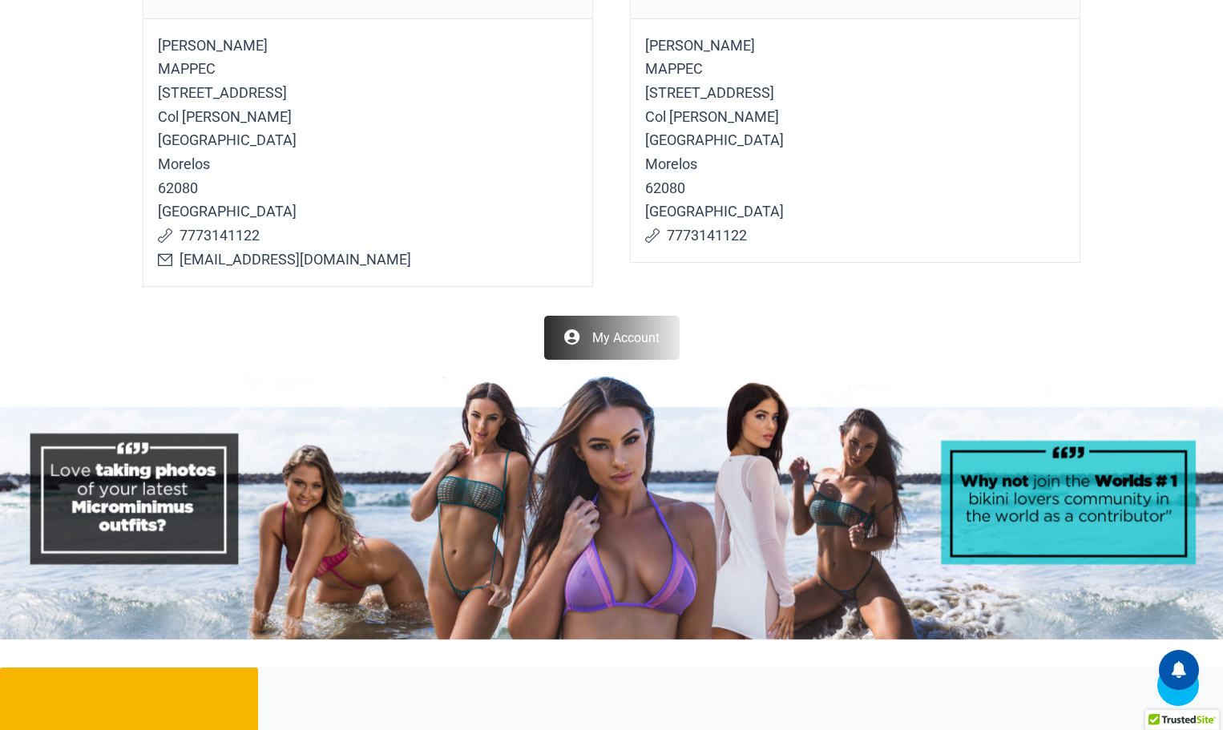
scroll to position [1923, 0]
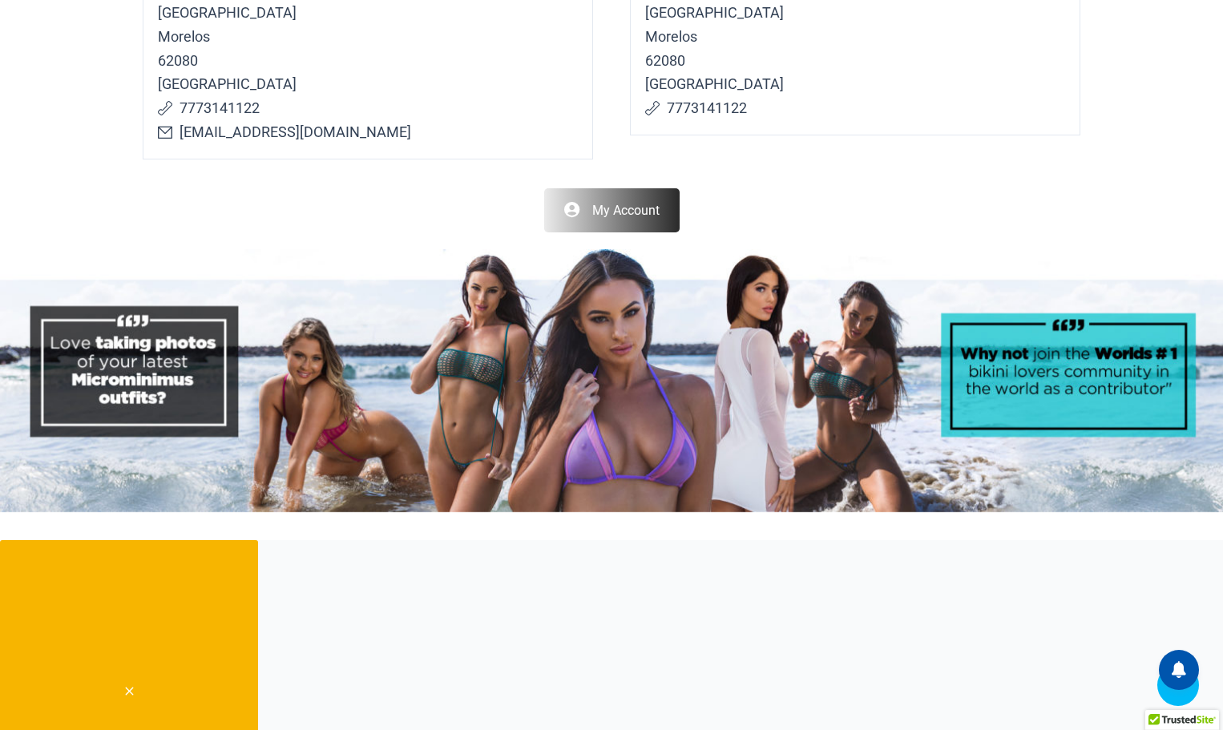
click at [607, 216] on link "My Account" at bounding box center [611, 210] width 135 height 44
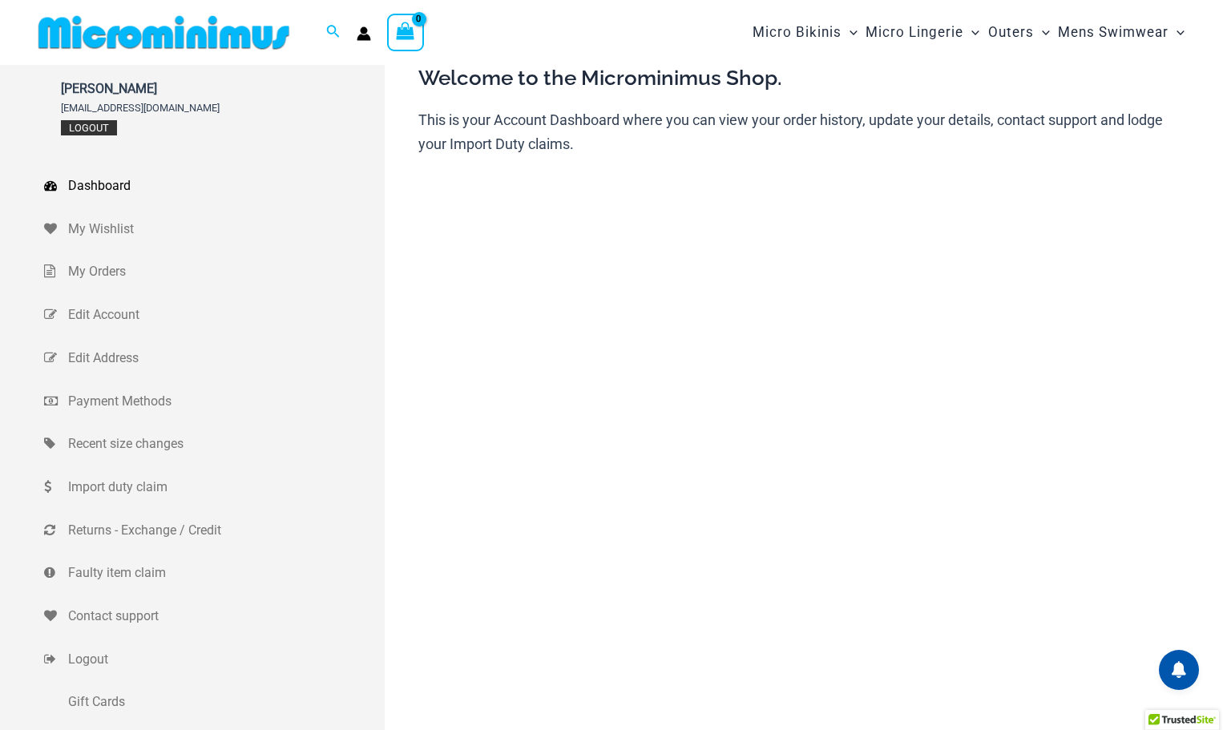
click at [98, 129] on link "Logout" at bounding box center [89, 127] width 56 height 15
